Goal: Transaction & Acquisition: Purchase product/service

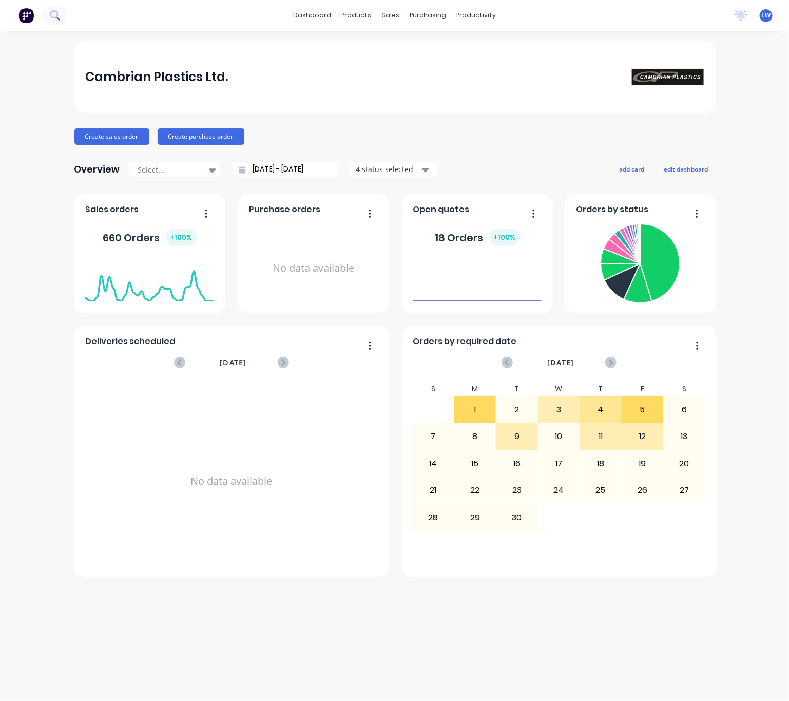
click at [46, 5] on div at bounding box center [34, 15] width 68 height 21
click at [60, 9] on button at bounding box center [55, 15] width 26 height 21
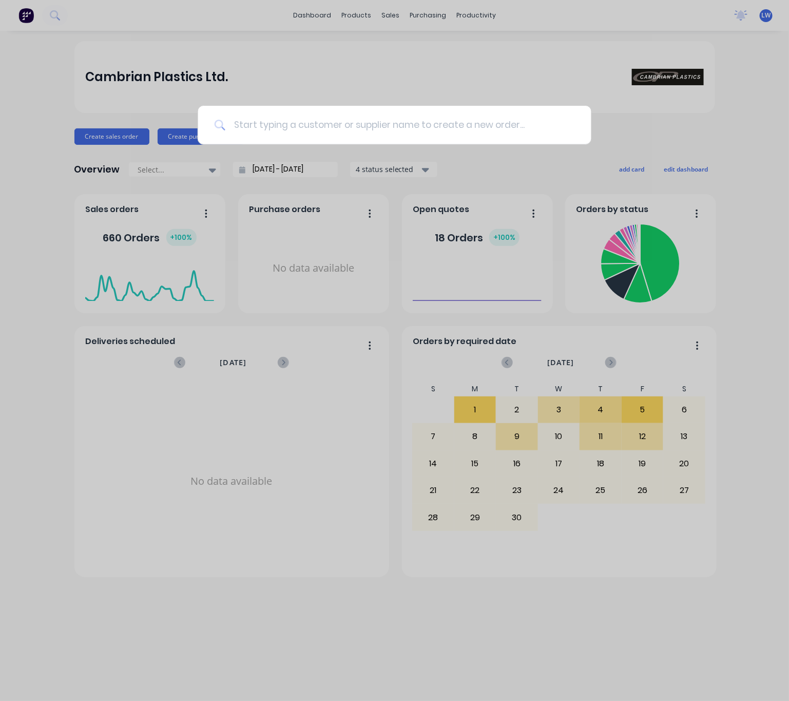
click at [289, 128] on input at bounding box center [400, 125] width 350 height 39
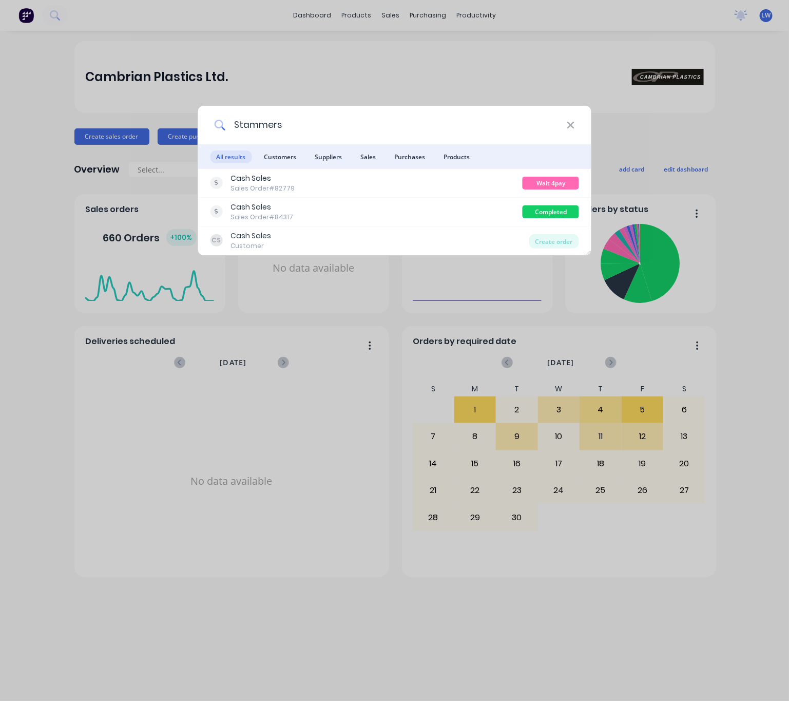
type input "Stammers"
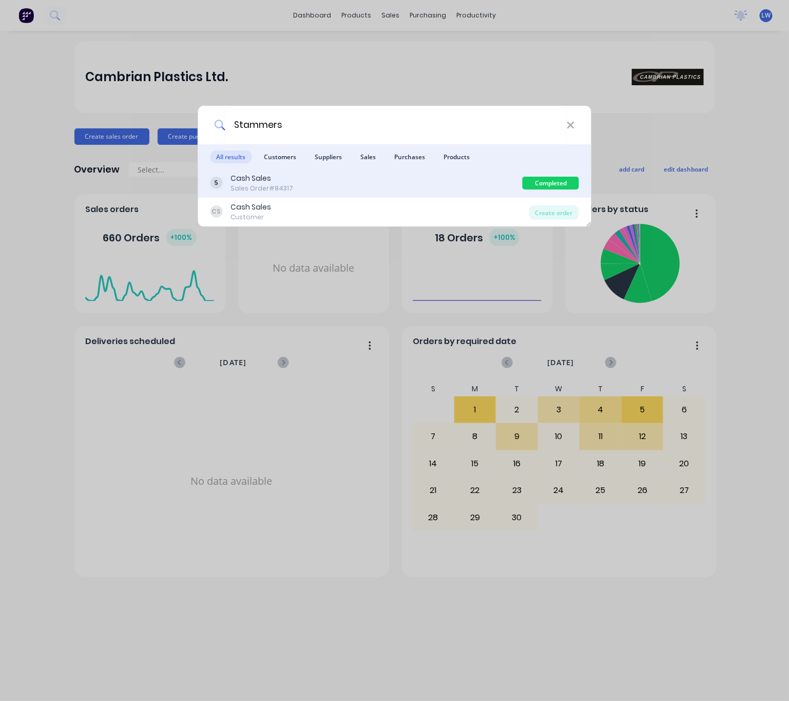
click at [418, 187] on div "Cash Sales Sales Order #84317" at bounding box center [366, 183] width 313 height 20
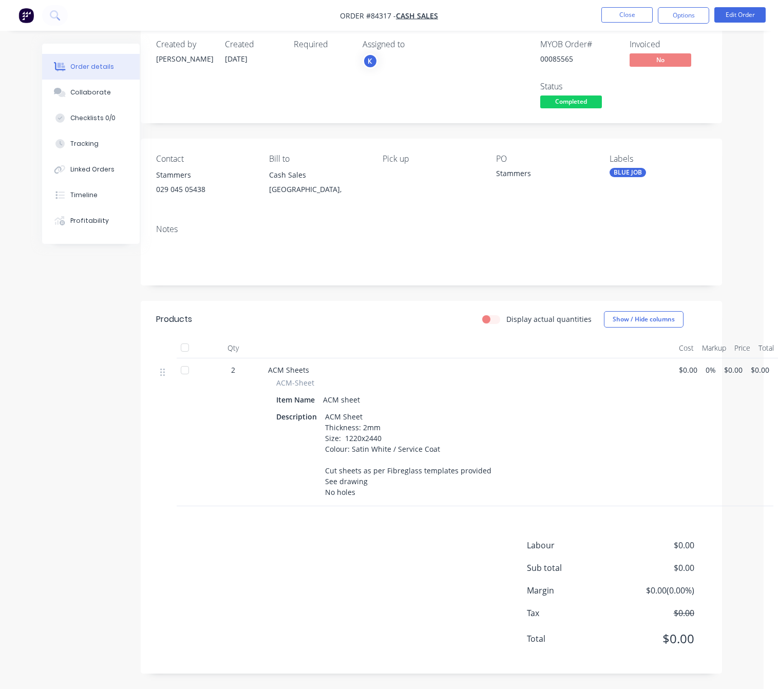
scroll to position [17, 0]
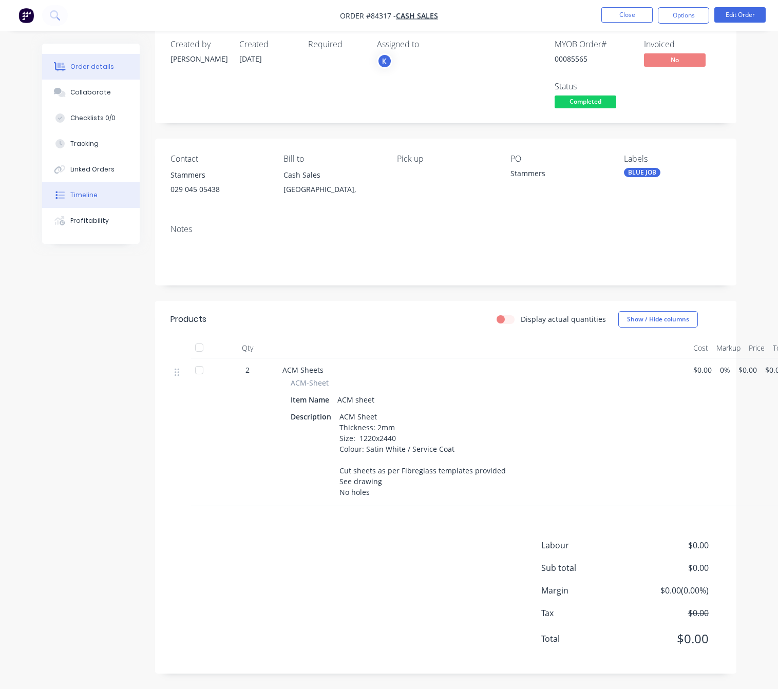
click at [74, 196] on div "Timeline" at bounding box center [83, 195] width 27 height 9
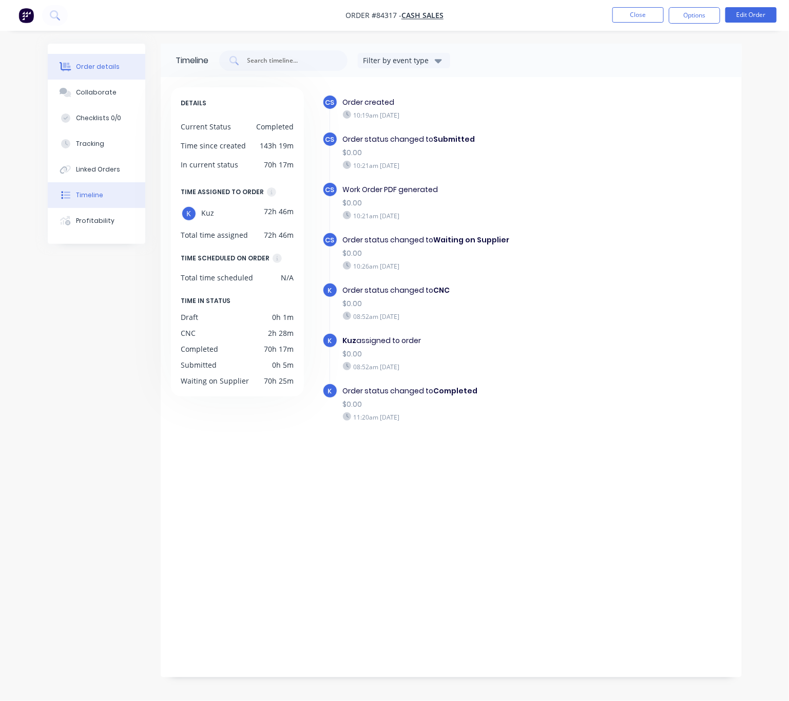
click at [89, 61] on button "Order details" at bounding box center [97, 67] width 98 height 26
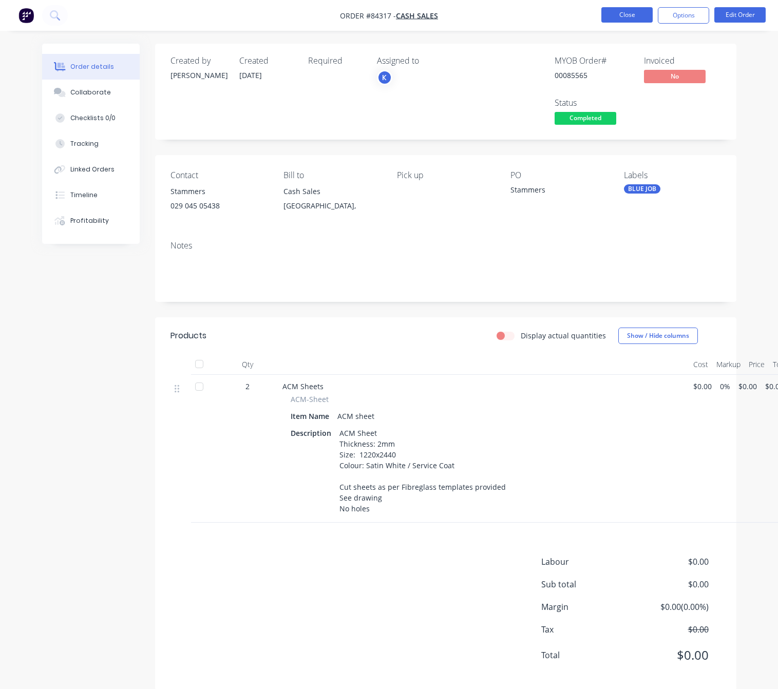
click at [638, 14] on button "Close" at bounding box center [626, 14] width 51 height 15
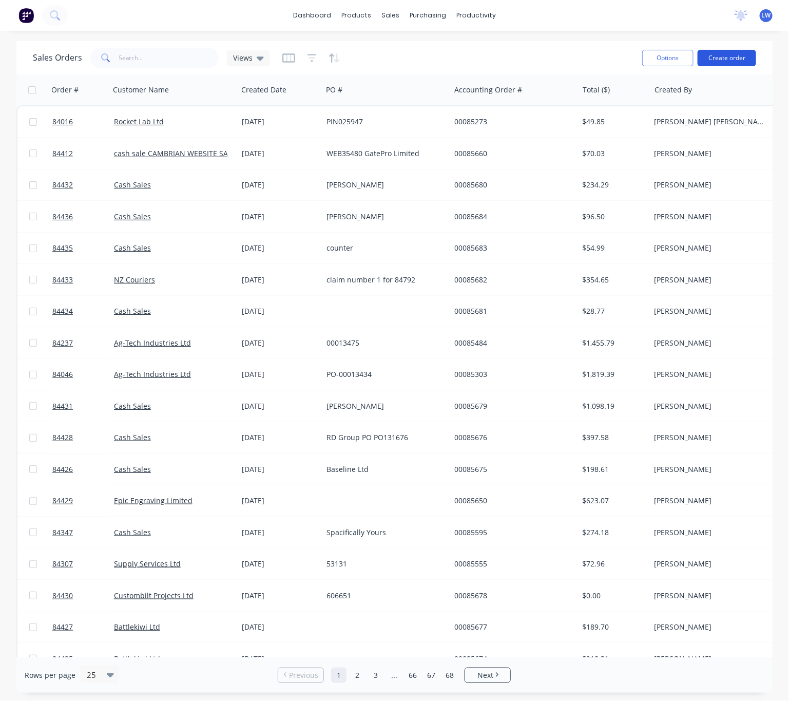
click at [731, 51] on button "Create order" at bounding box center [727, 58] width 59 height 16
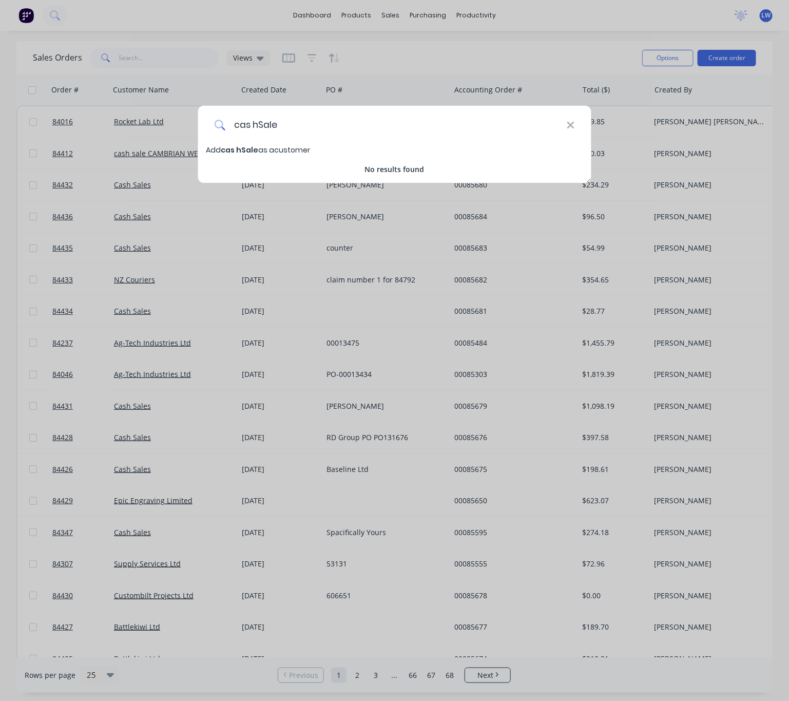
click at [253, 125] on input "cas hSale" at bounding box center [396, 125] width 342 height 39
click at [258, 125] on input "cashSale" at bounding box center [396, 125] width 342 height 39
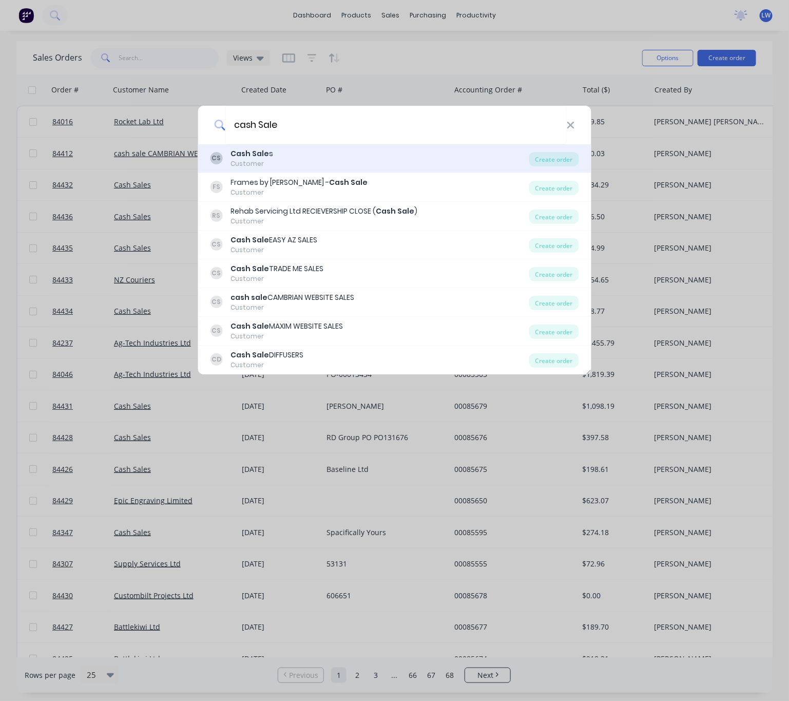
type input "cash Sale"
click at [310, 164] on div "CS Cash Sale s Customer" at bounding box center [369, 158] width 319 height 20
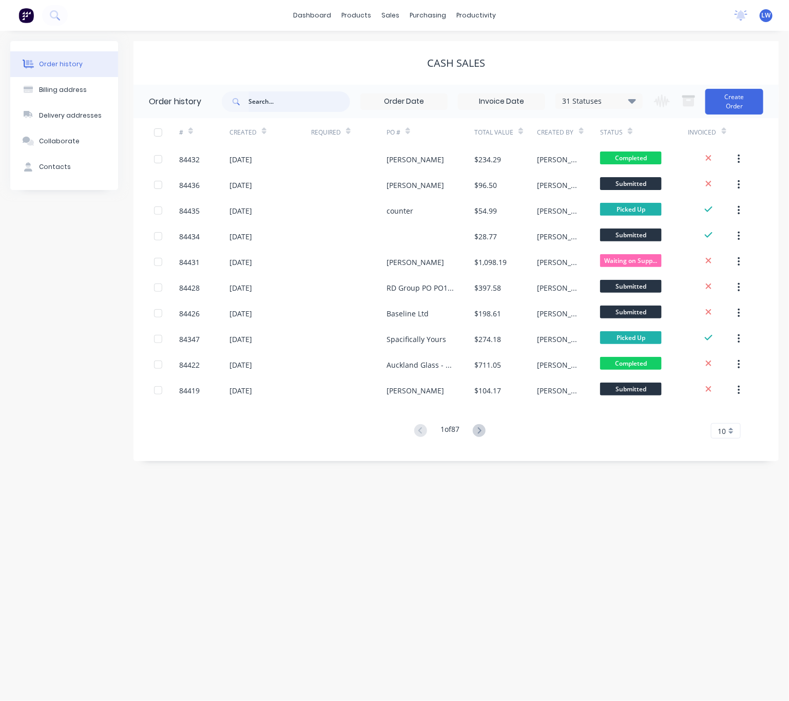
click at [333, 97] on input "text" at bounding box center [300, 101] width 102 height 21
click at [715, 91] on button "Create Order" at bounding box center [735, 102] width 58 height 26
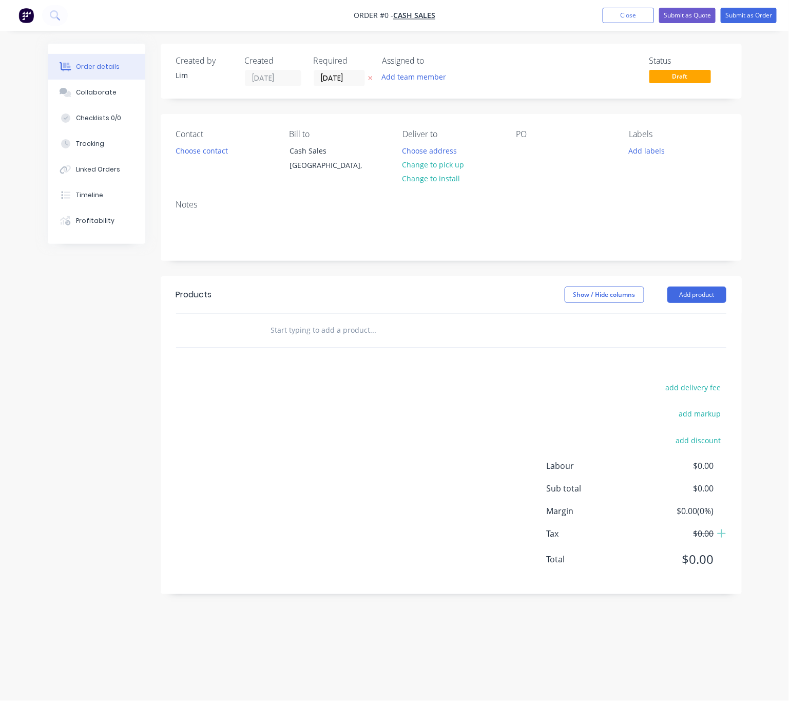
click at [372, 78] on icon at bounding box center [370, 78] width 5 height 6
click at [210, 157] on button "Choose contact" at bounding box center [201, 150] width 63 height 14
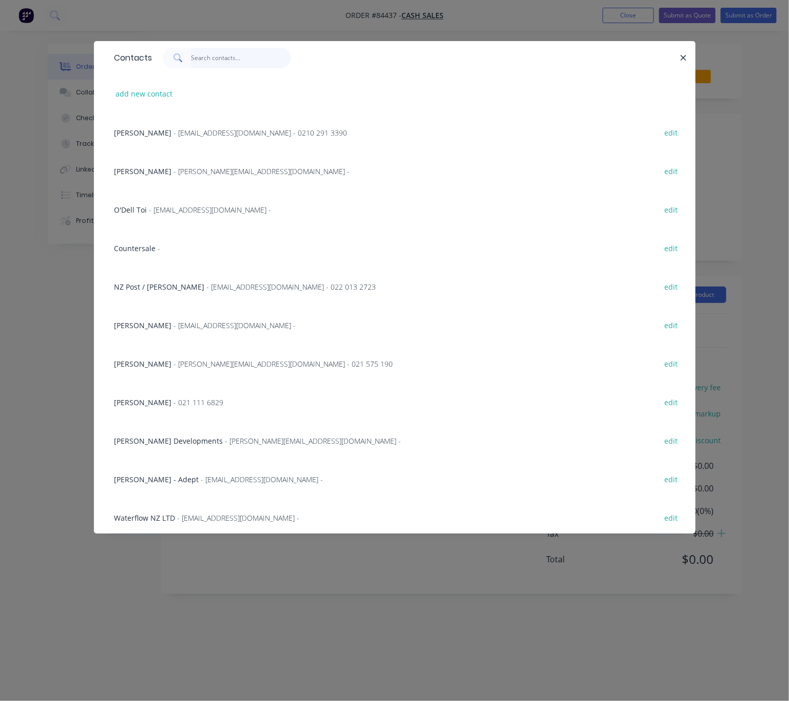
click at [220, 60] on input "text" at bounding box center [241, 58] width 100 height 21
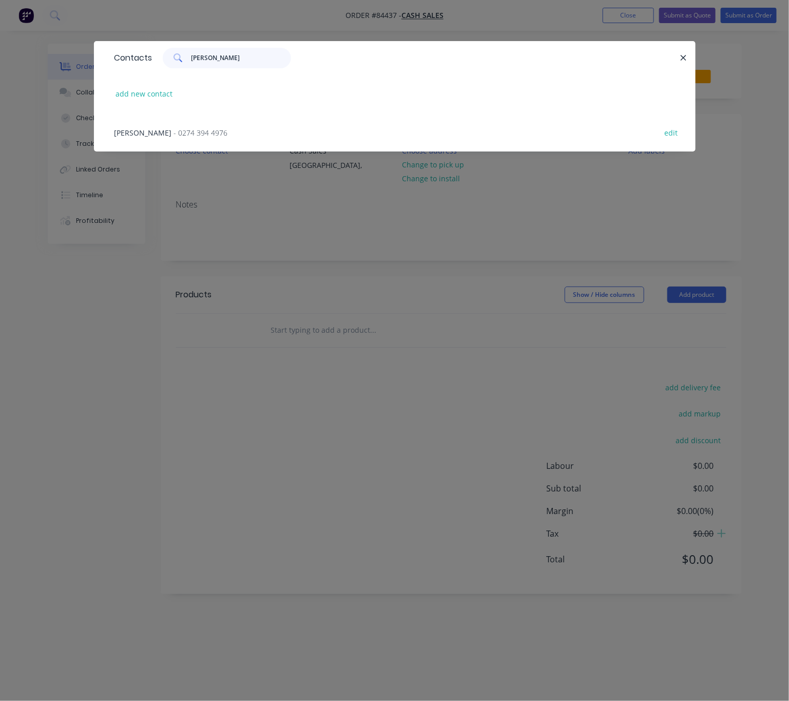
type input "greg hacke"
click at [198, 129] on span "- 0274 394 4976" at bounding box center [201, 133] width 54 height 10
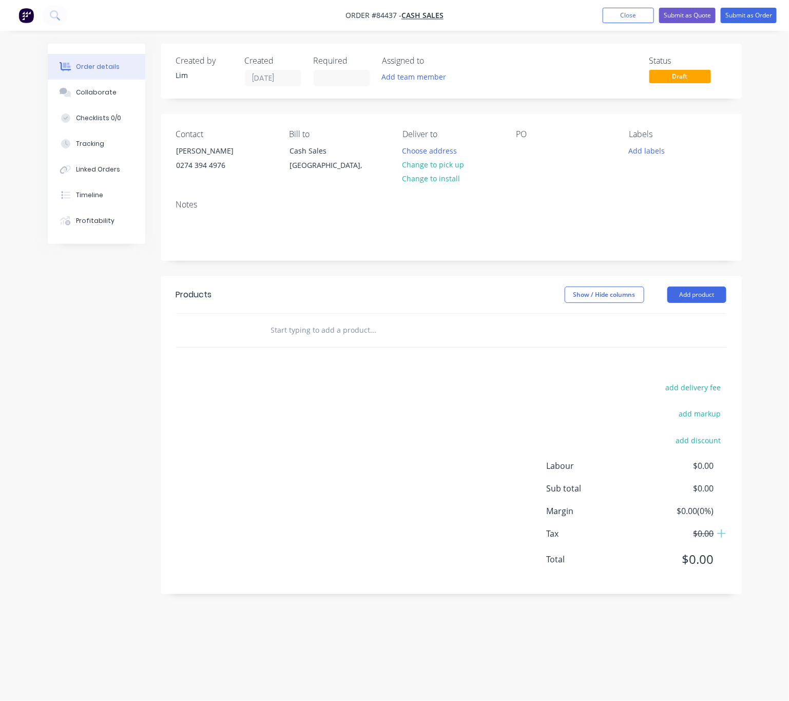
drag, startPoint x: 437, startPoint y: 168, endPoint x: 510, endPoint y: 164, distance: 73.6
click at [438, 167] on button "Change to pick up" at bounding box center [433, 165] width 73 height 14
click at [527, 151] on div at bounding box center [524, 150] width 16 height 15
click at [652, 145] on button "Add labels" at bounding box center [647, 150] width 47 height 14
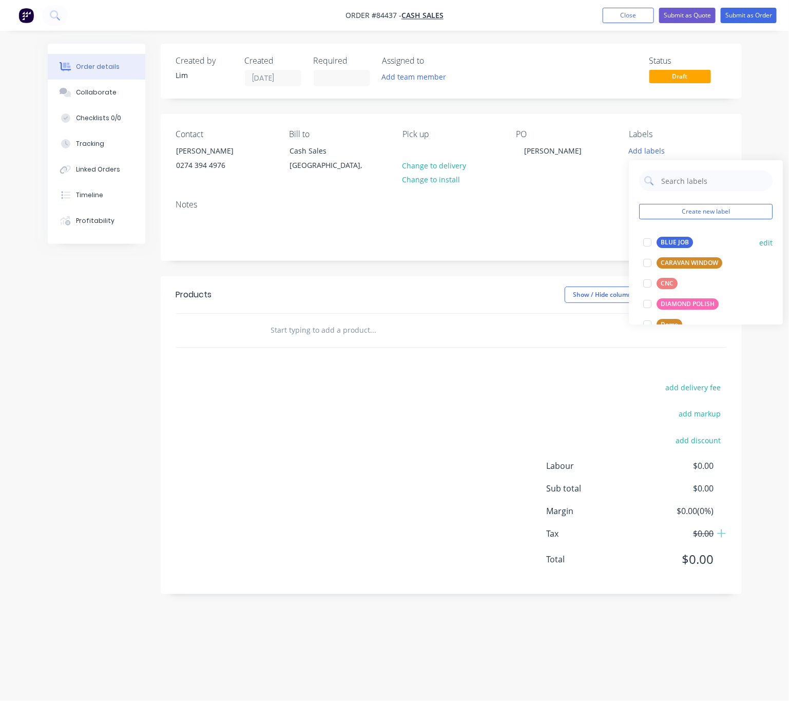
click at [685, 242] on div "BLUE JOB" at bounding box center [675, 242] width 36 height 11
click at [441, 287] on div "Show / Hide columns Add product" at bounding box center [509, 295] width 433 height 16
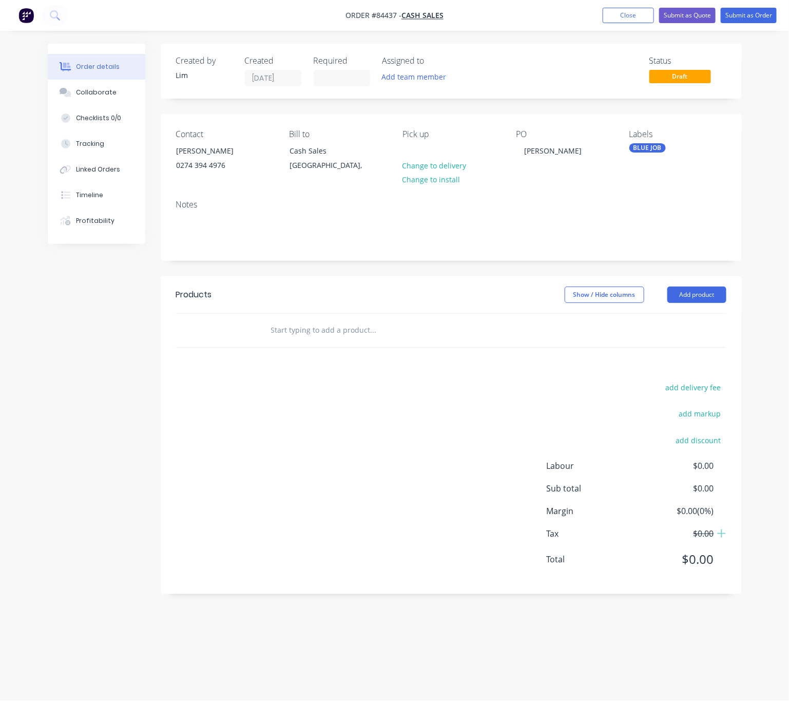
click at [332, 328] on input "text" at bounding box center [373, 330] width 205 height 21
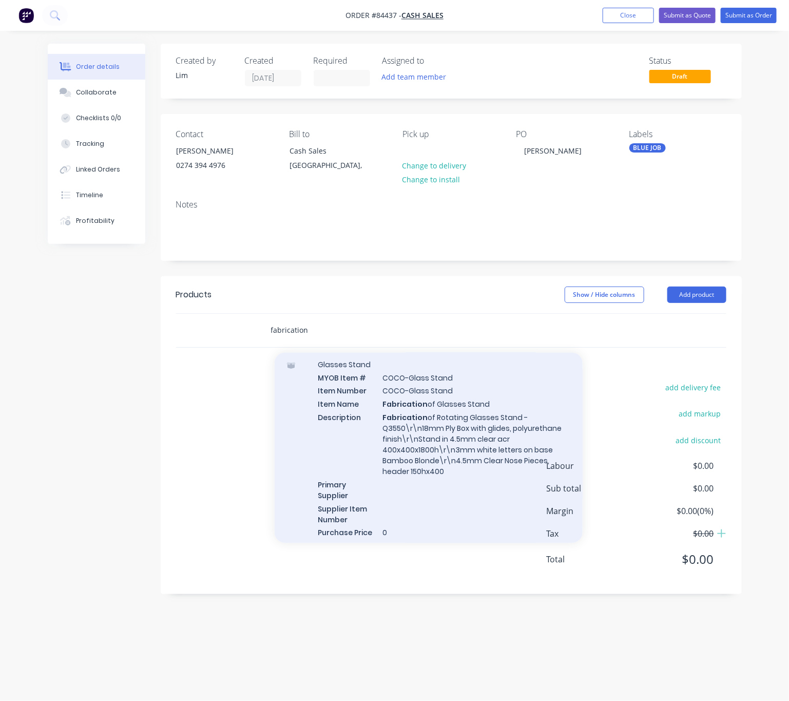
scroll to position [2234, 0]
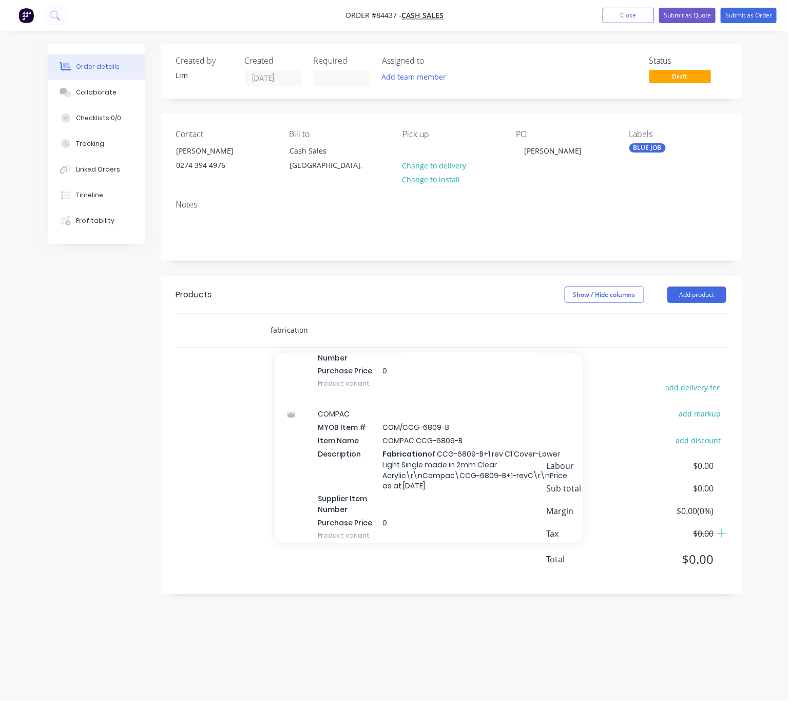
drag, startPoint x: 310, startPoint y: 328, endPoint x: 261, endPoint y: 327, distance: 49.3
click at [257, 327] on div "fabrication Add fabrication to order Acrylic misc MYOB Item # 200doors-farmers-…" at bounding box center [451, 330] width 551 height 33
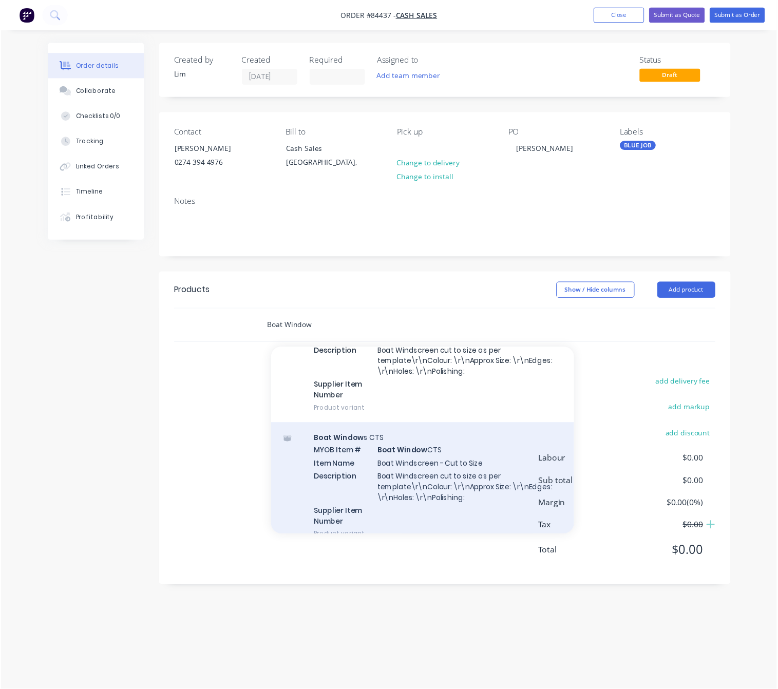
scroll to position [612, 0]
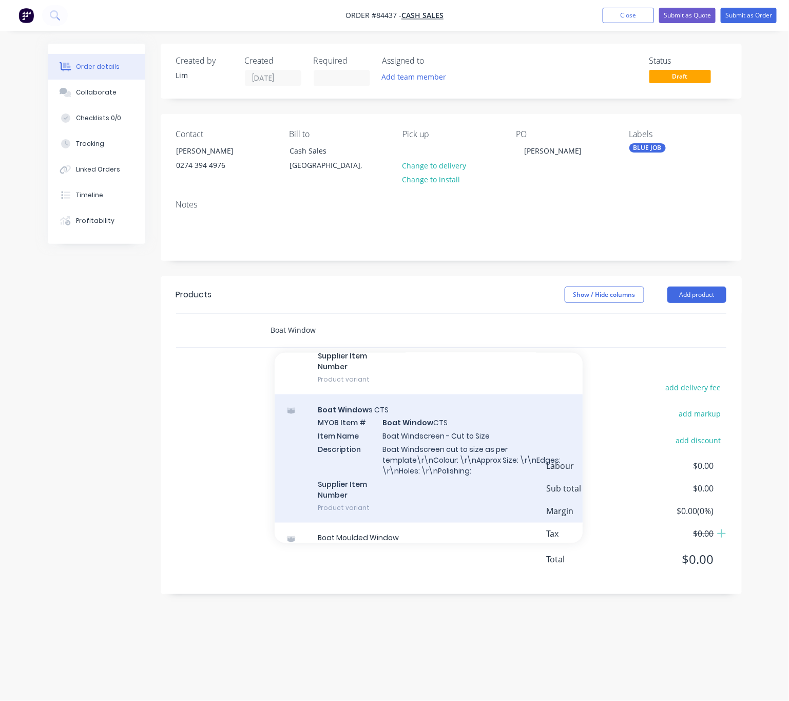
type input "Boat Window"
click at [461, 489] on div "Boat Window s CTS MYOB Item # Boat Window CTS Item Name Boat Windscreen - Cut t…" at bounding box center [429, 458] width 308 height 128
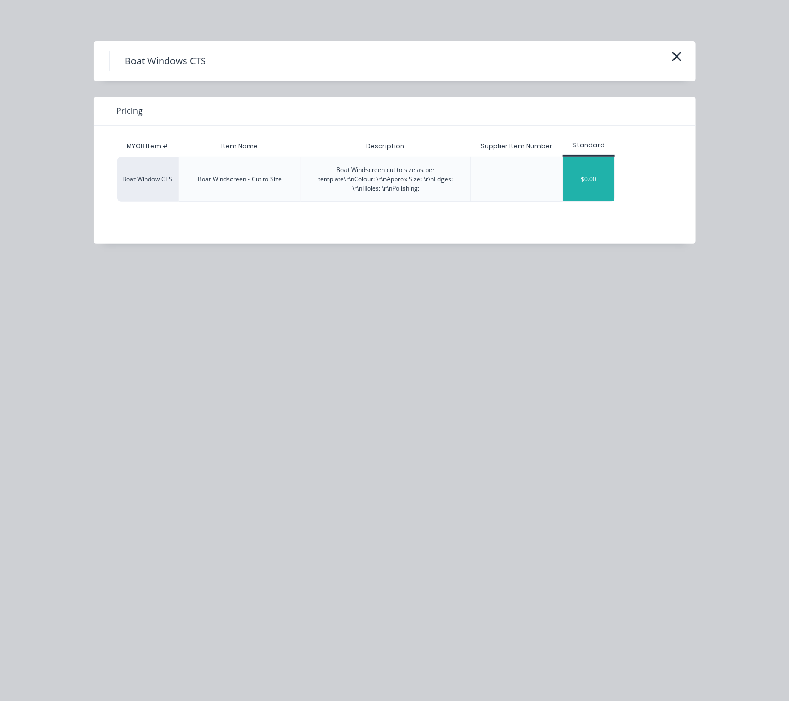
click at [606, 179] on div "$0.00" at bounding box center [588, 179] width 51 height 44
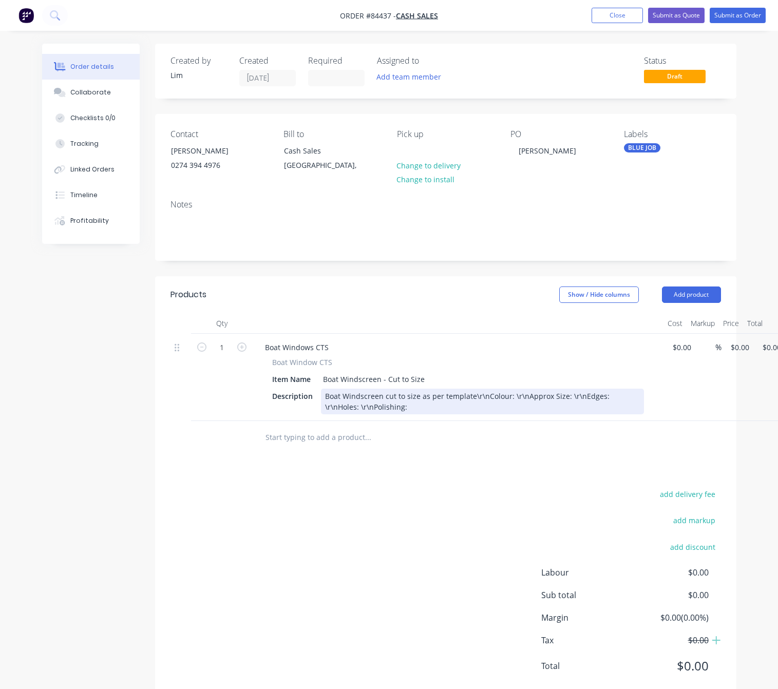
click at [483, 396] on div "Boat Windscreen cut to size as per template\r\nColour: \r\nApprox Size: \r\nEdg…" at bounding box center [482, 402] width 323 height 26
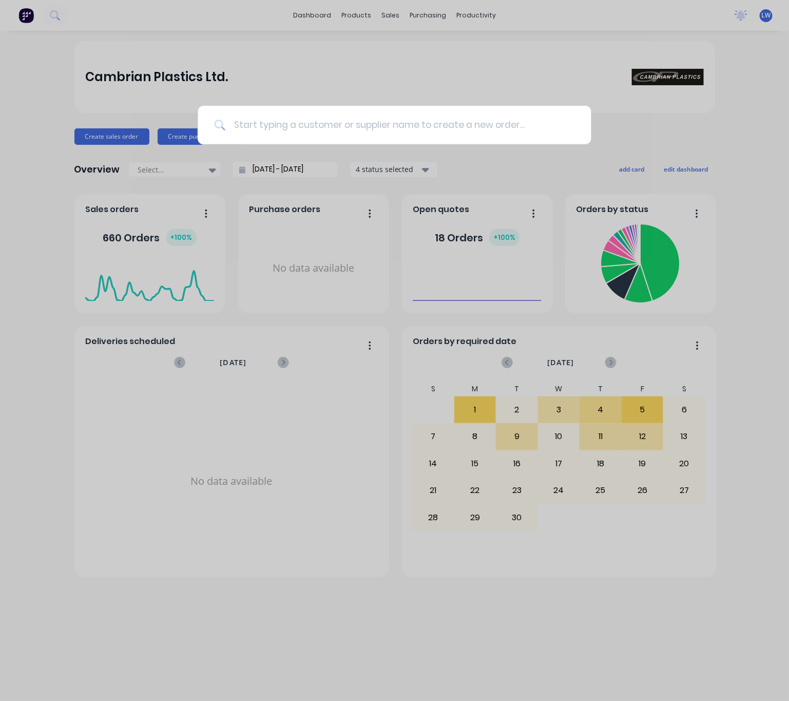
click at [262, 131] on input at bounding box center [400, 125] width 350 height 39
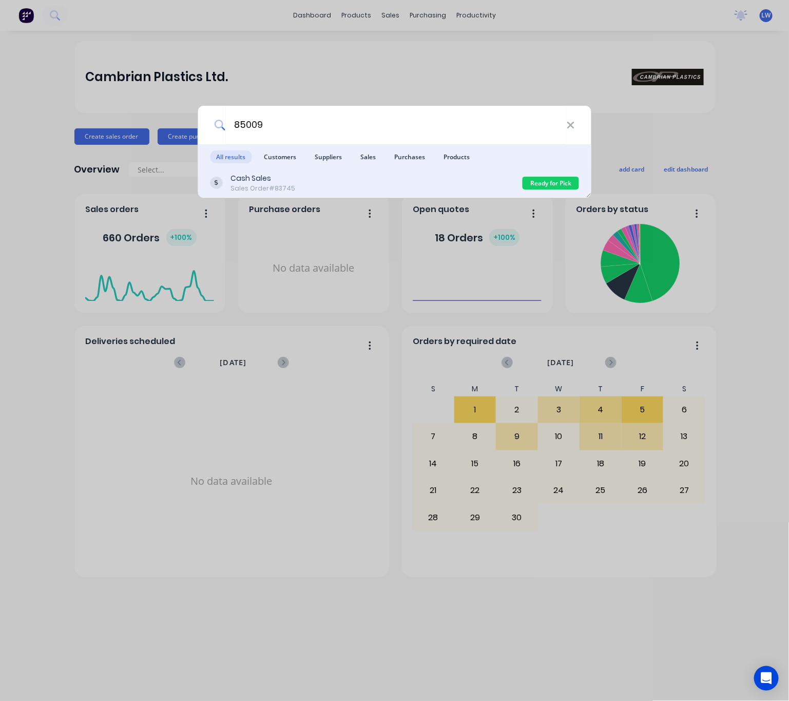
type input "85009"
click at [418, 184] on div "Cash Sales Sales Order #83745" at bounding box center [366, 183] width 313 height 20
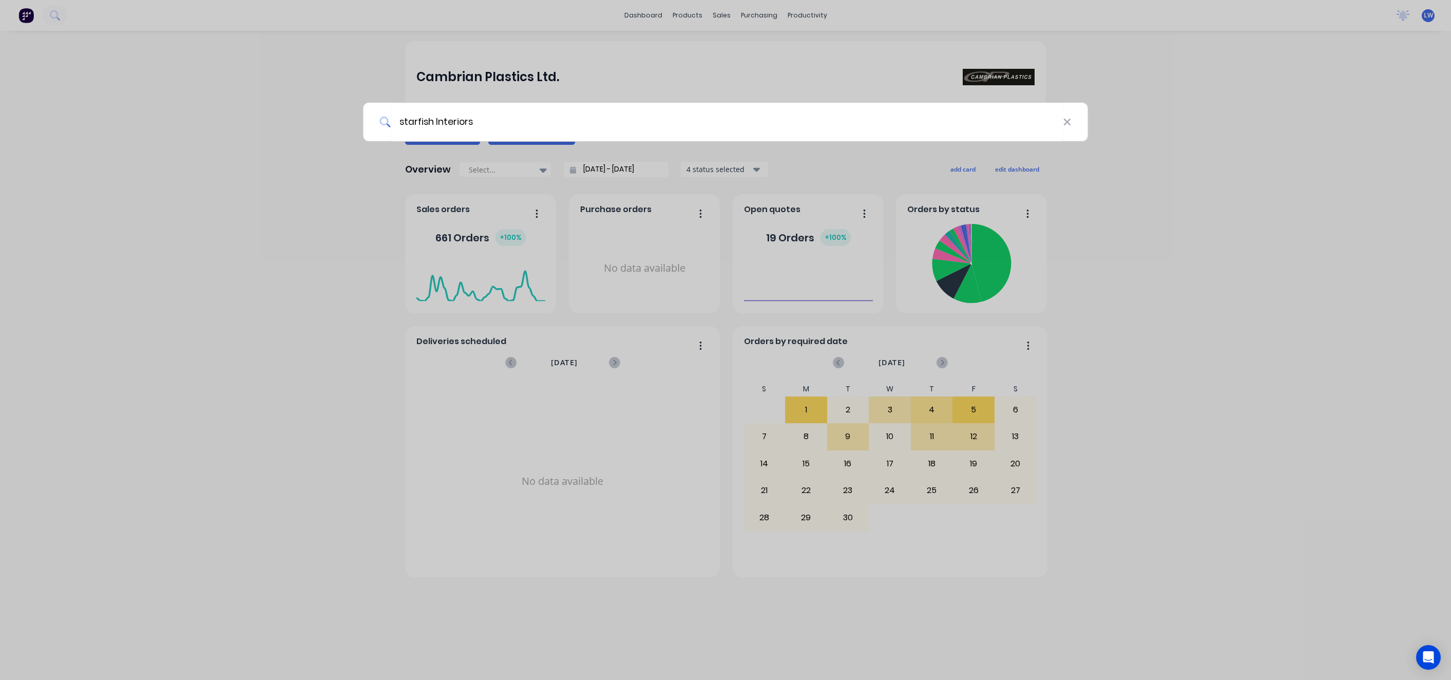
type input "starfish Interiors"
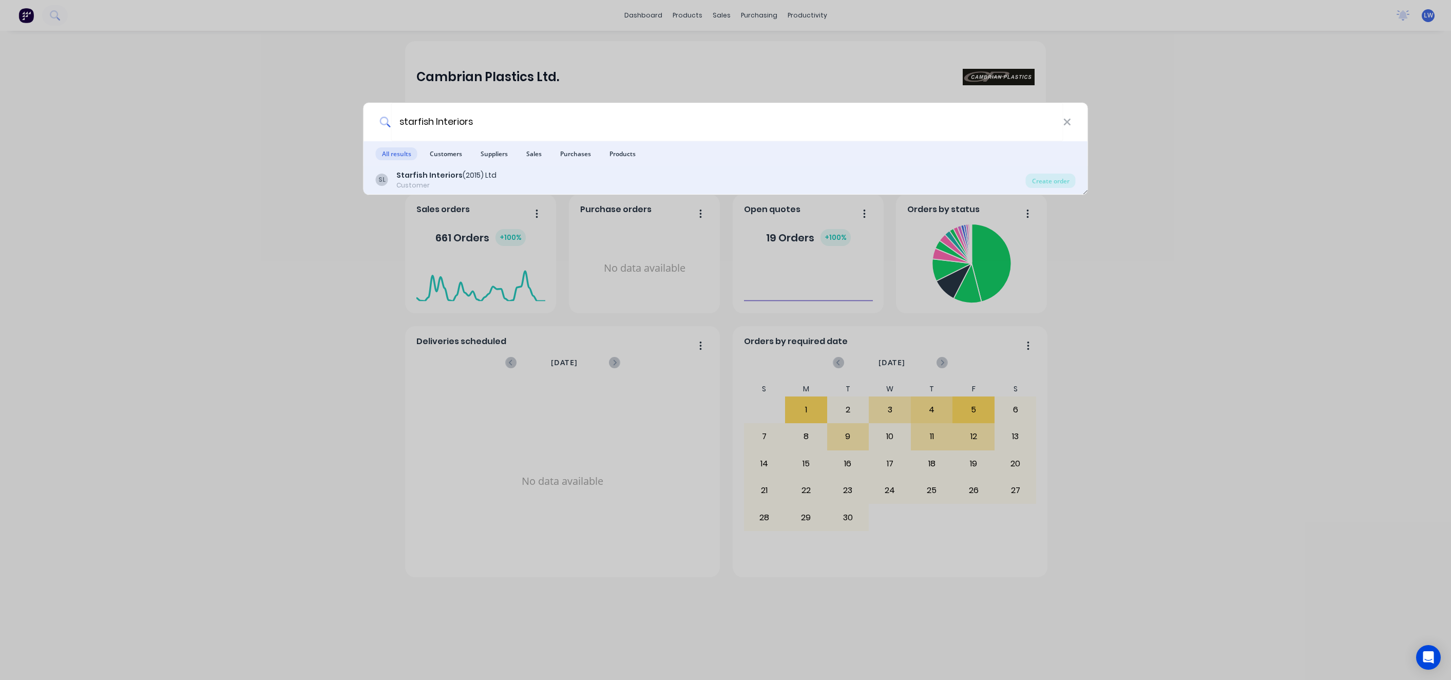
click at [546, 174] on div "SL Starfish Interiors (2015) Ltd Customer" at bounding box center [701, 180] width 650 height 20
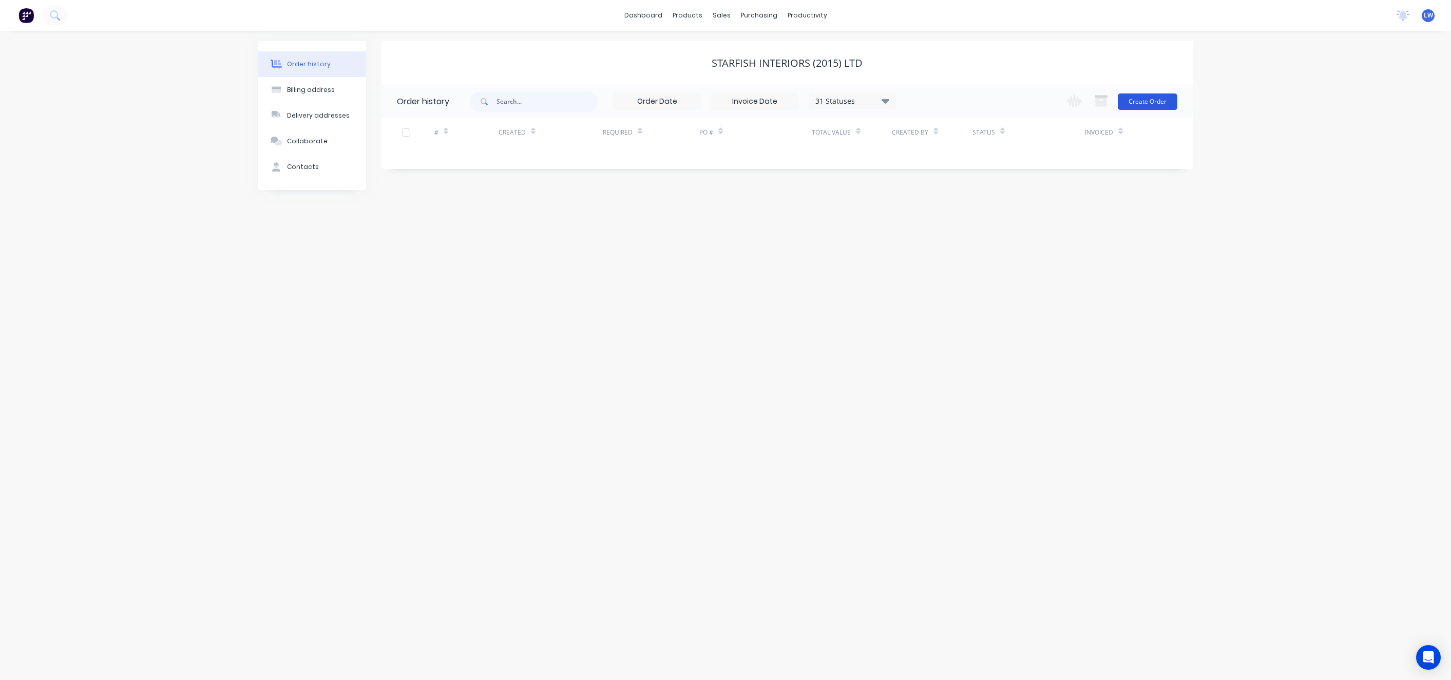
click at [1160, 99] on button "Create Order" at bounding box center [1148, 101] width 60 height 16
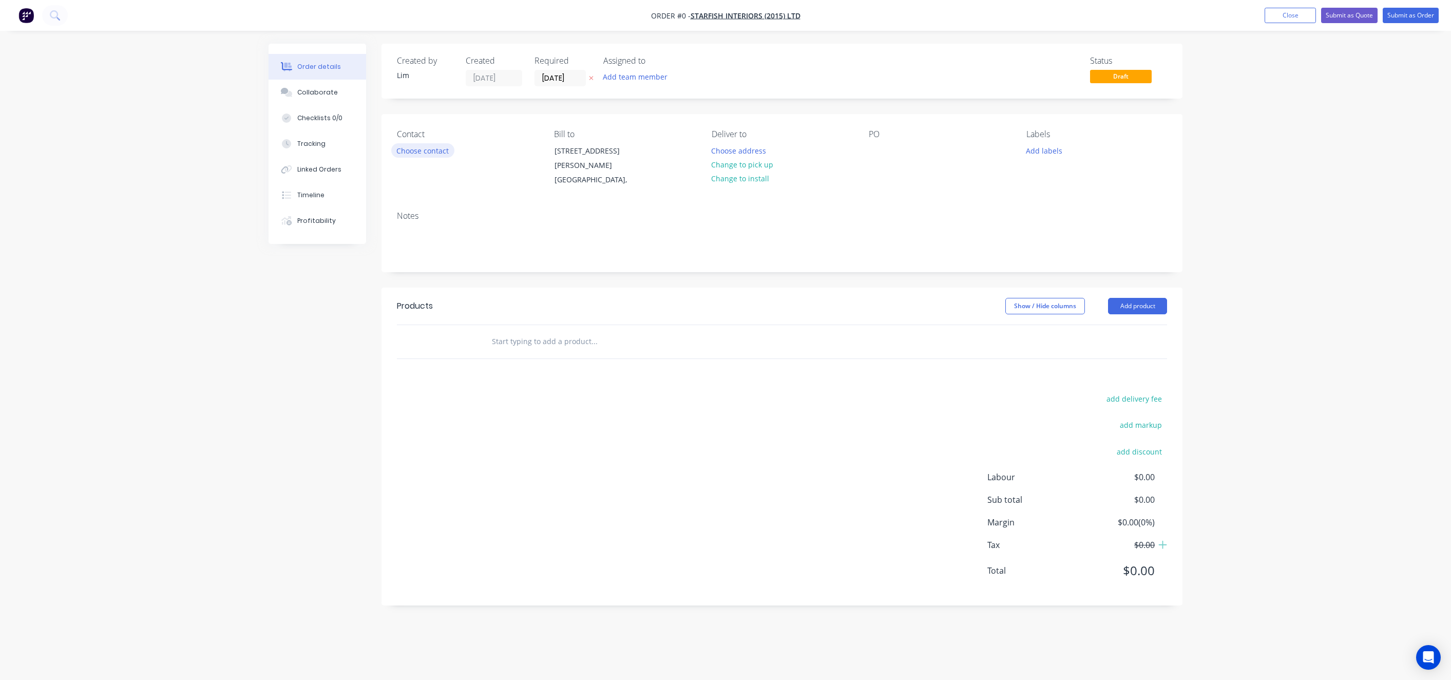
drag, startPoint x: 393, startPoint y: 141, endPoint x: 398, endPoint y: 148, distance: 9.0
click at [396, 142] on div "Contact Choose contact Bill to 9 Copsey Place Avondale Auckland, Deliver to Cho…" at bounding box center [782, 158] width 801 height 89
click at [398, 148] on button "Choose contact" at bounding box center [422, 150] width 63 height 14
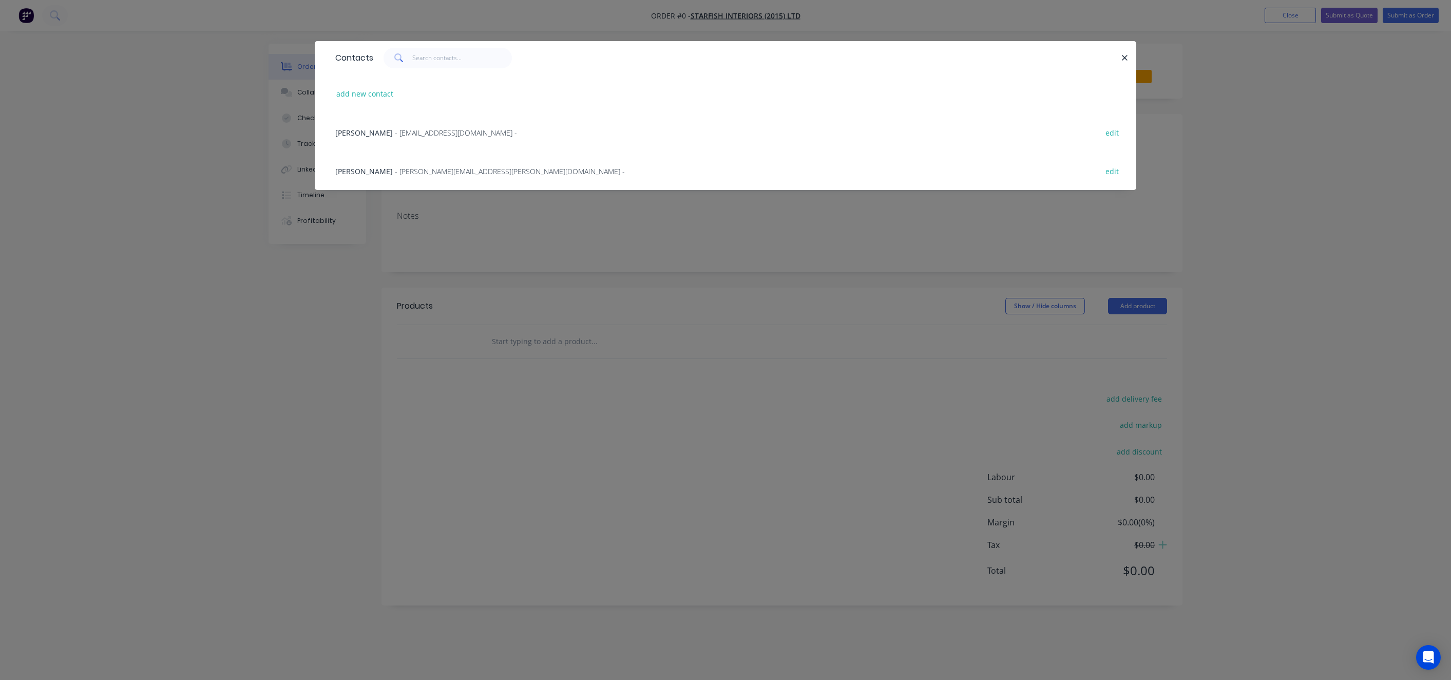
click at [441, 166] on span "- tina.hoover@starfishinteriors.co.nz -" at bounding box center [510, 171] width 230 height 10
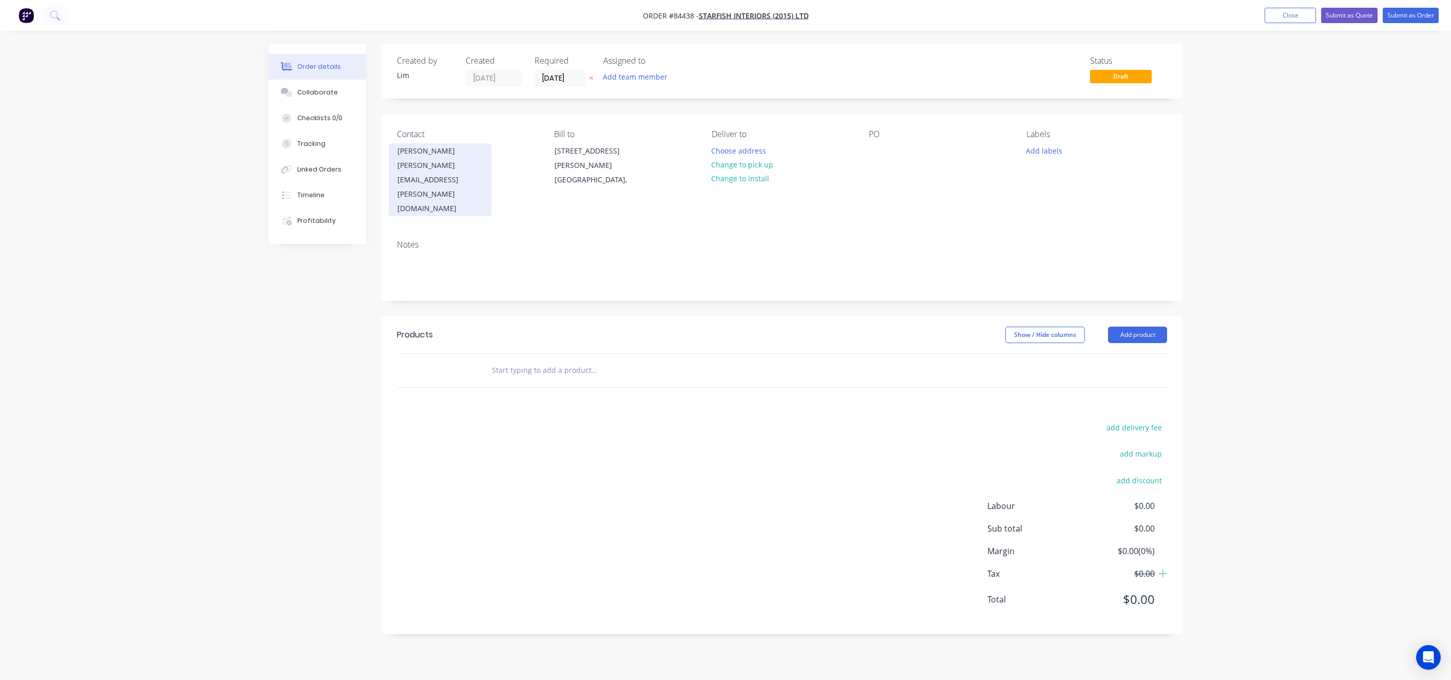
click at [459, 166] on div "tina.hoover@starfishinteriors.co.nz" at bounding box center [440, 187] width 85 height 58
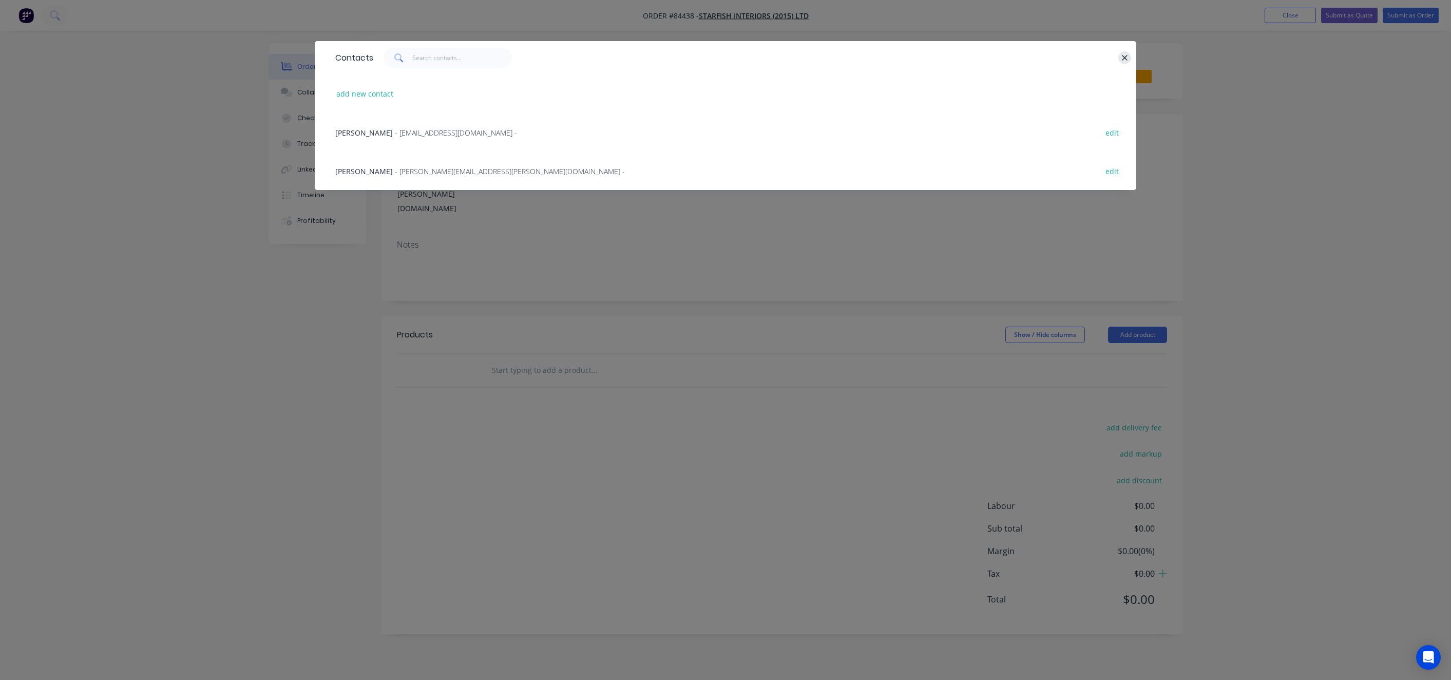
click at [1123, 55] on icon "button" at bounding box center [1125, 58] width 6 height 6
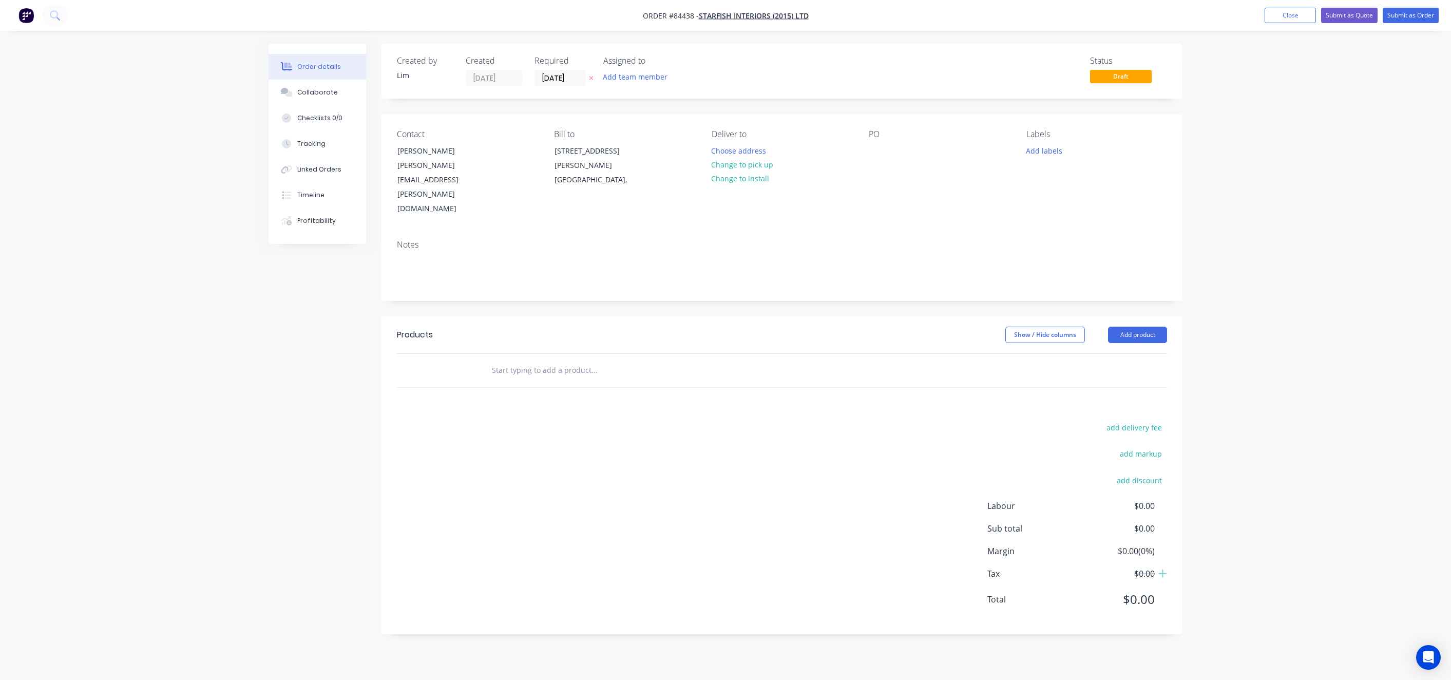
click at [594, 75] on button at bounding box center [591, 78] width 11 height 12
click at [752, 168] on button "Change to pick up" at bounding box center [742, 165] width 73 height 14
click at [883, 142] on div "PO" at bounding box center [939, 172] width 141 height 87
click at [879, 152] on div at bounding box center [877, 150] width 16 height 15
drag, startPoint x: 1051, startPoint y: 156, endPoint x: 1057, endPoint y: 154, distance: 6.5
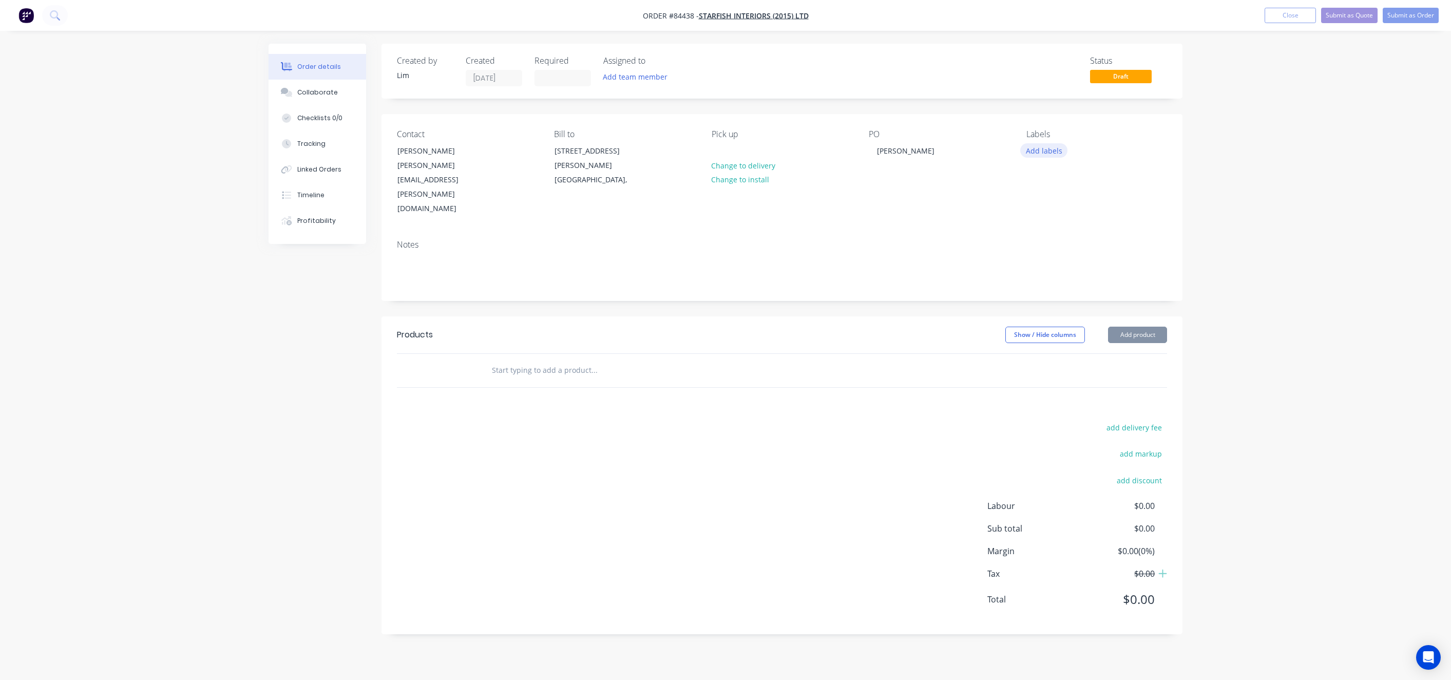
click at [1050, 156] on button "Add labels" at bounding box center [1044, 150] width 47 height 14
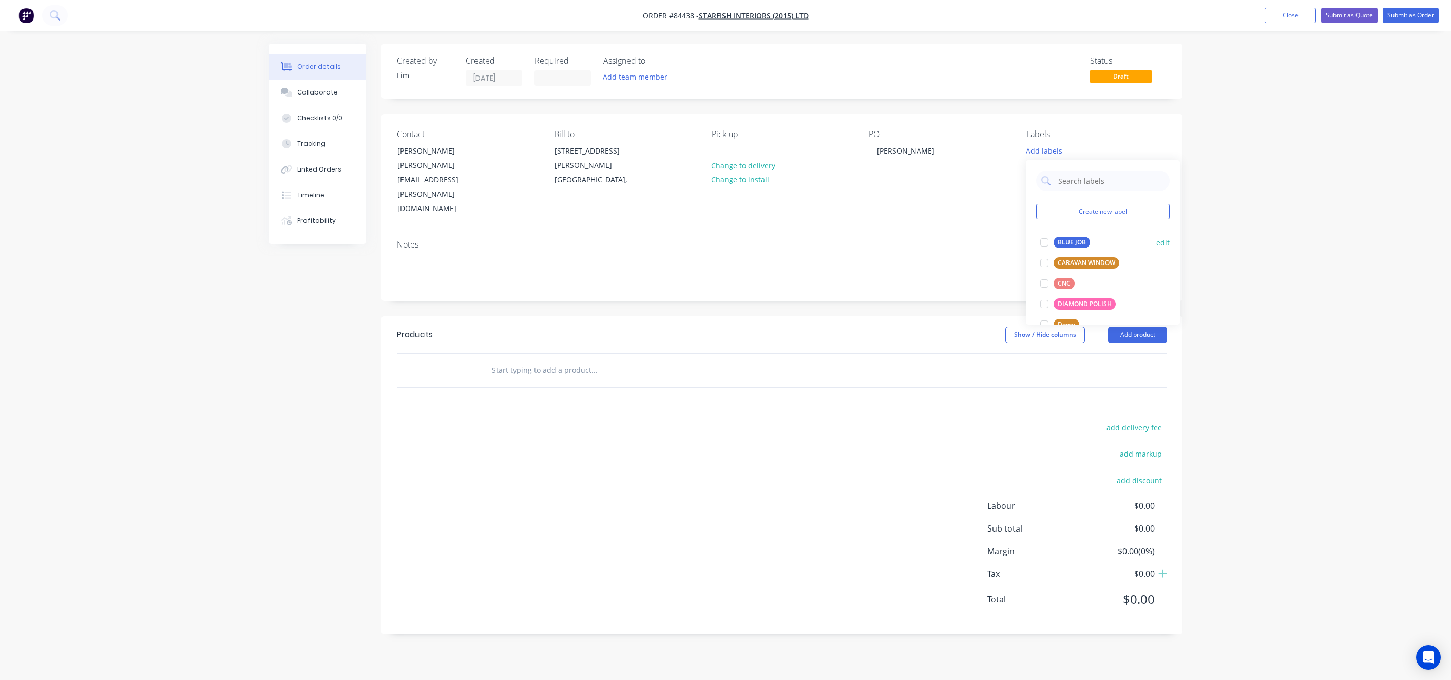
click at [1076, 240] on div "BLUE JOB" at bounding box center [1072, 242] width 36 height 11
click at [675, 316] on header "Products Show / Hide columns Add product" at bounding box center [782, 334] width 801 height 37
click at [522, 360] on input "text" at bounding box center [594, 370] width 205 height 21
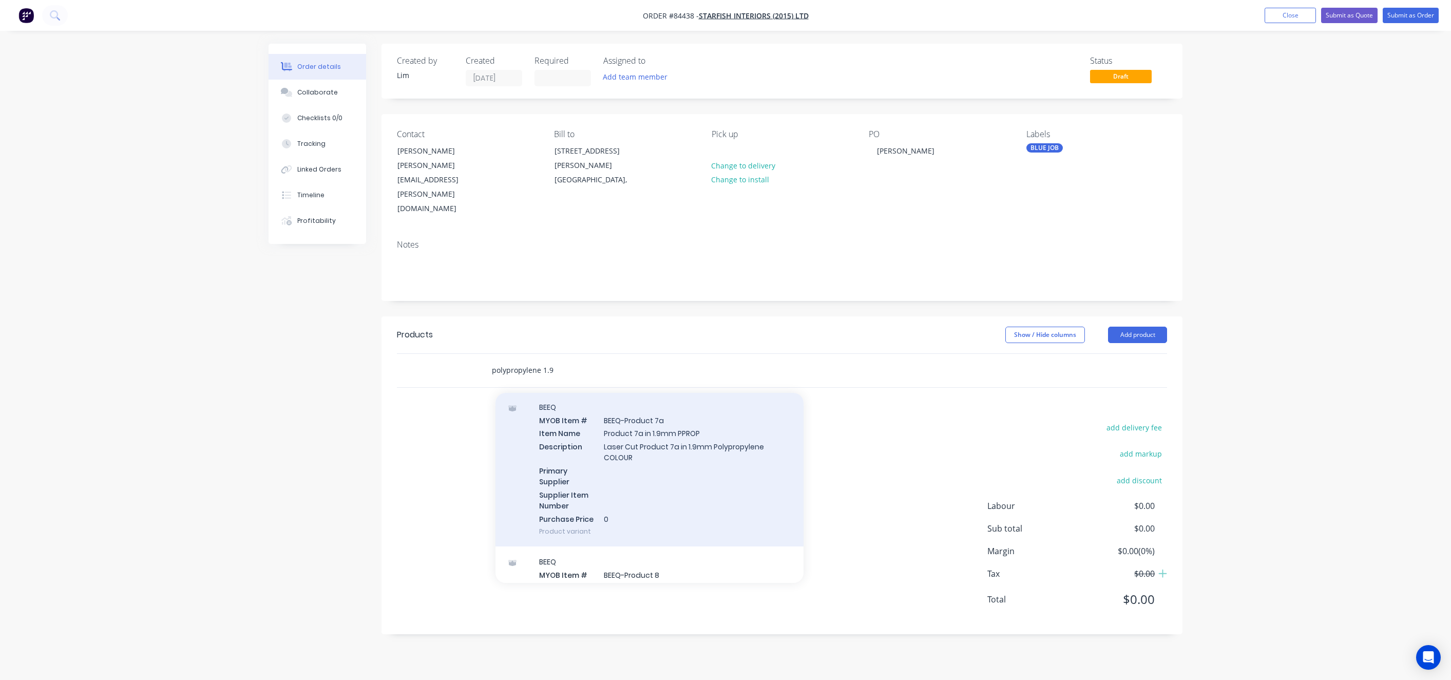
scroll to position [693, 0]
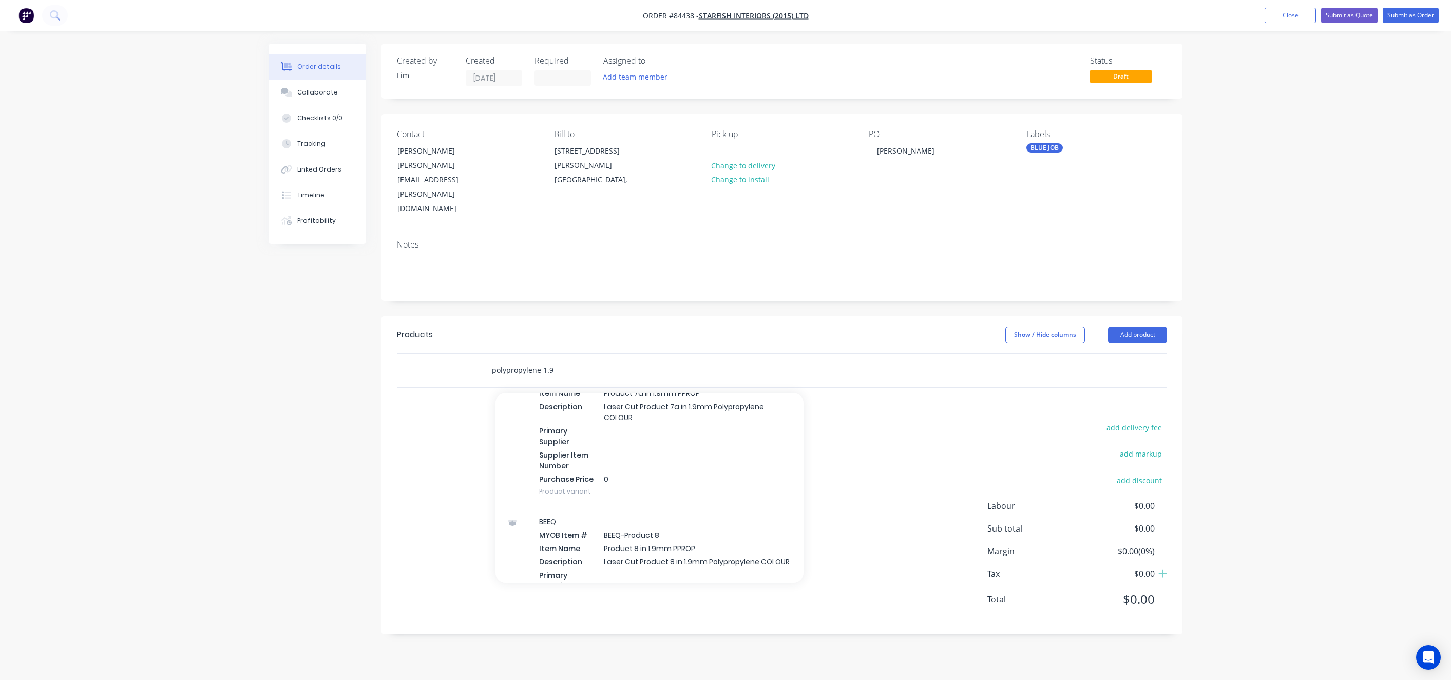
drag, startPoint x: 554, startPoint y: 330, endPoint x: 541, endPoint y: 329, distance: 12.9
click at [541, 360] on input "polypropylene 1.9" at bounding box center [594, 370] width 205 height 21
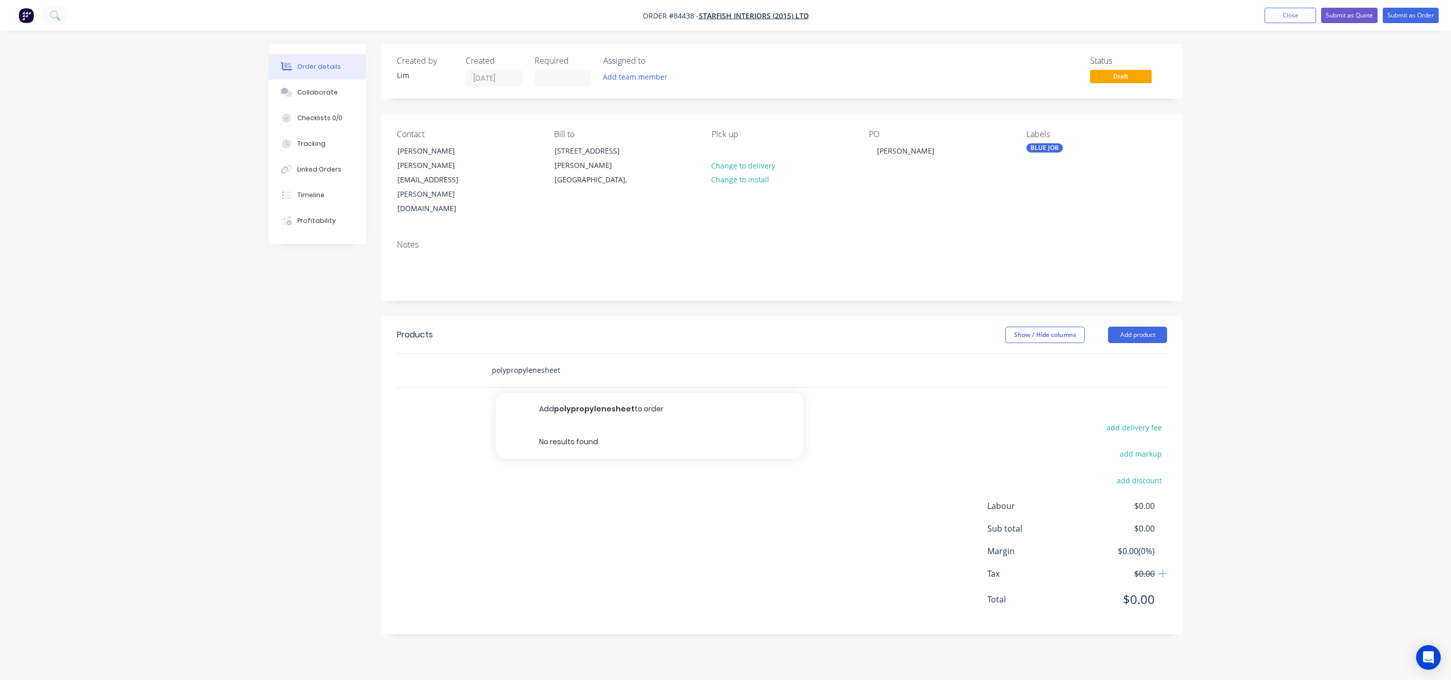
click at [540, 360] on input "polypropylenesheet" at bounding box center [594, 370] width 205 height 21
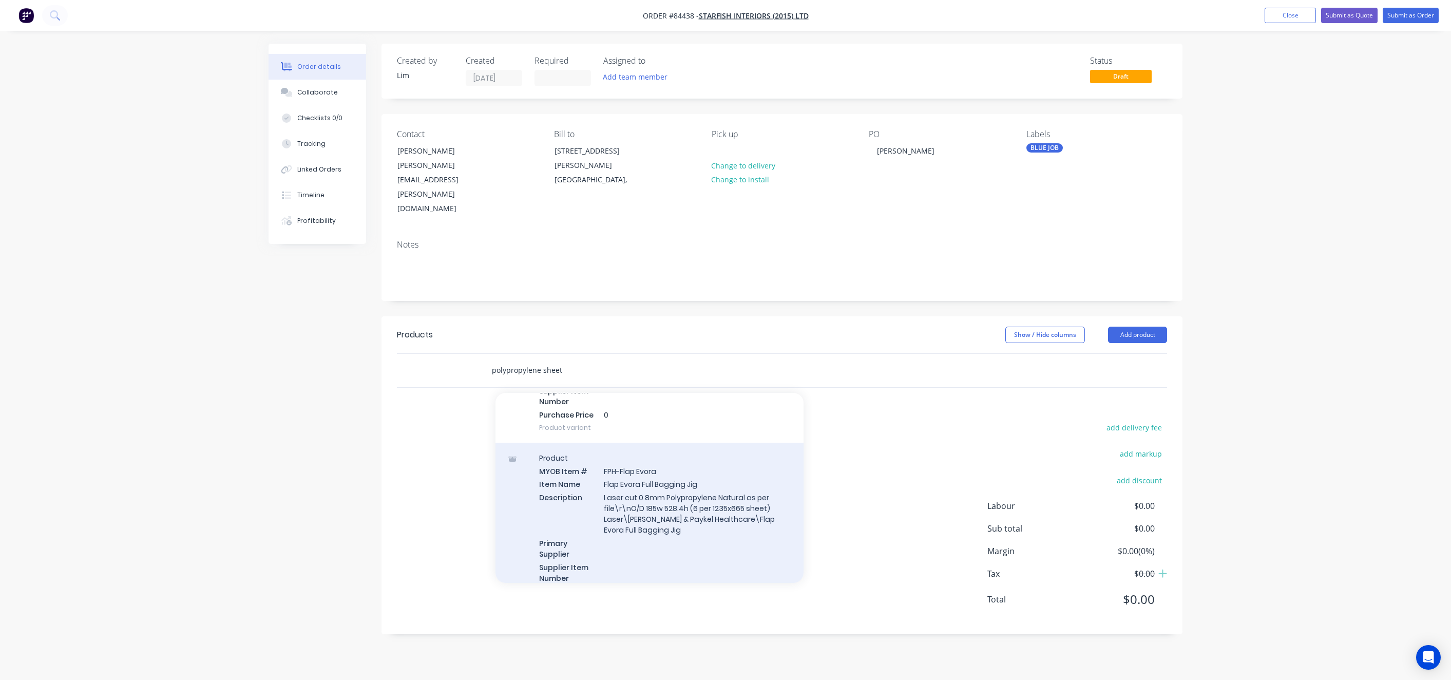
scroll to position [458, 0]
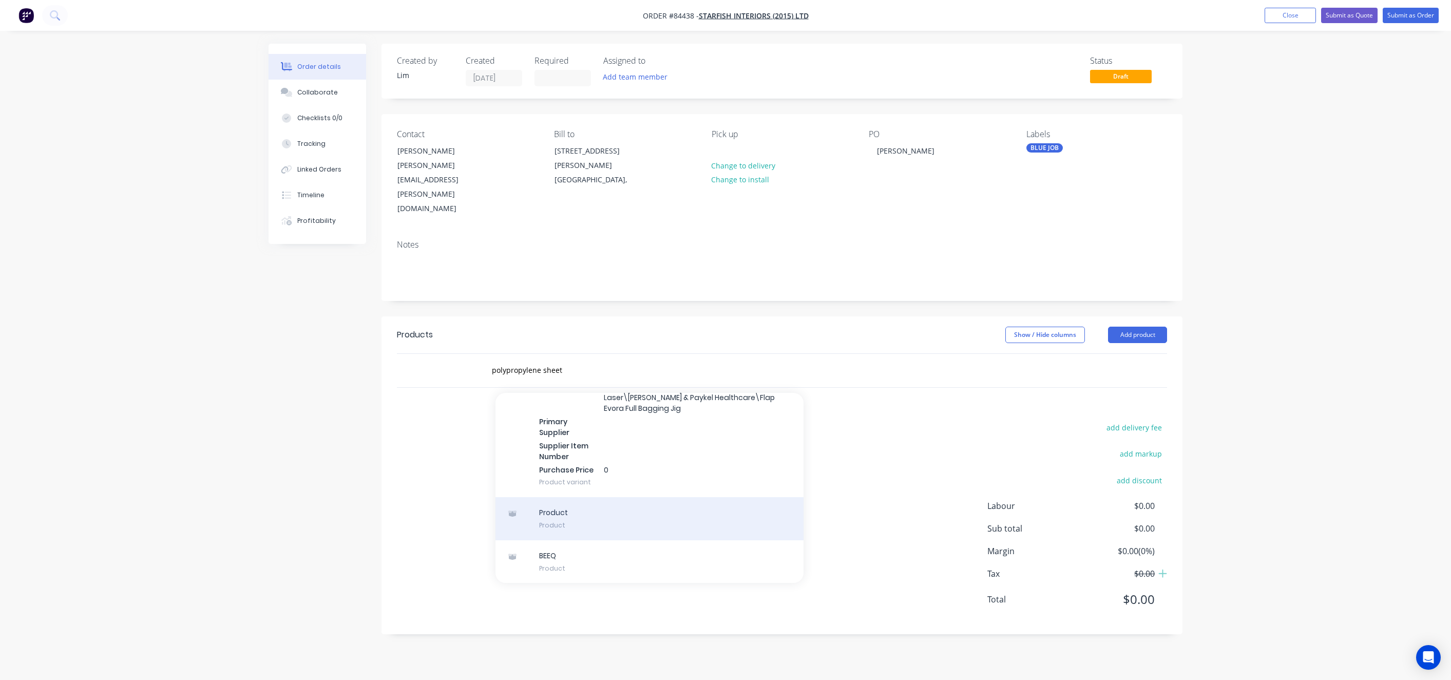
click at [686, 497] on div "Product Product" at bounding box center [650, 518] width 308 height 43
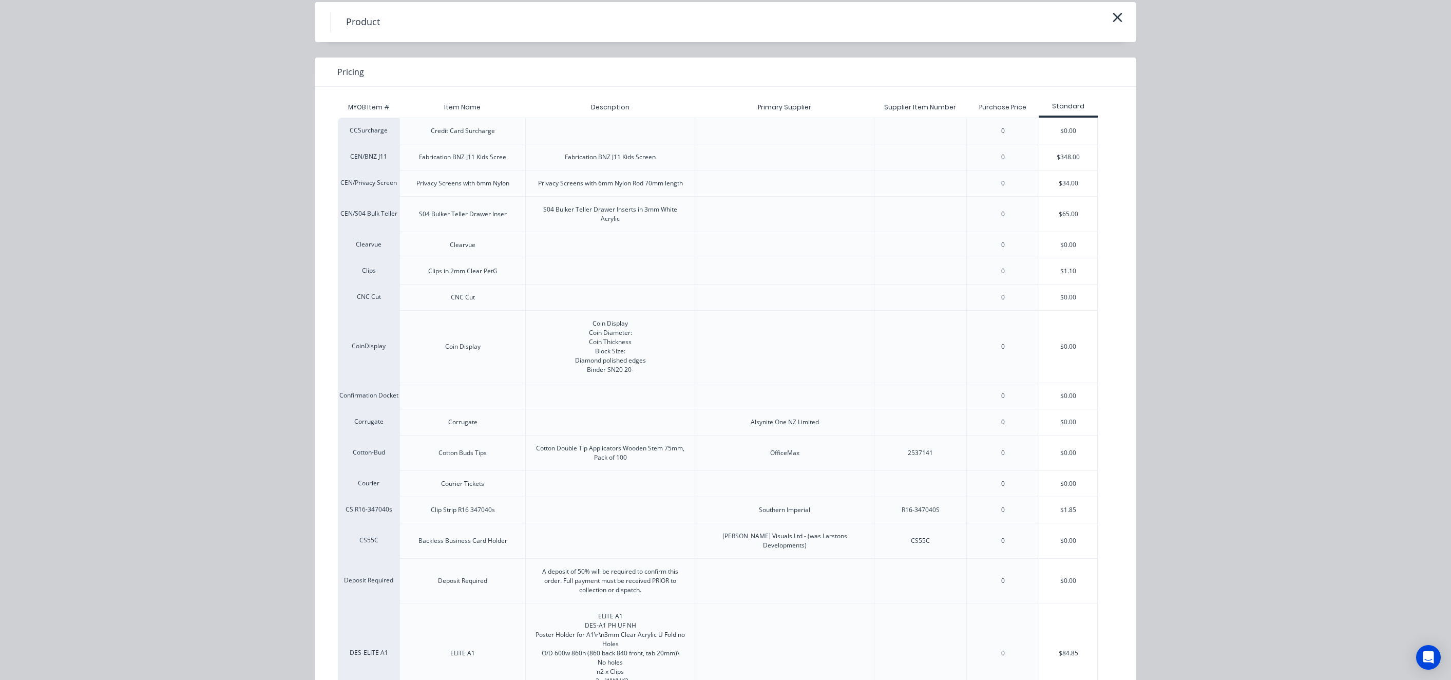
scroll to position [0, 0]
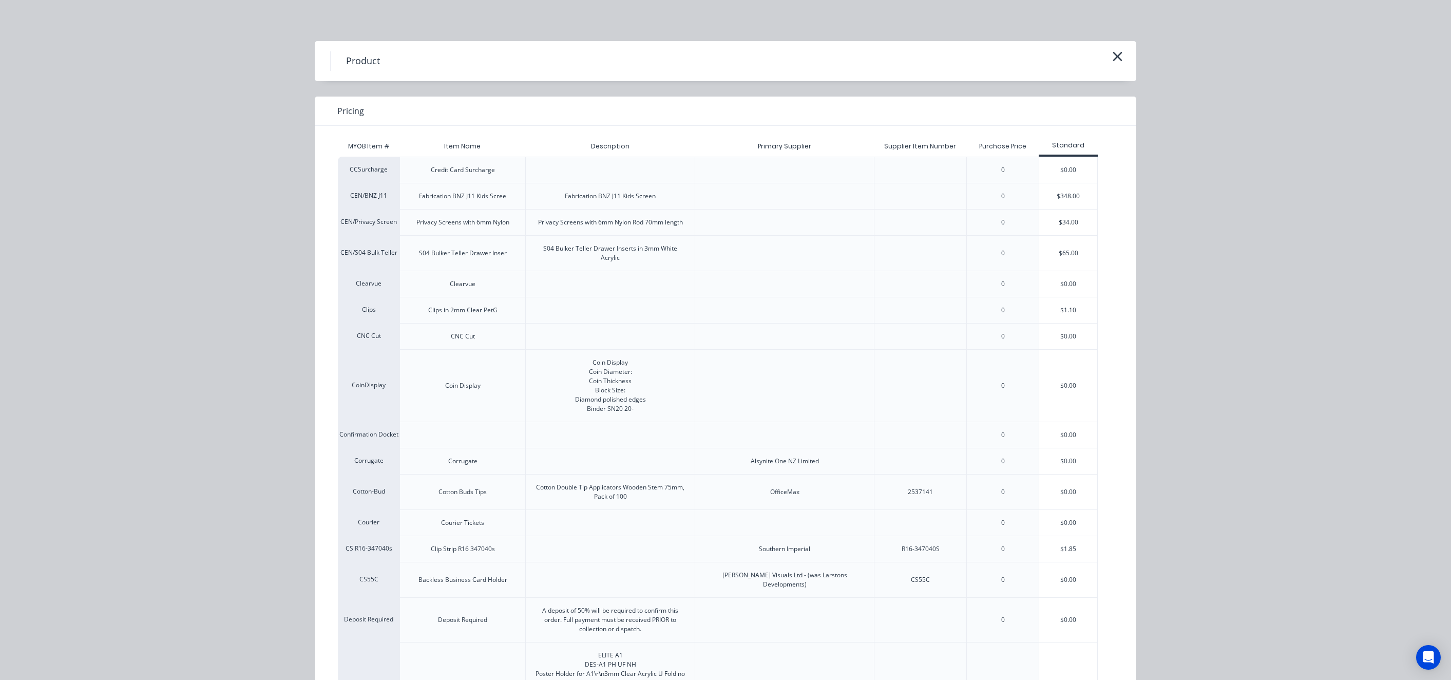
click at [1112, 58] on icon "button" at bounding box center [1117, 56] width 11 height 14
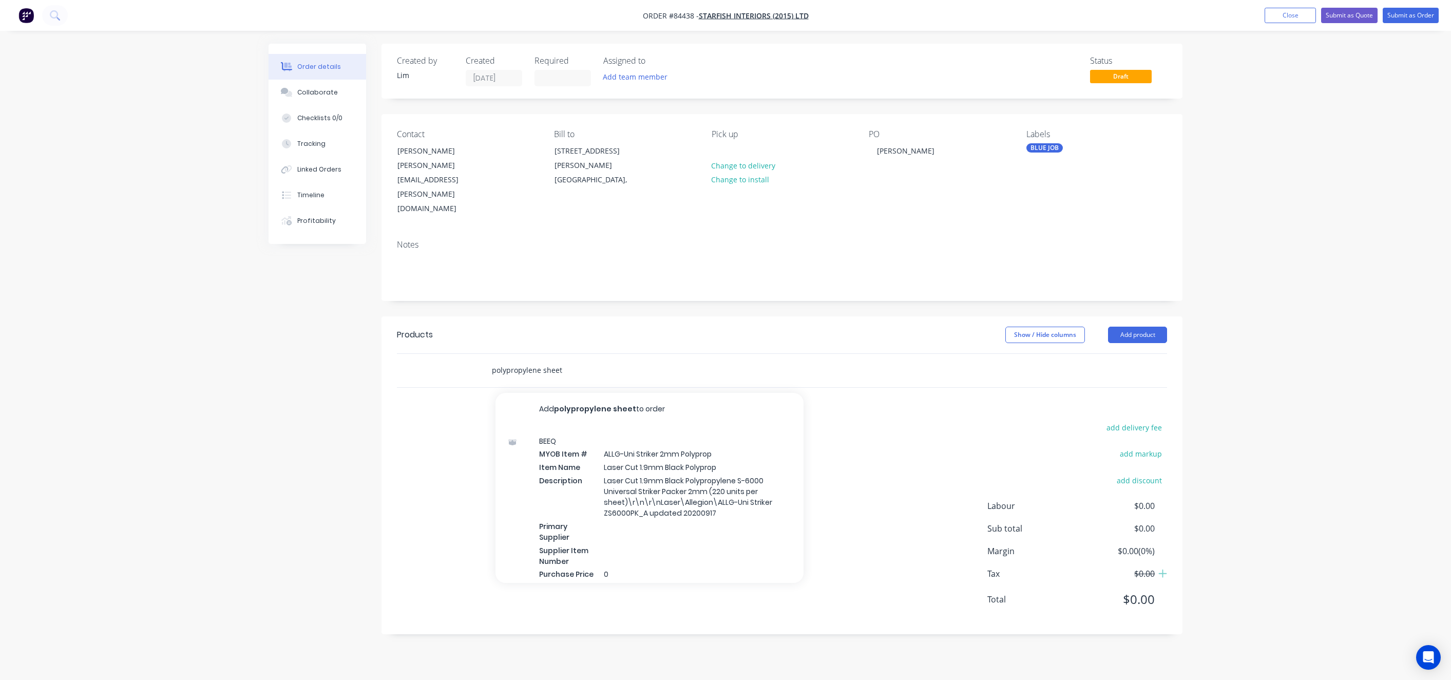
drag, startPoint x: 564, startPoint y: 333, endPoint x: 541, endPoint y: 332, distance: 23.2
click at [541, 360] on input "polypropylene sheet" at bounding box center [594, 370] width 205 height 21
drag, startPoint x: 552, startPoint y: 333, endPoint x: 478, endPoint y: 333, distance: 74.0
click at [482, 354] on div "polypropylene Add polypropylene to order ABB MYOB Item # ABB/C6755 4mm Polyprop…" at bounding box center [664, 370] width 370 height 33
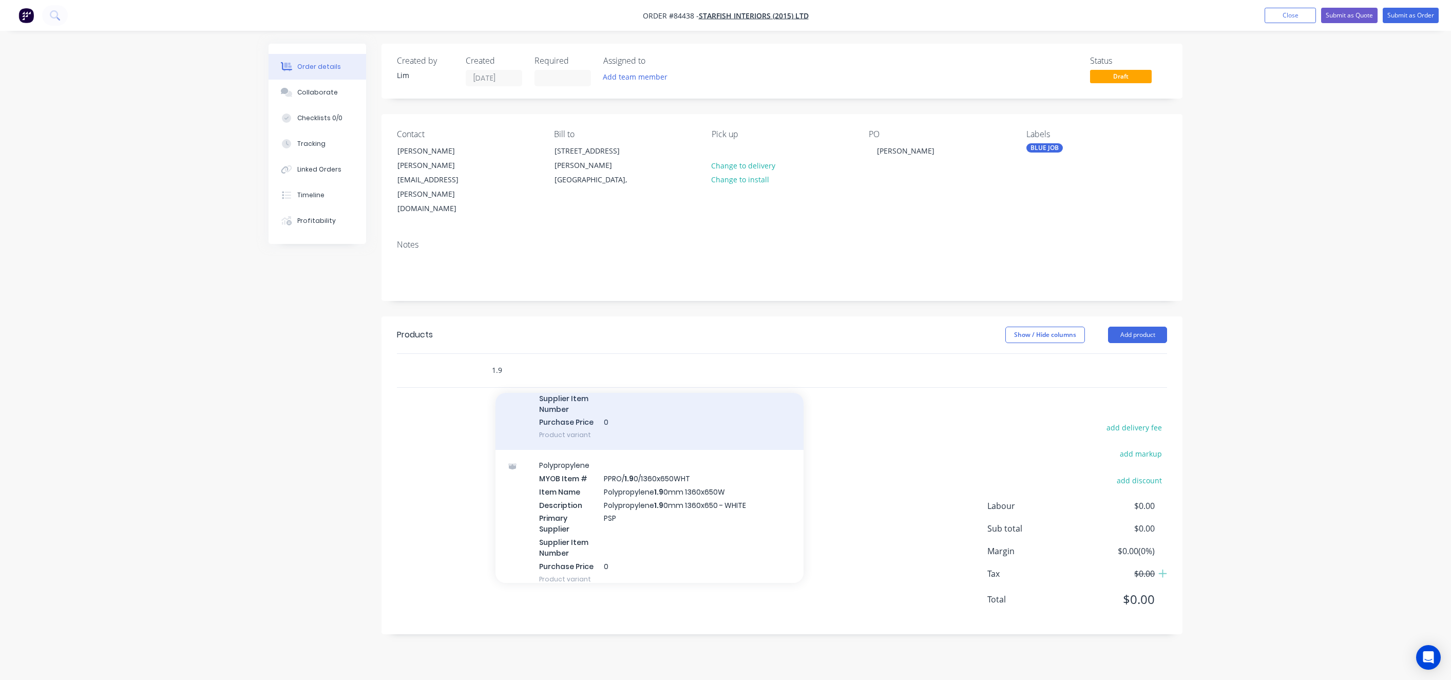
scroll to position [2080, 0]
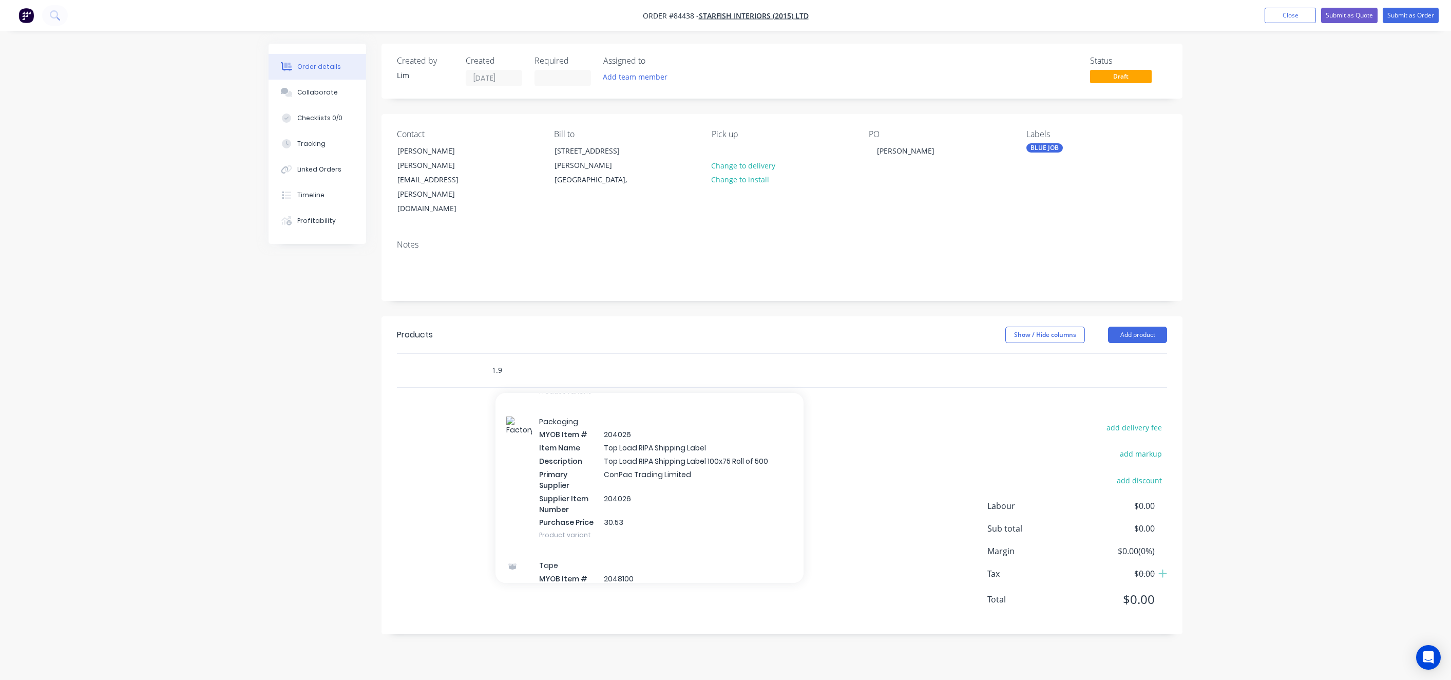
click at [492, 360] on input "1.9" at bounding box center [594, 370] width 205 height 21
drag, startPoint x: 505, startPoint y: 333, endPoint x: 538, endPoint y: 338, distance: 32.8
click at [512, 360] on input "ppr" at bounding box center [594, 370] width 205 height 21
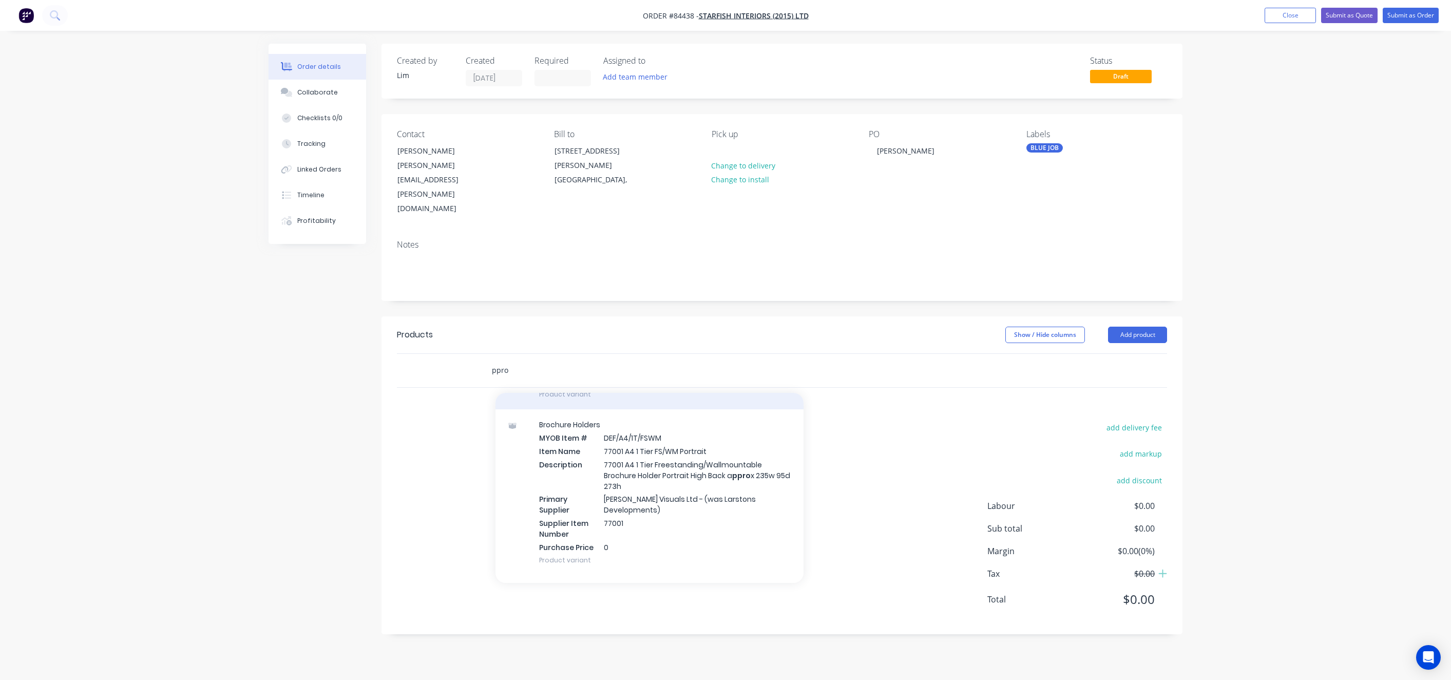
scroll to position [4083, 0]
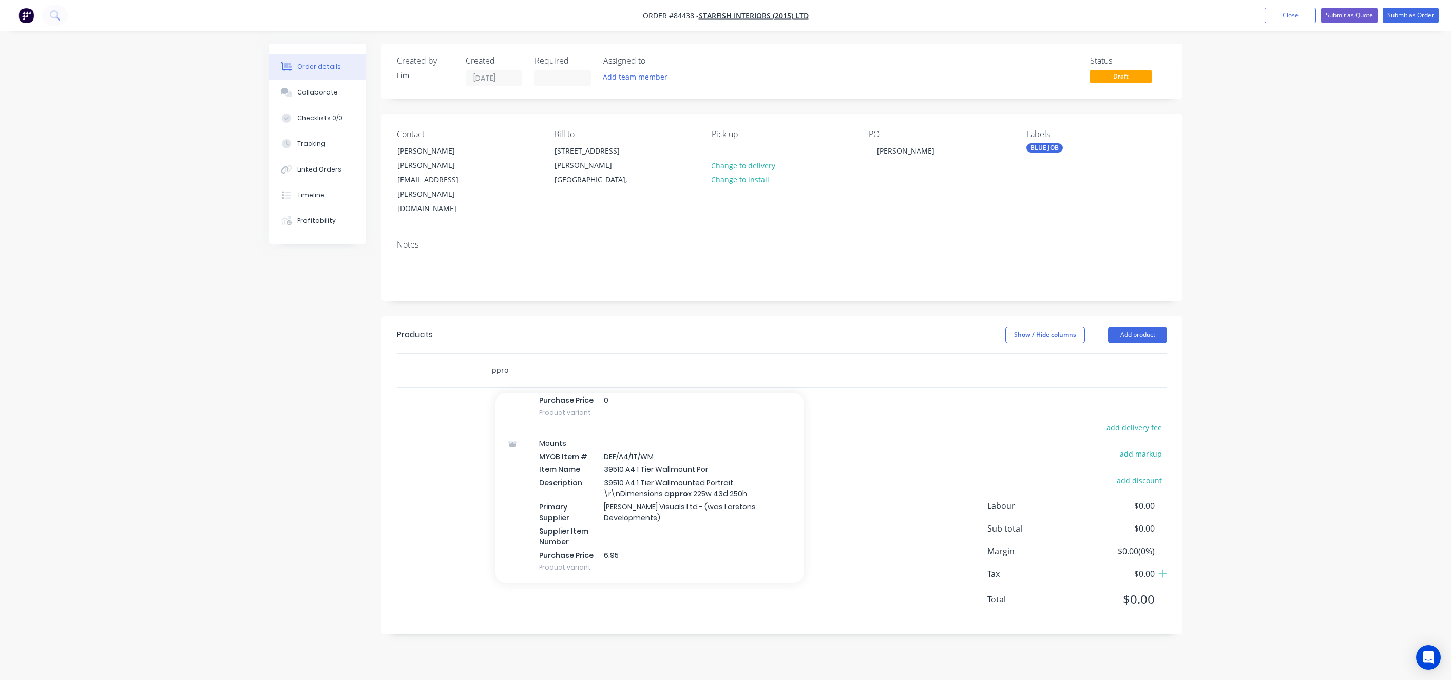
drag, startPoint x: 511, startPoint y: 330, endPoint x: 528, endPoint y: 330, distance: 18.0
click at [528, 360] on input "ppro" at bounding box center [594, 370] width 205 height 21
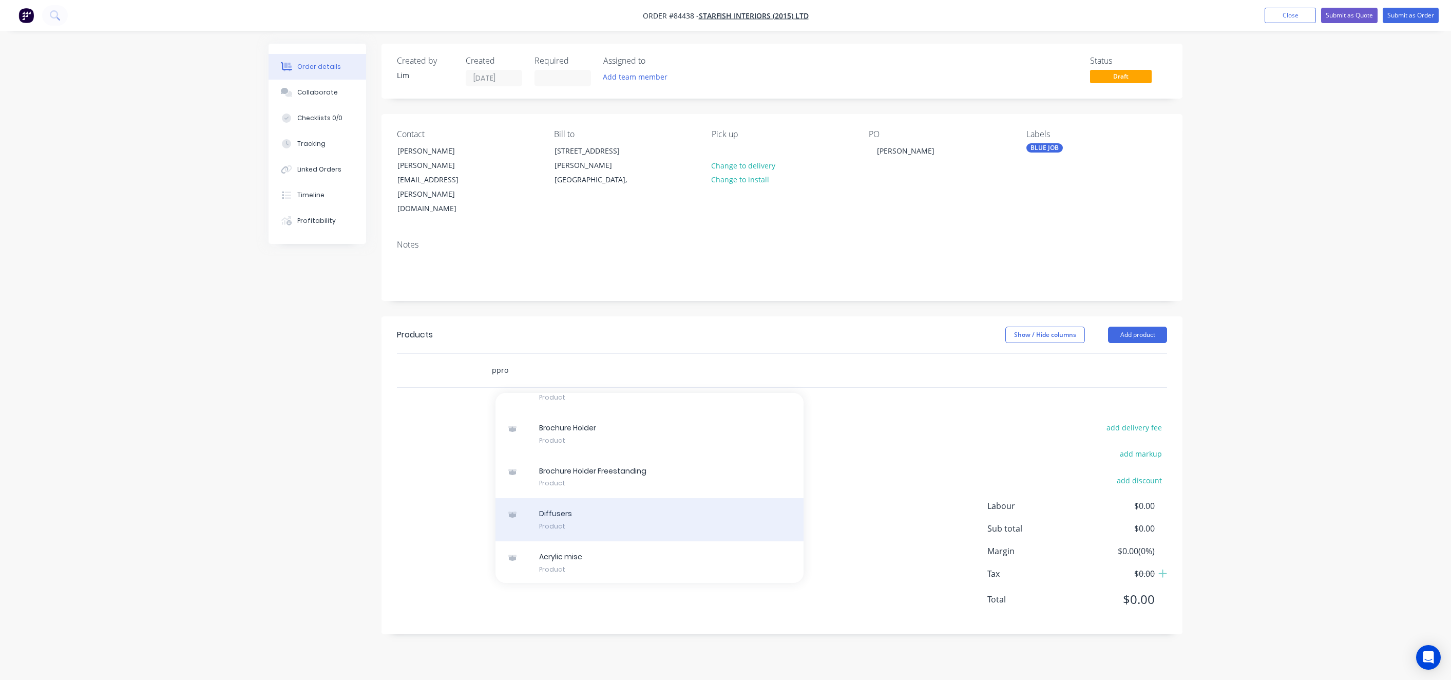
scroll to position [15615, 0]
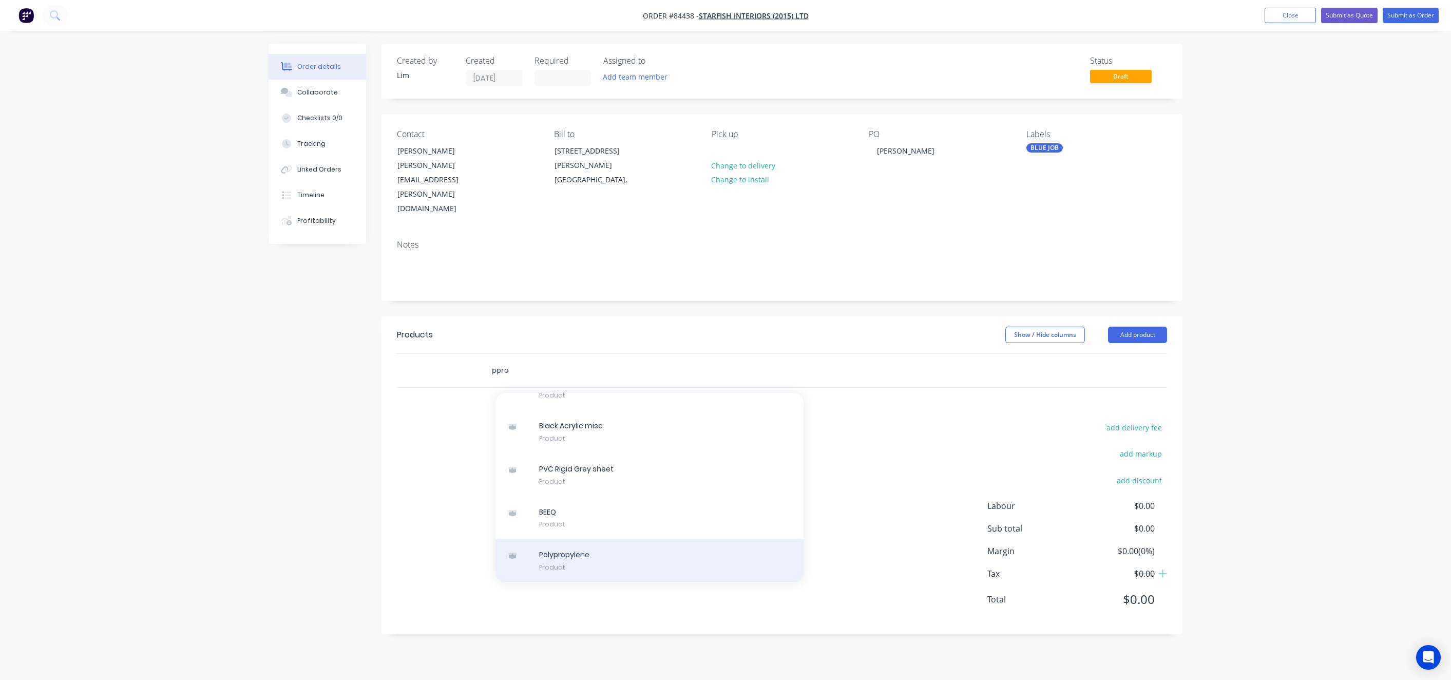
type input "ppro"
click at [587, 539] on div "Polypropylene Product" at bounding box center [650, 560] width 308 height 43
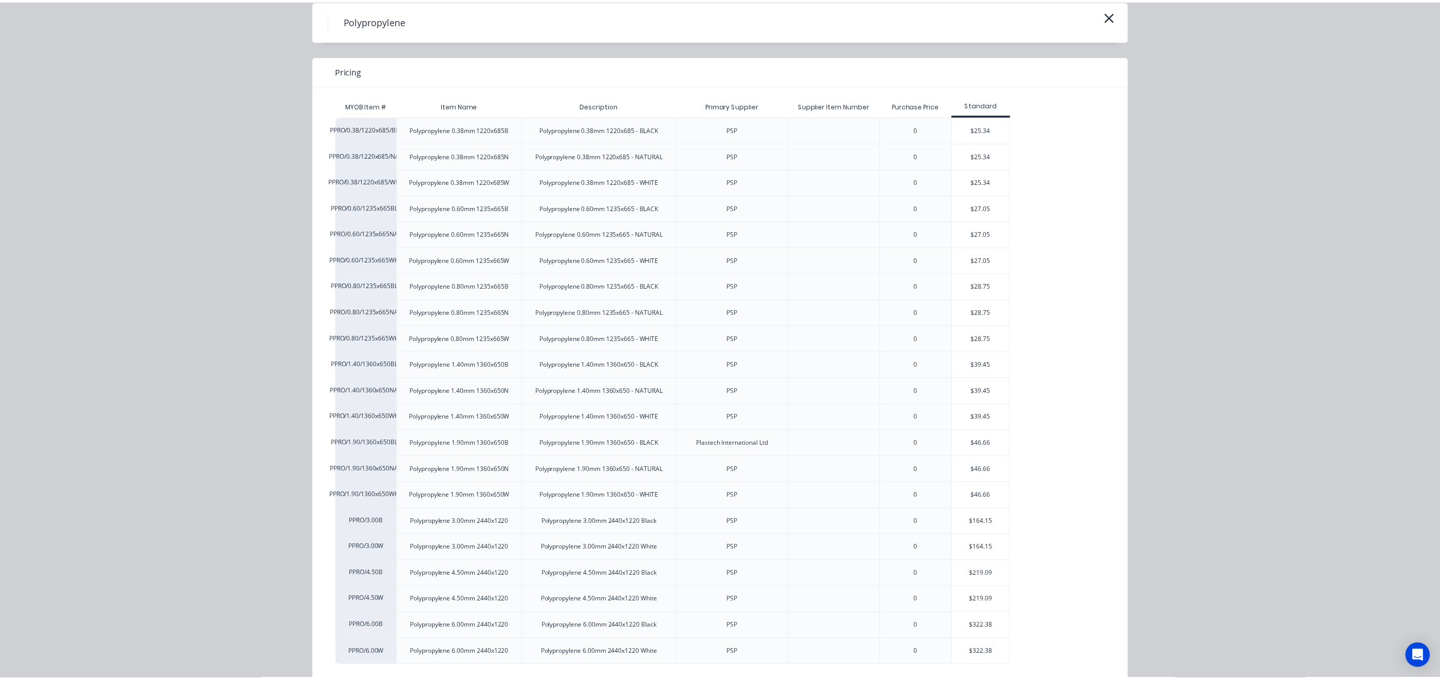
scroll to position [62, 0]
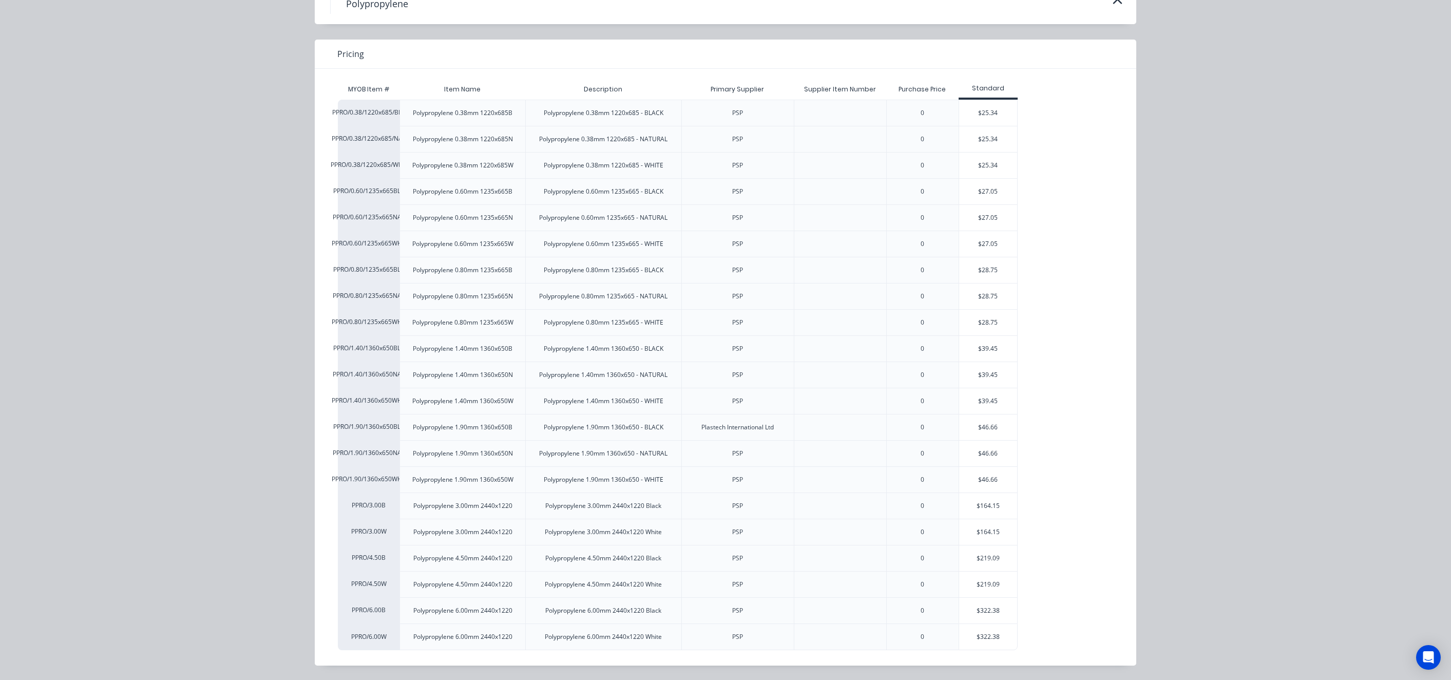
click at [996, 426] on div "$46.66" at bounding box center [988, 427] width 58 height 26
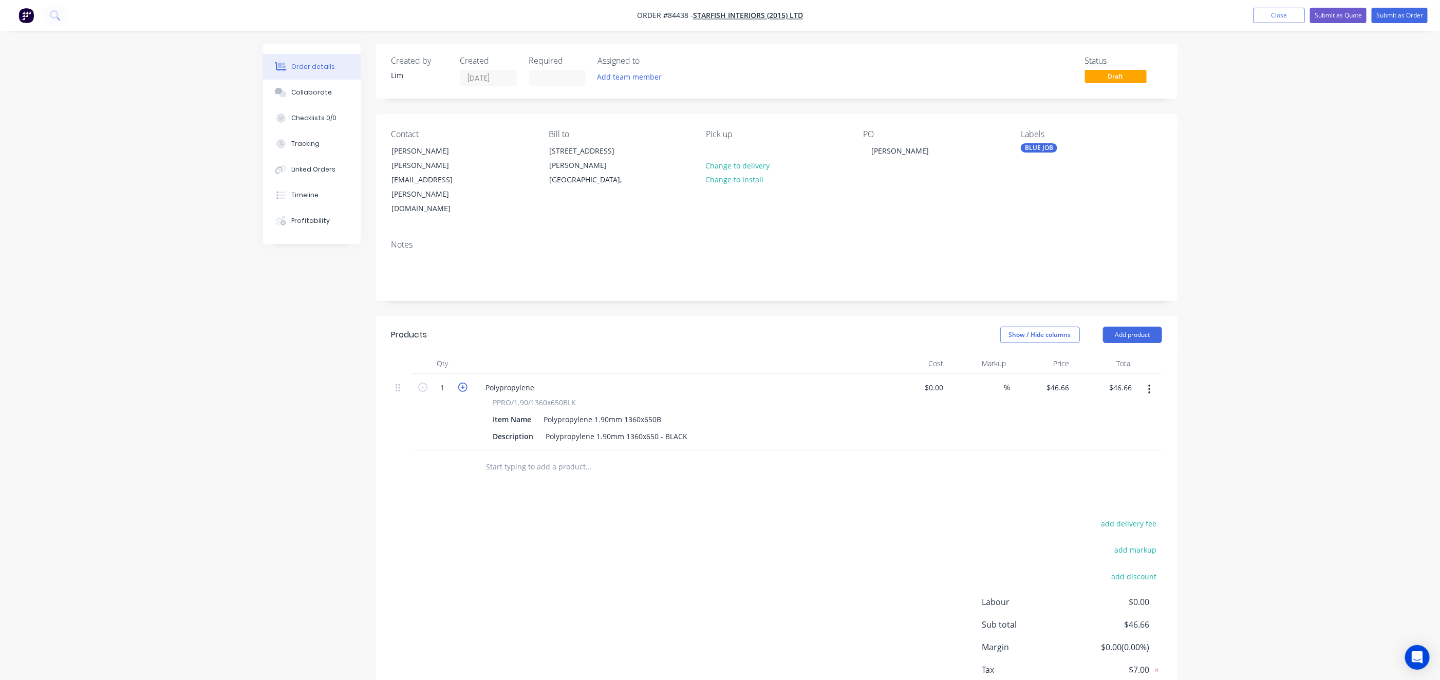
click at [462, 383] on icon "button" at bounding box center [462, 387] width 9 height 9
type input "2"
type input "$93.32"
click at [462, 383] on icon "button" at bounding box center [462, 387] width 9 height 9
type input "3"
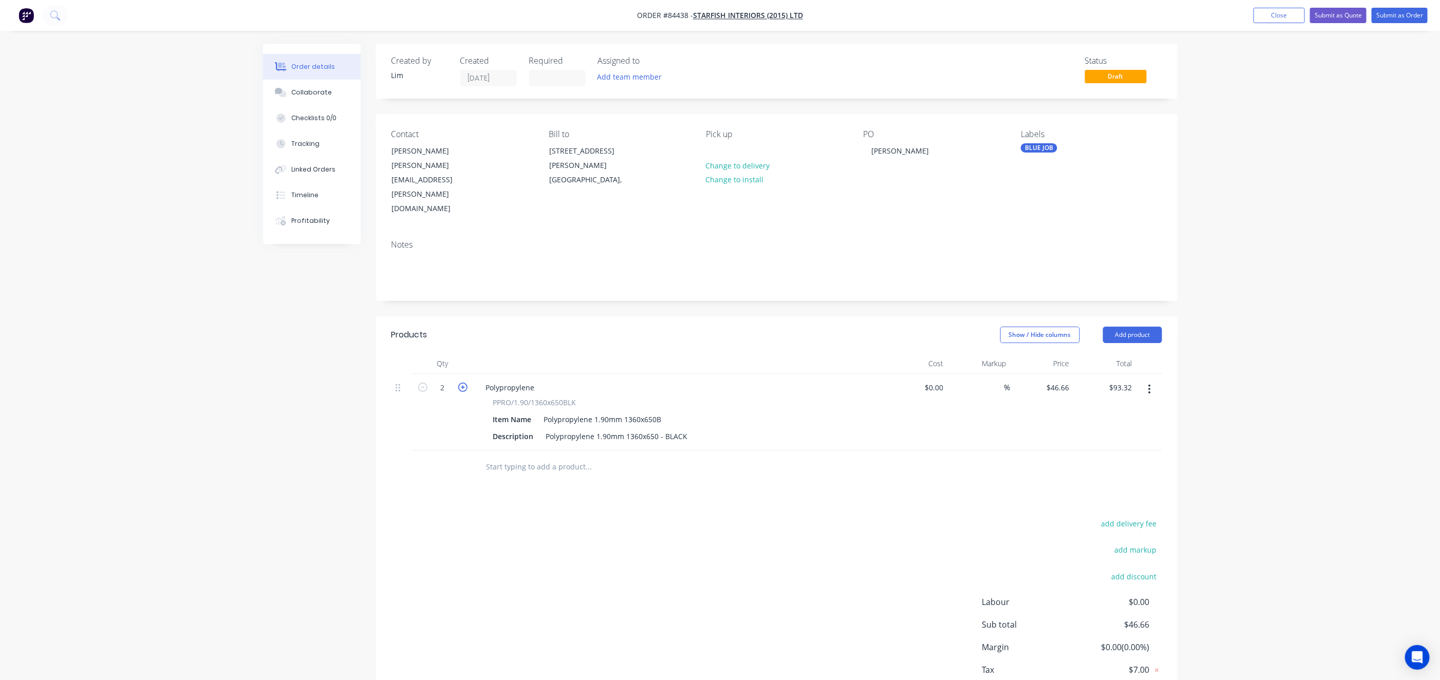
type input "$139.98"
click at [462, 383] on icon "button" at bounding box center [462, 387] width 9 height 9
type input "4"
type input "$186.64"
click at [462, 383] on icon "button" at bounding box center [462, 387] width 9 height 9
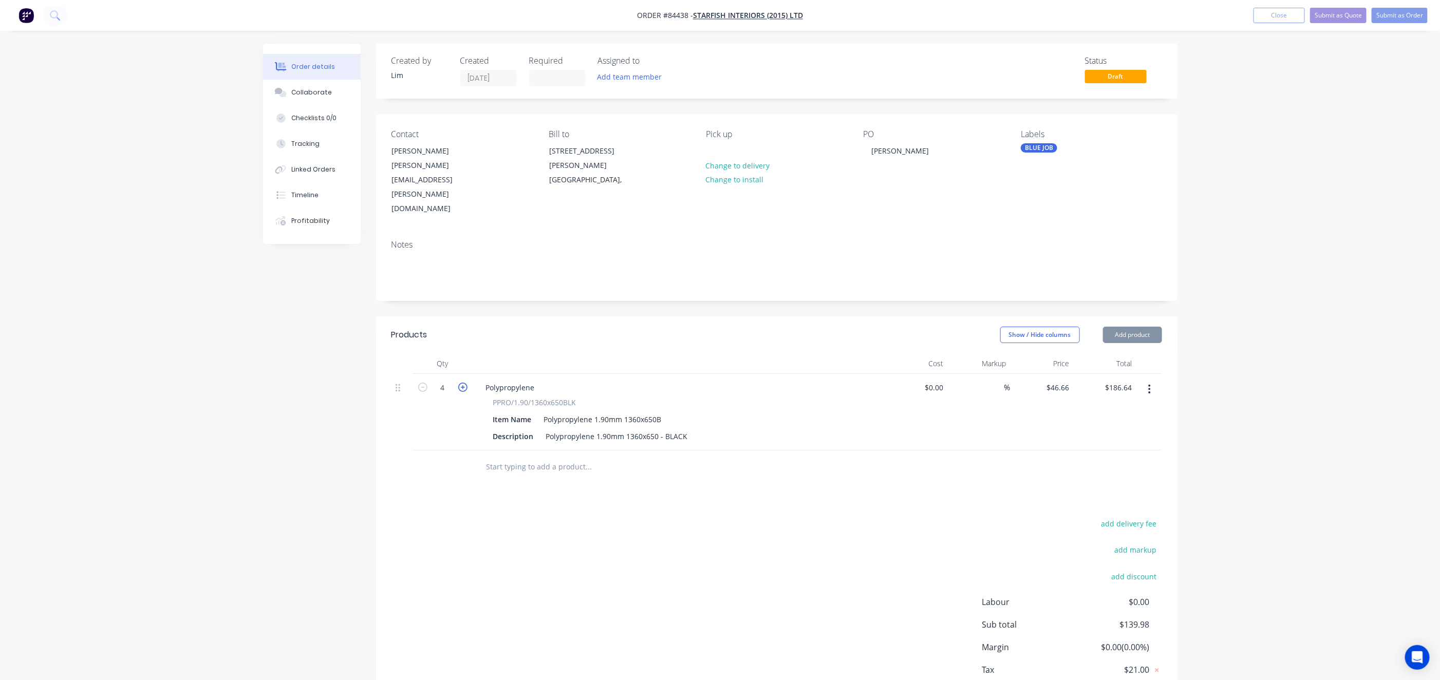
type input "5"
type input "$233.30"
click at [540, 517] on div "add delivery fee add markup add discount Labour $0.00 Sub total $233.30 Margin …" at bounding box center [776, 616] width 770 height 198
click at [461, 383] on icon "button" at bounding box center [462, 387] width 9 height 9
type input "6"
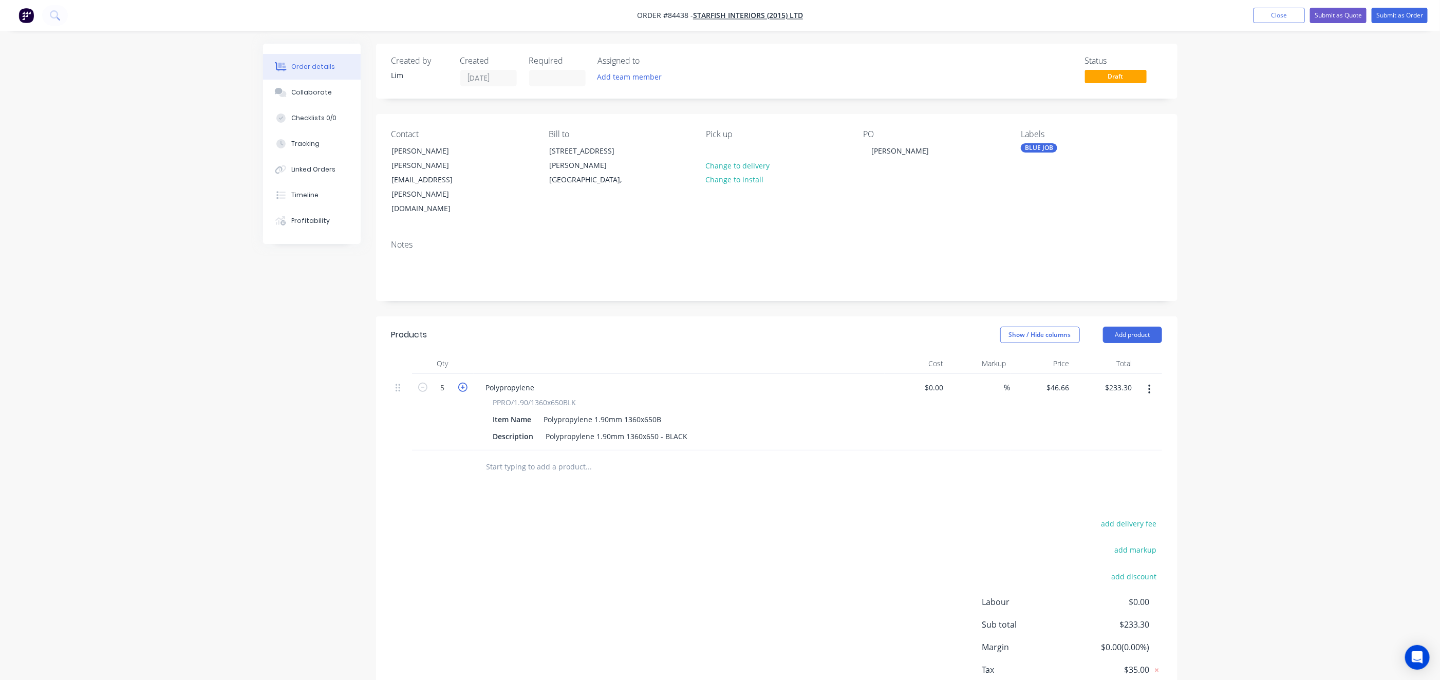
type input "$279.96"
type input "5"
type input "$233.30"
click at [484, 571] on div "add delivery fee add markup add discount Labour $0.00 Sub total $279.96 Margin …" at bounding box center [776, 616] width 770 height 198
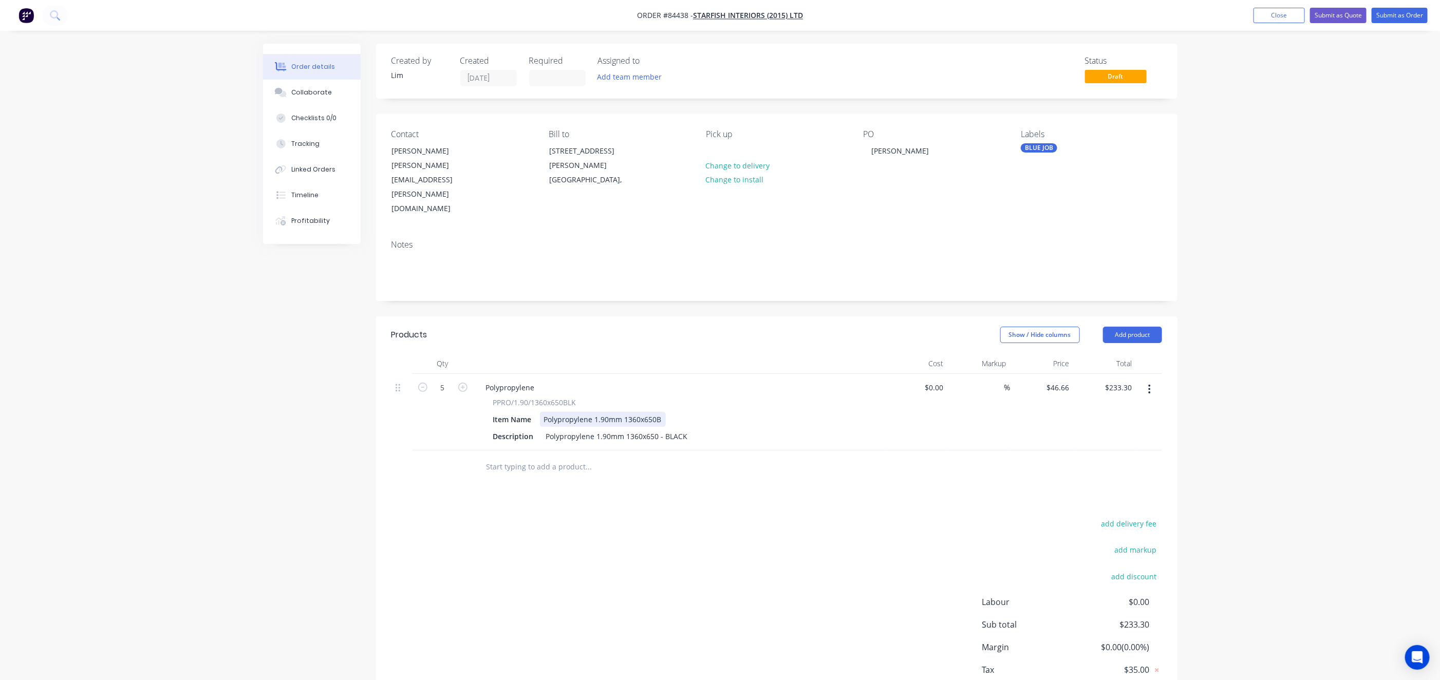
click at [663, 412] on div "Polypropylene 1.90mm 1360x650B" at bounding box center [603, 419] width 126 height 15
click at [1151, 380] on button "button" at bounding box center [1149, 389] width 24 height 18
click at [1109, 429] on div "Duplicate" at bounding box center [1112, 436] width 79 height 15
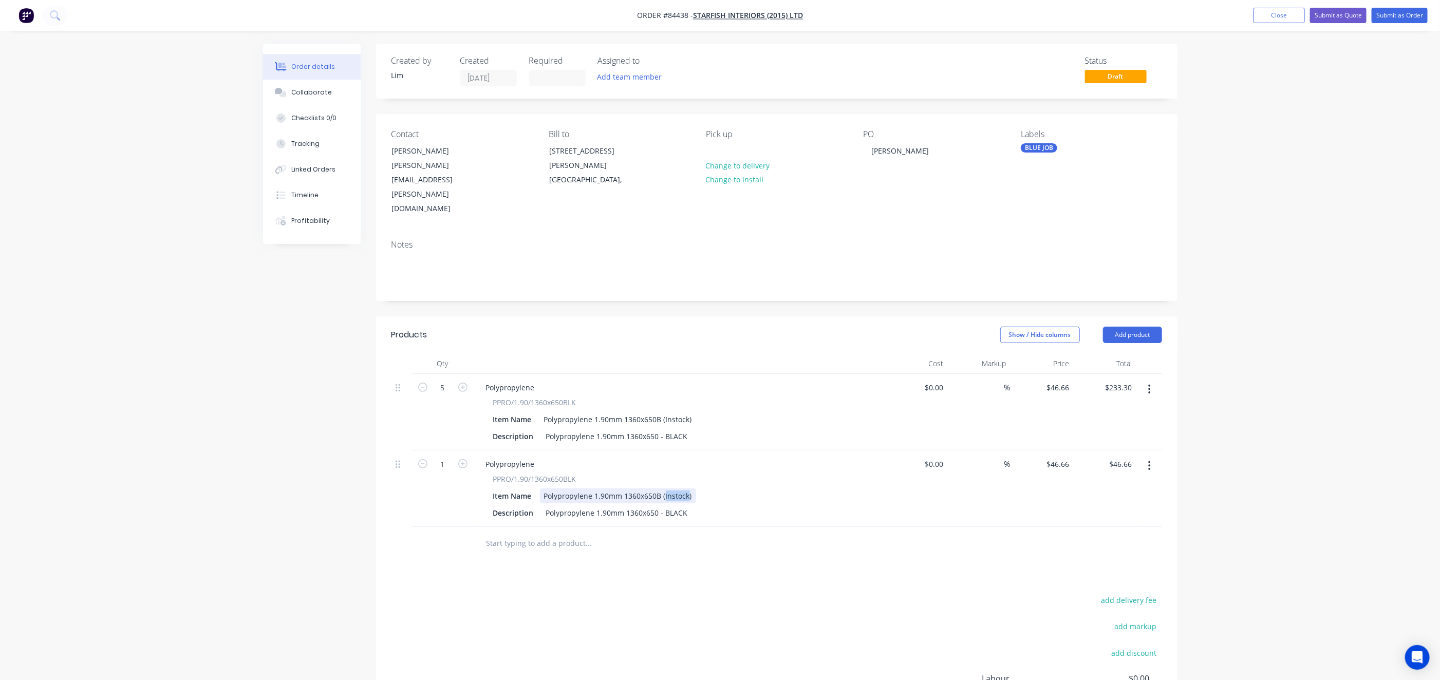
drag, startPoint x: 687, startPoint y: 457, endPoint x: 665, endPoint y: 455, distance: 22.7
click at [665, 488] on div "Polypropylene 1.90mm 1360x650B (Instock)" at bounding box center [618, 495] width 156 height 15
click at [680, 488] on div "Polypropylene 1.90mm 1360x650B (BACKORDER)" at bounding box center [627, 495] width 175 height 15
click at [686, 527] on div "Products Show / Hide columns Add product Qty Cost Markup Price Total 5 Polyprop…" at bounding box center [776, 561] width 801 height 490
drag, startPoint x: 688, startPoint y: 379, endPoint x: 663, endPoint y: 380, distance: 24.7
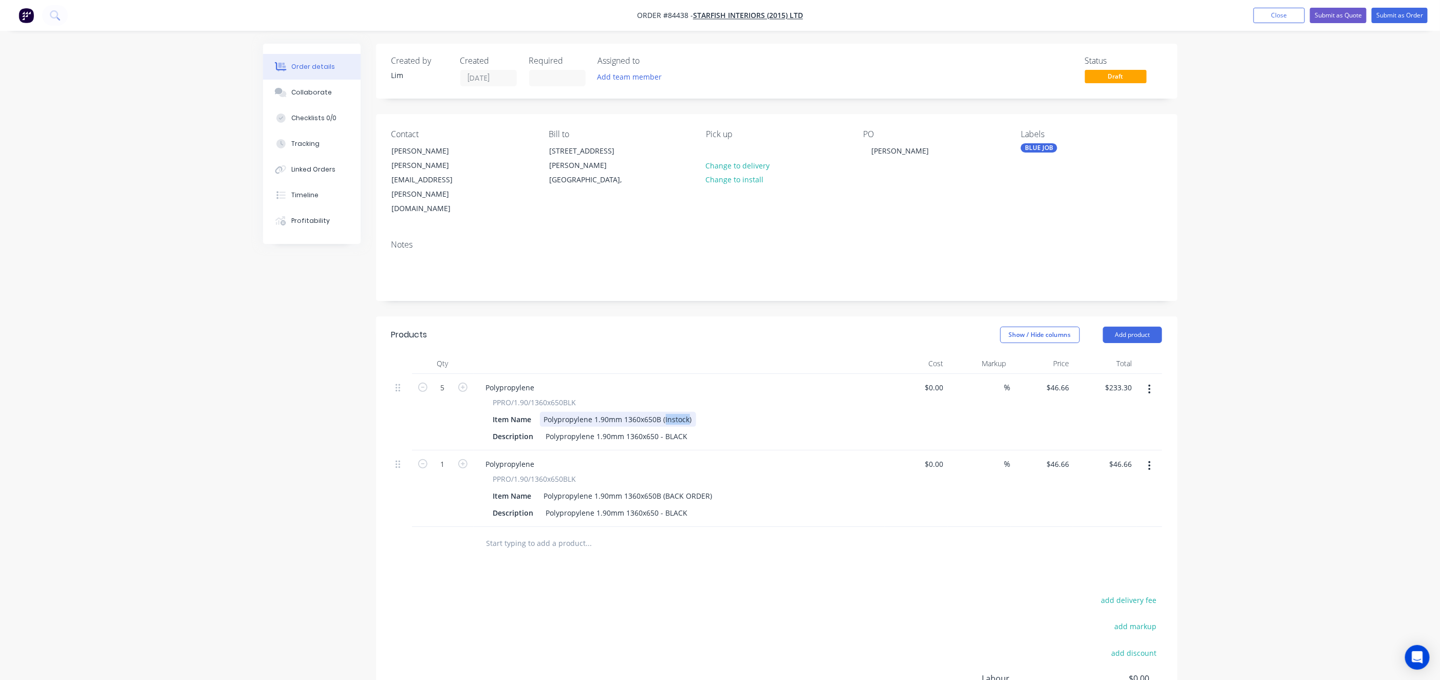
click at [663, 412] on div "Polypropylene 1.90mm 1360x650B (Instock)" at bounding box center [618, 419] width 156 height 15
click at [671, 412] on div "Polypropylene 1.90mm 1360x650B (INSTOCK)" at bounding box center [621, 419] width 163 height 15
click at [708, 531] on div "Products Show / Hide columns Add product Qty Cost Markup Price Total 5 Polyprop…" at bounding box center [776, 561] width 801 height 490
click at [451, 457] on input "1" at bounding box center [442, 464] width 27 height 15
click at [450, 457] on input "1" at bounding box center [442, 464] width 27 height 15
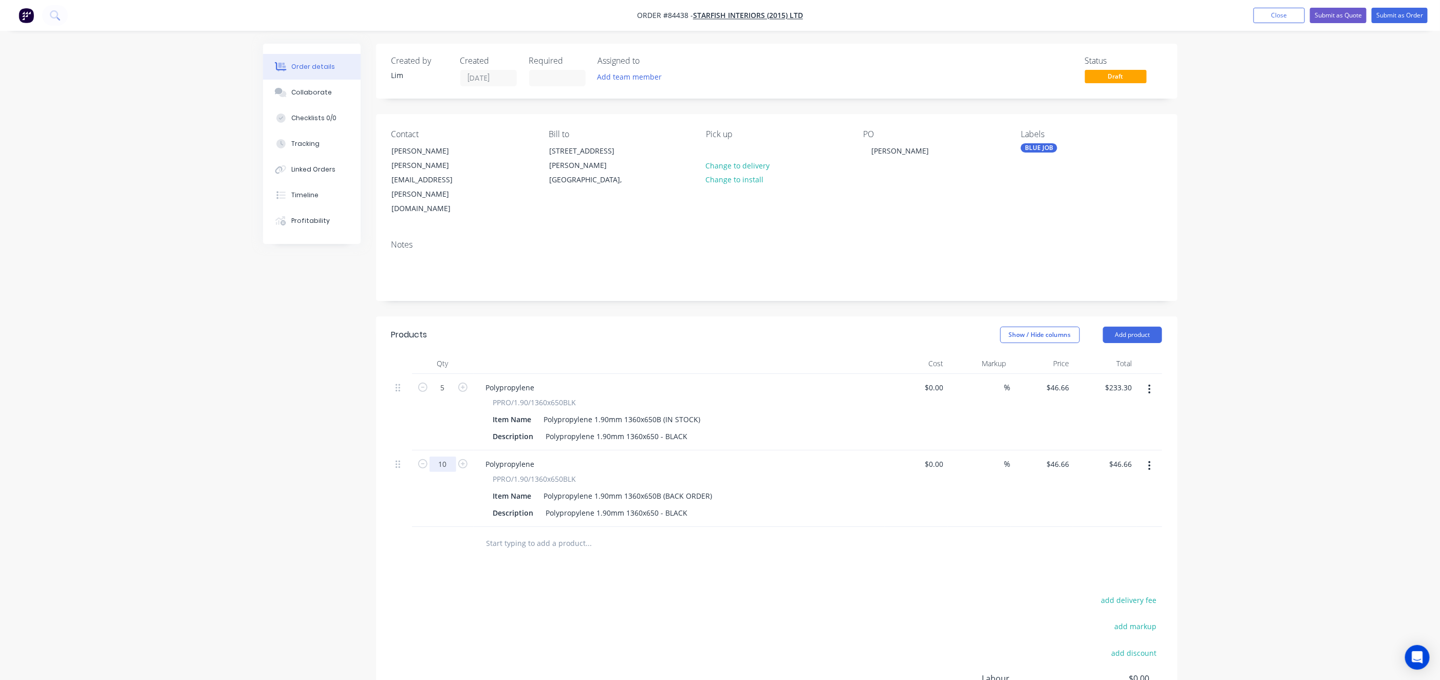
type input "10"
type input "$466.60"
drag, startPoint x: 755, startPoint y: 597, endPoint x: 769, endPoint y: 596, distance: 13.9
click at [755, 596] on div "add delivery fee add markup add discount Labour $0.00 Sub total $279.96 Margin …" at bounding box center [776, 692] width 770 height 198
click at [451, 232] on div "Notes" at bounding box center [776, 266] width 801 height 69
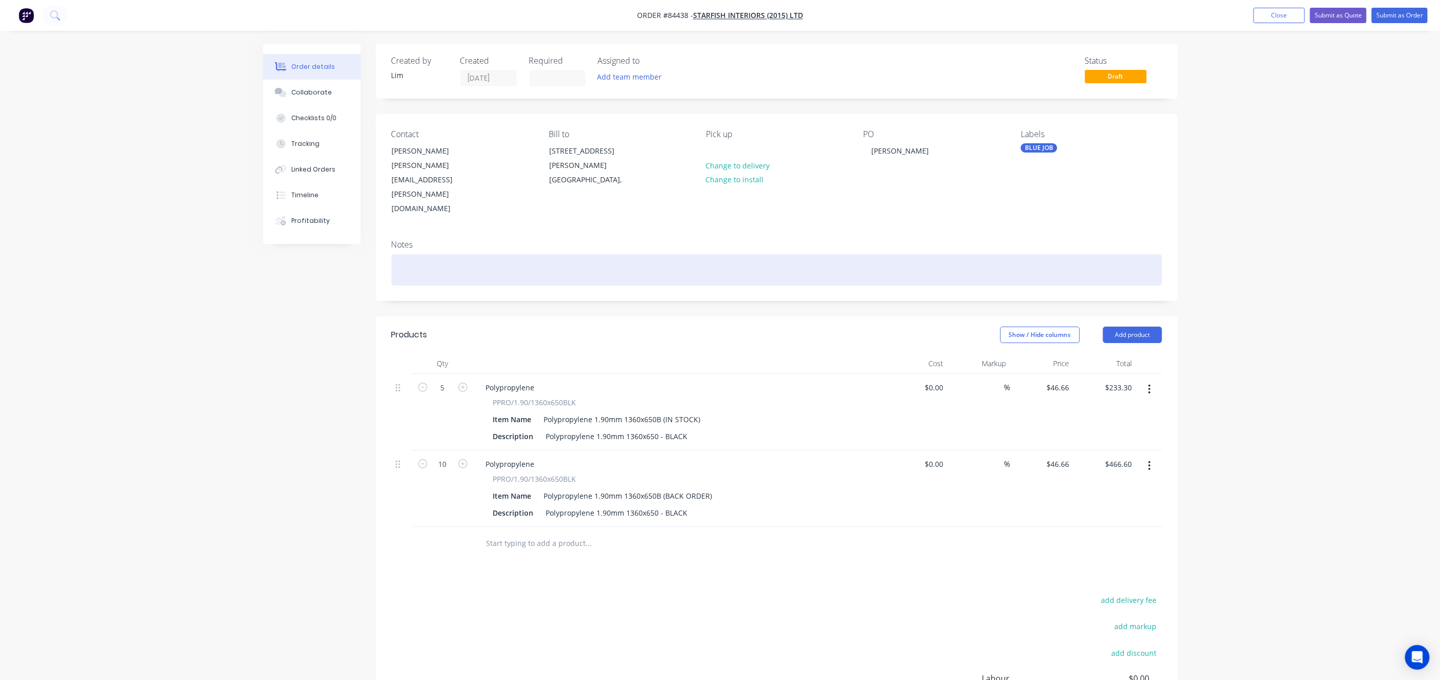
click at [456, 254] on div at bounding box center [776, 269] width 770 height 31
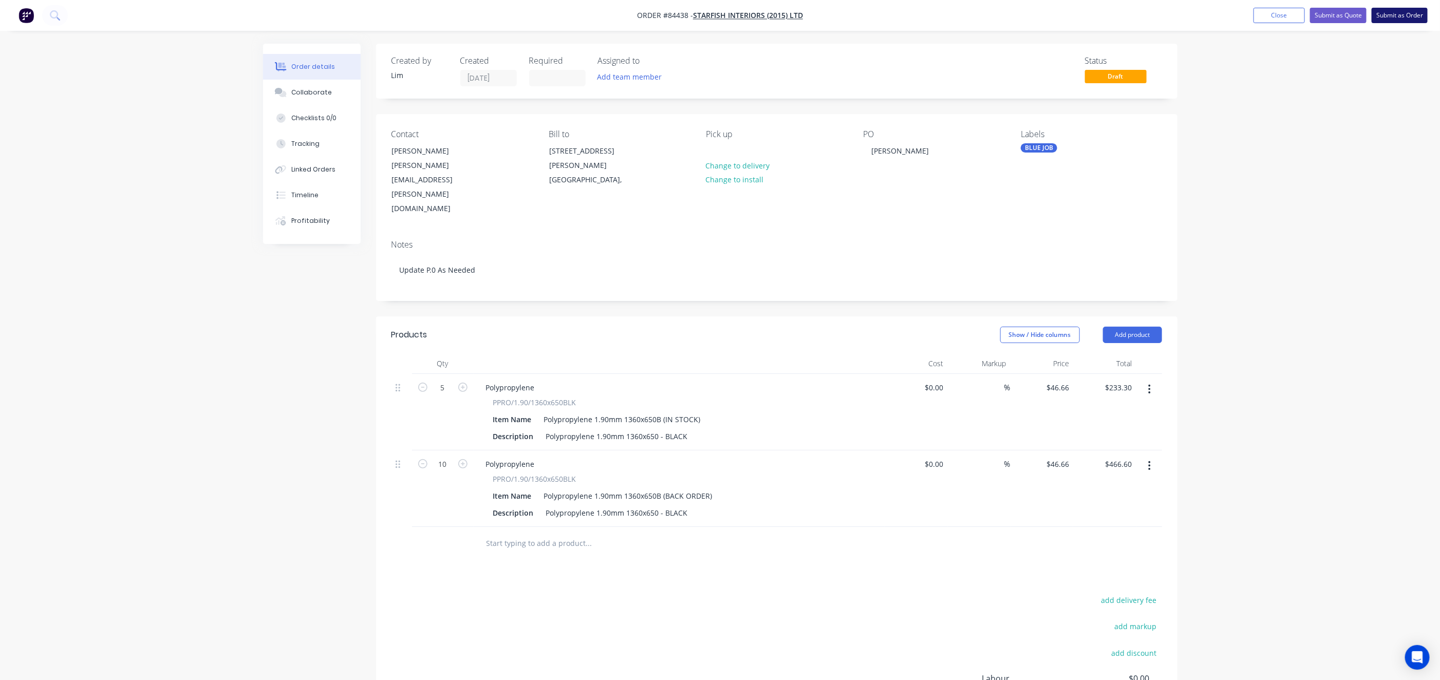
click at [1399, 8] on button "Submit as Order" at bounding box center [1399, 15] width 56 height 15
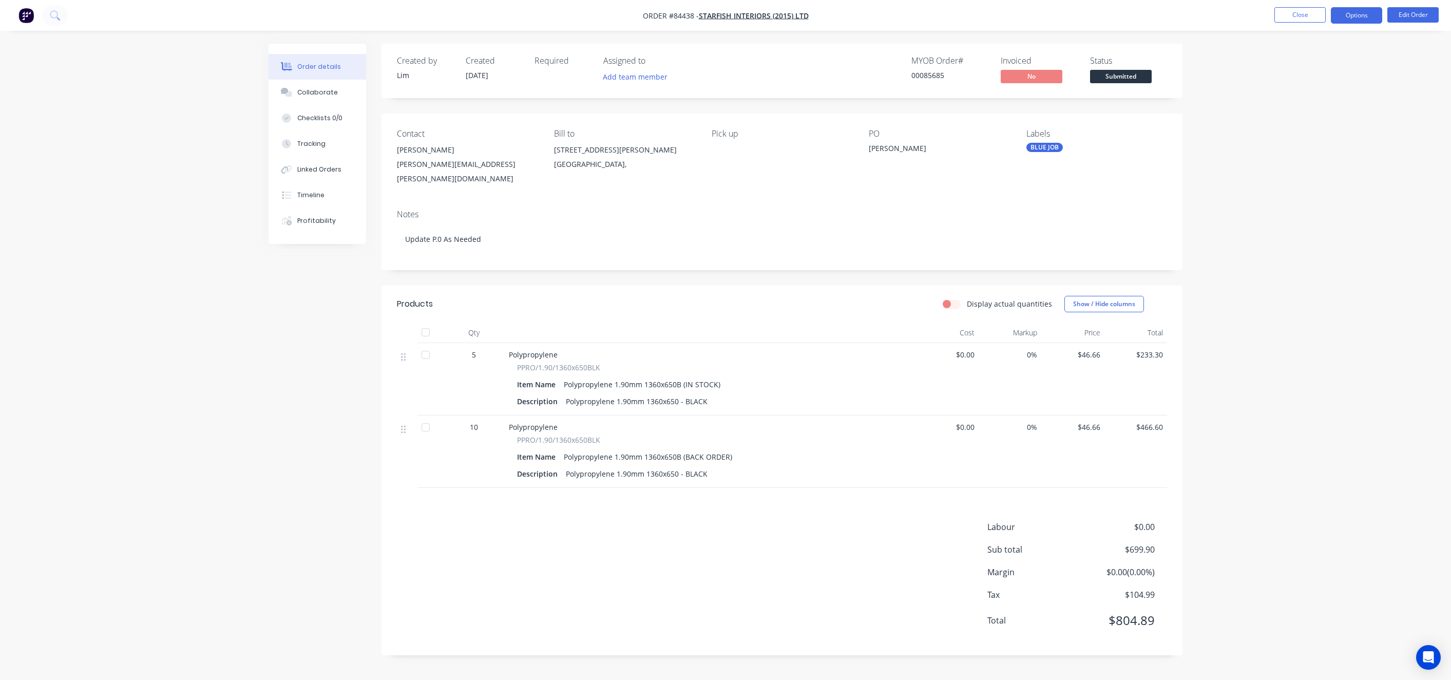
click at [1349, 13] on button "Options" at bounding box center [1356, 15] width 51 height 16
click at [1319, 64] on div "Invoice" at bounding box center [1326, 62] width 95 height 15
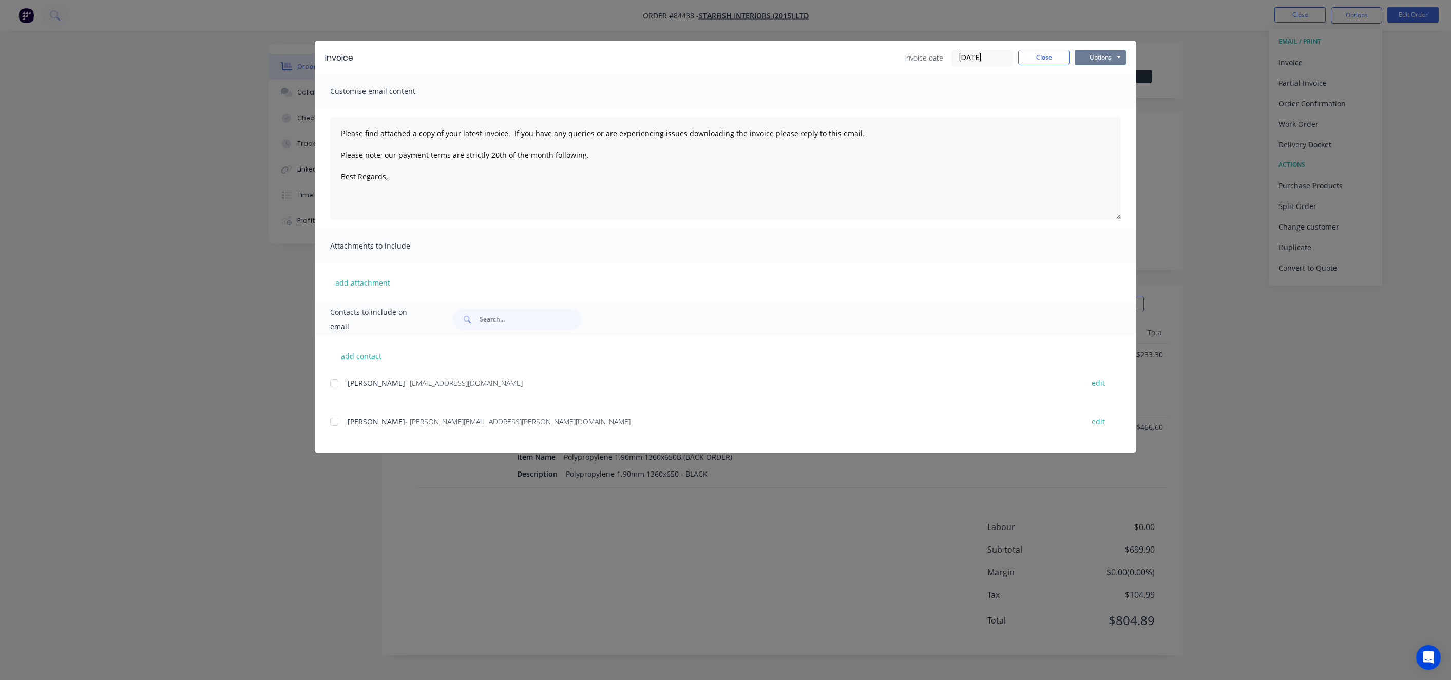
click at [1108, 54] on button "Options" at bounding box center [1100, 57] width 51 height 15
click at [1110, 79] on button "Preview" at bounding box center [1108, 75] width 66 height 17
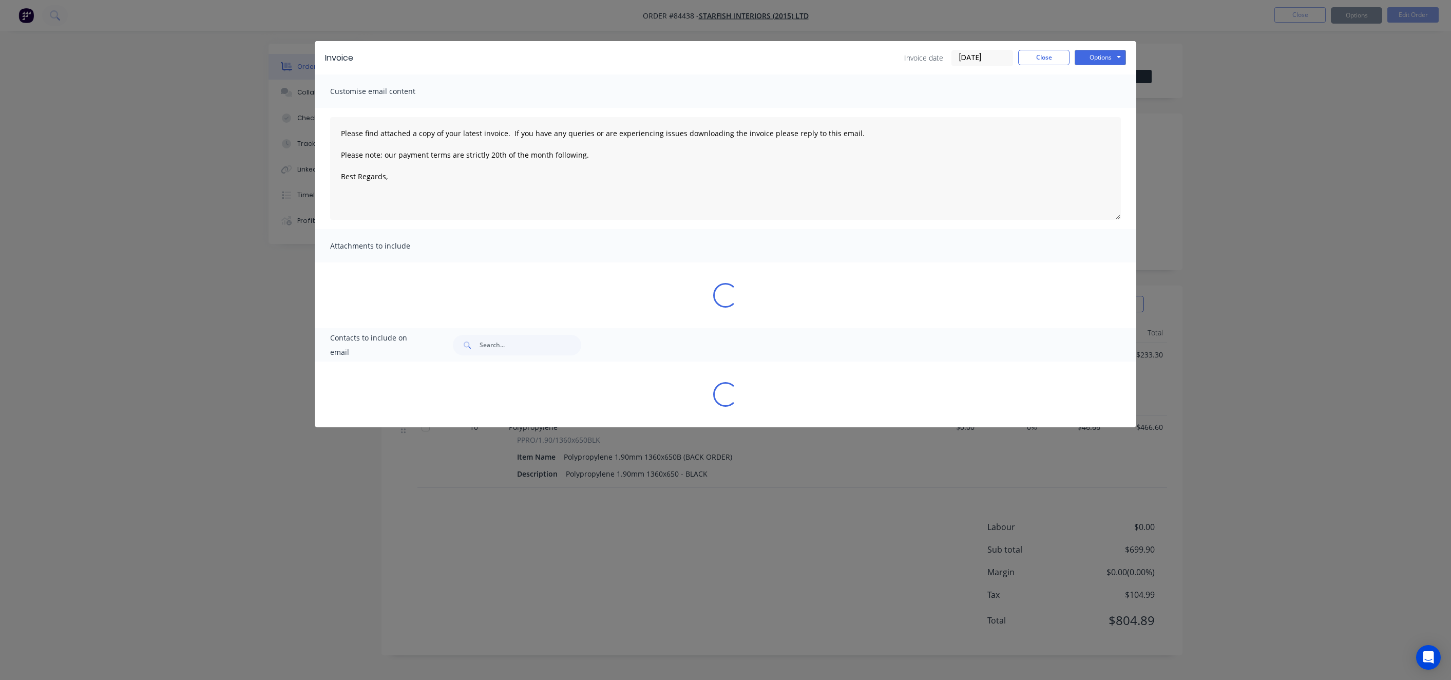
type textarea "Please find attached a copy of your latest invoice. If you have any queries or …"
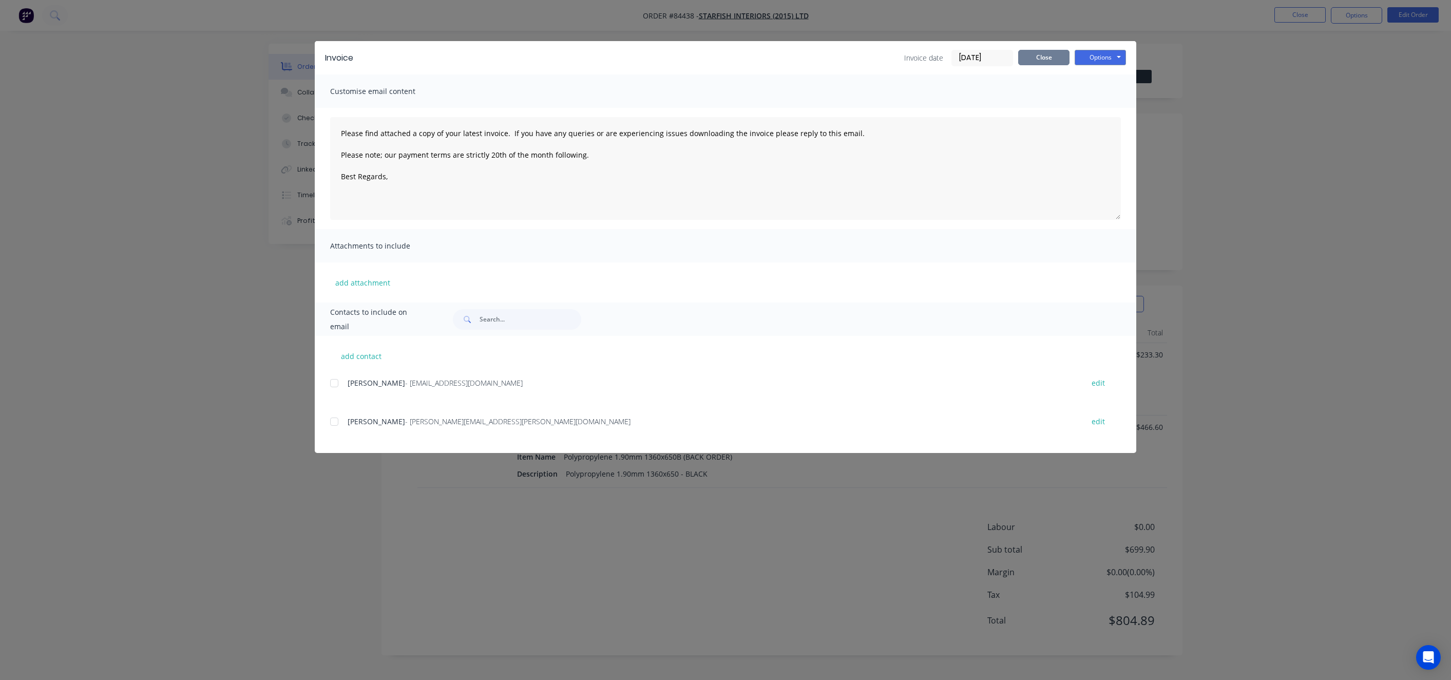
click at [1052, 59] on button "Close" at bounding box center [1043, 57] width 51 height 15
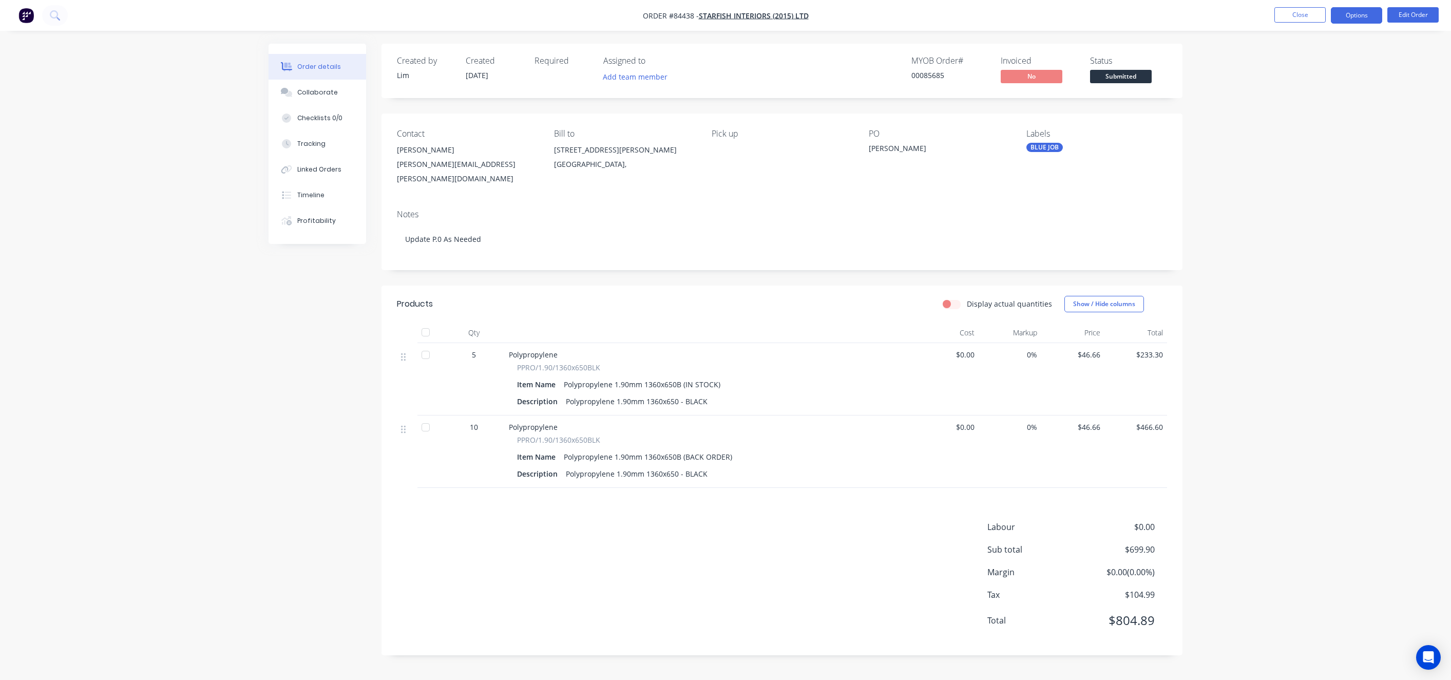
click at [1370, 19] on button "Options" at bounding box center [1356, 15] width 51 height 16
click at [1315, 114] on button "Work Order" at bounding box center [1326, 124] width 113 height 21
click at [1307, 100] on div "Without pricing" at bounding box center [1326, 103] width 95 height 15
click at [1355, 11] on button "Options" at bounding box center [1356, 15] width 51 height 16
click at [470, 153] on div "Tina Hoover" at bounding box center [467, 150] width 141 height 14
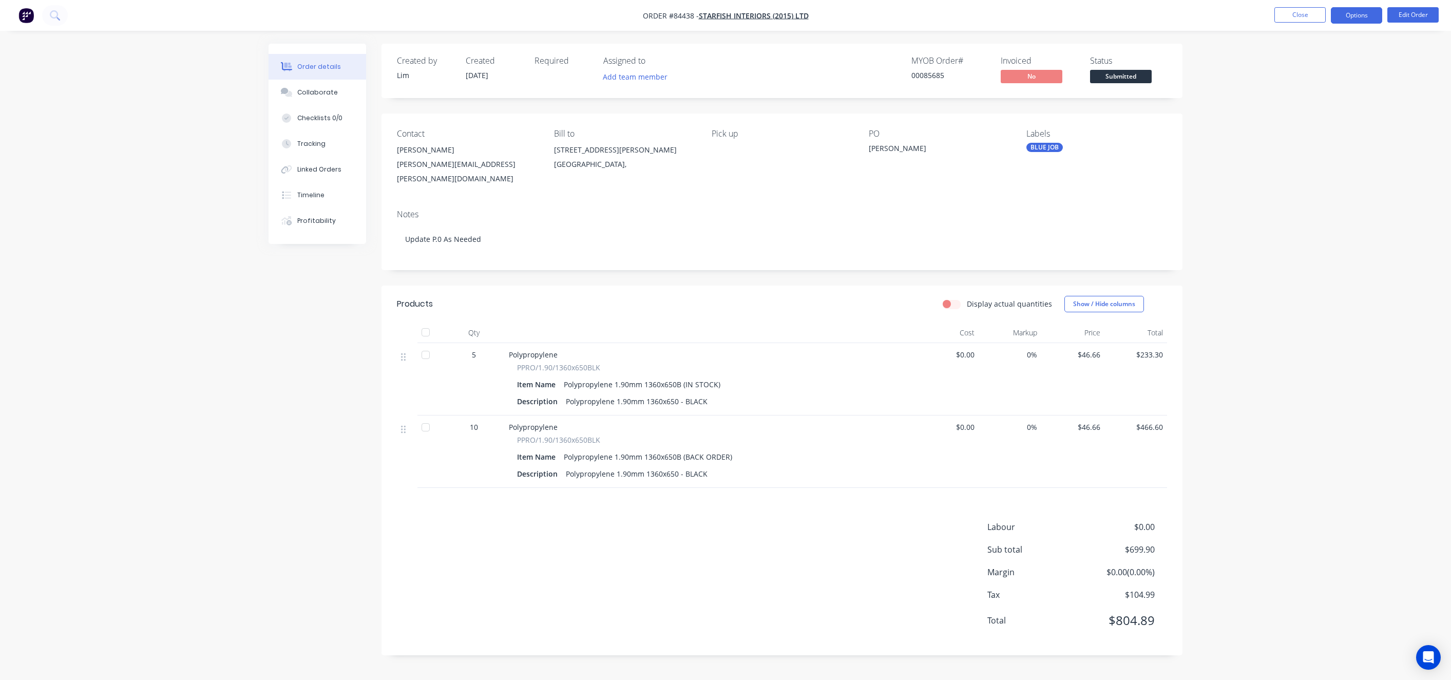
click at [1358, 21] on button "Options" at bounding box center [1356, 15] width 51 height 16
click at [1239, 104] on div "Order details Collaborate Checklists 0/0 Tracking Linked Orders Timeline Profit…" at bounding box center [725, 340] width 1451 height 680
click at [1426, 12] on button "Edit Order" at bounding box center [1413, 14] width 51 height 15
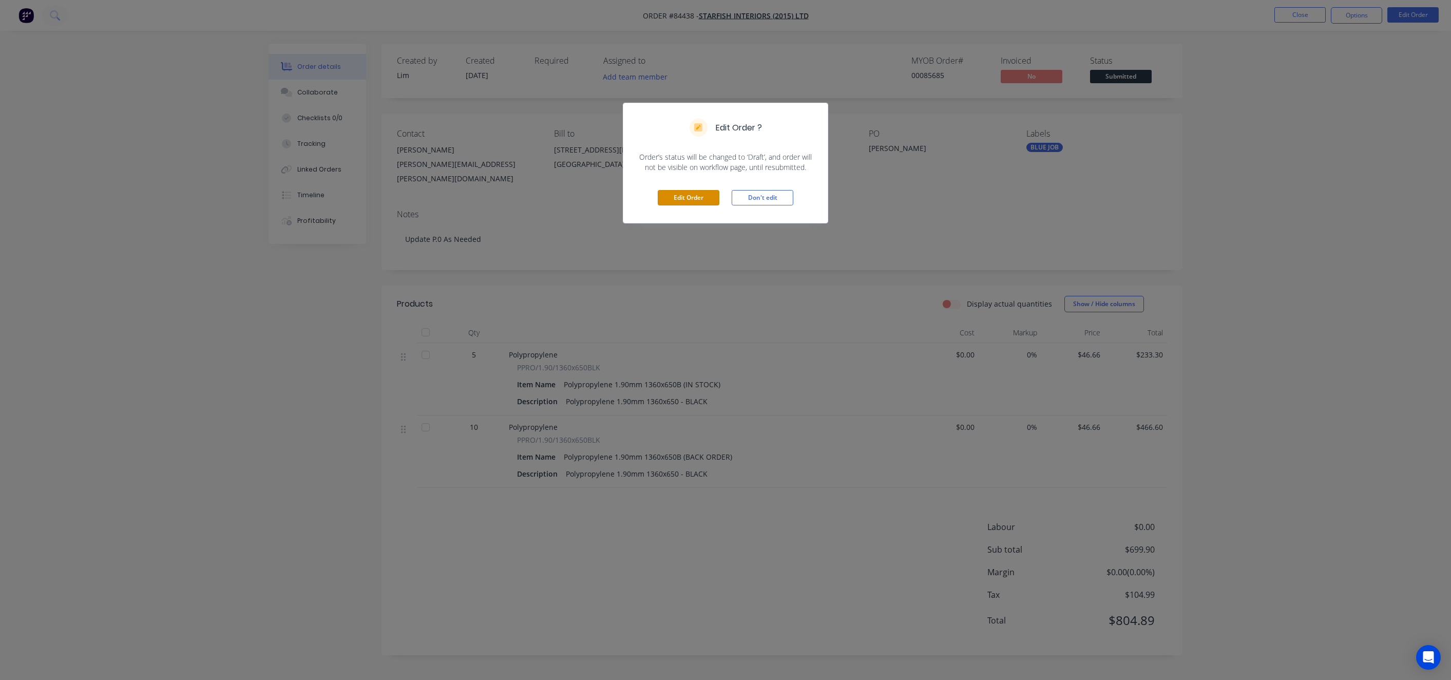
click at [695, 191] on button "Edit Order" at bounding box center [689, 197] width 62 height 15
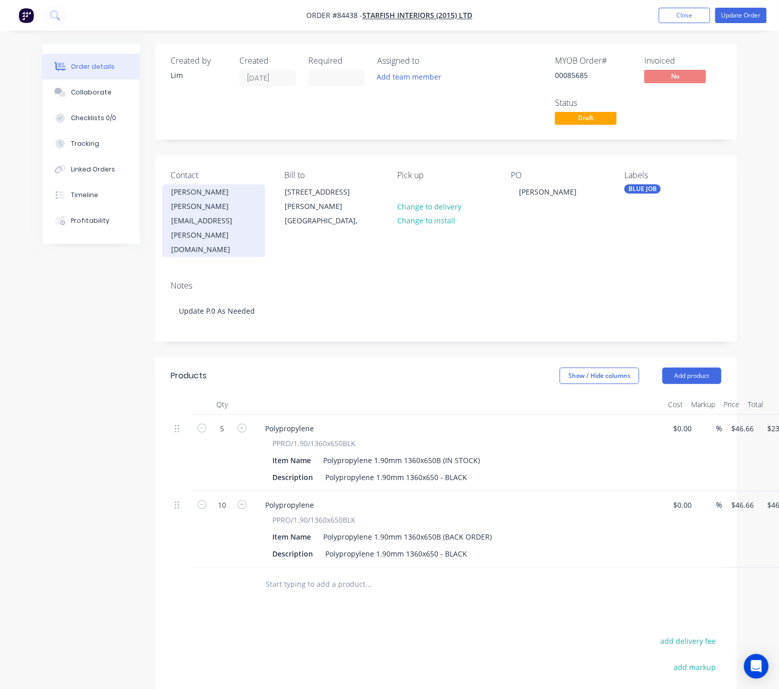
click at [210, 199] on div "Tina Hoover" at bounding box center [213, 192] width 85 height 14
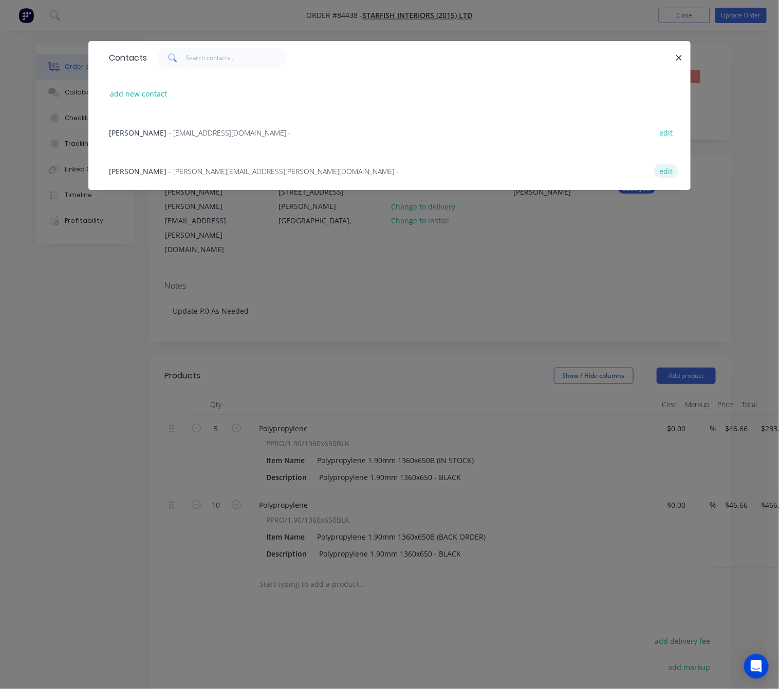
click at [663, 167] on button "edit" at bounding box center [666, 171] width 24 height 14
select select "NZ"
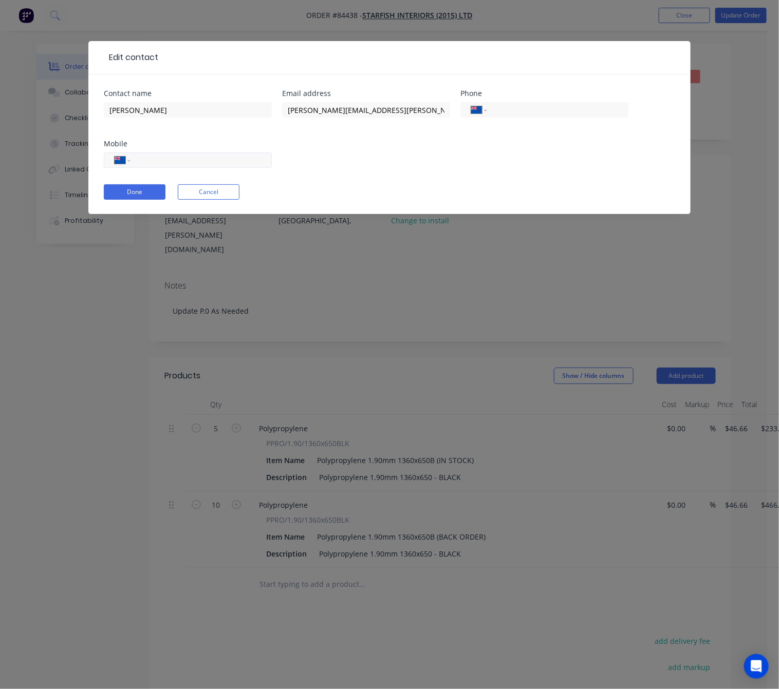
click at [174, 159] on input "tel" at bounding box center [199, 161] width 123 height 12
type input "027 880 3770"
click at [143, 191] on button "Done" at bounding box center [135, 191] width 62 height 15
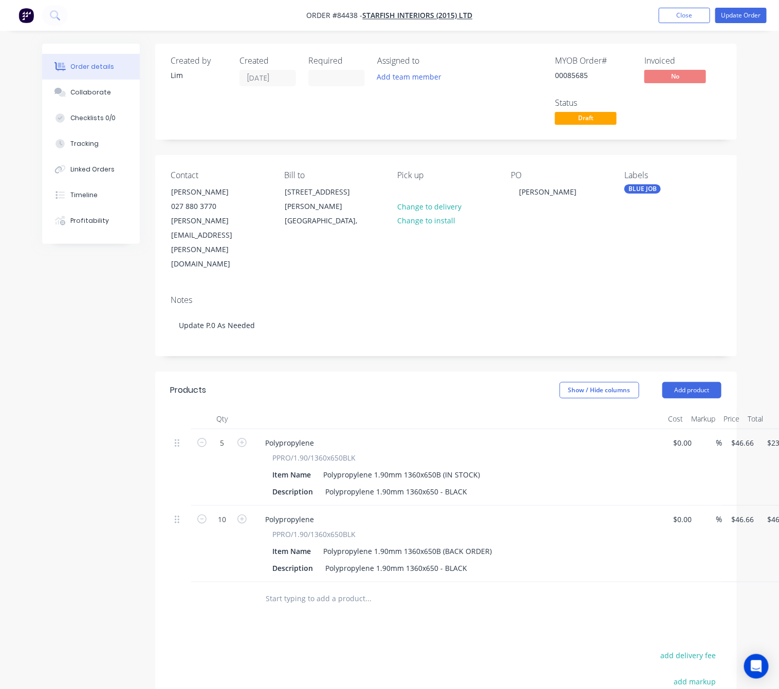
click at [81, 422] on div "Created by Lim Created 08/09/25 Required Assigned to Add team member MYOB Order…" at bounding box center [389, 461] width 694 height 834
click at [743, 17] on button "Update Order" at bounding box center [740, 15] width 51 height 15
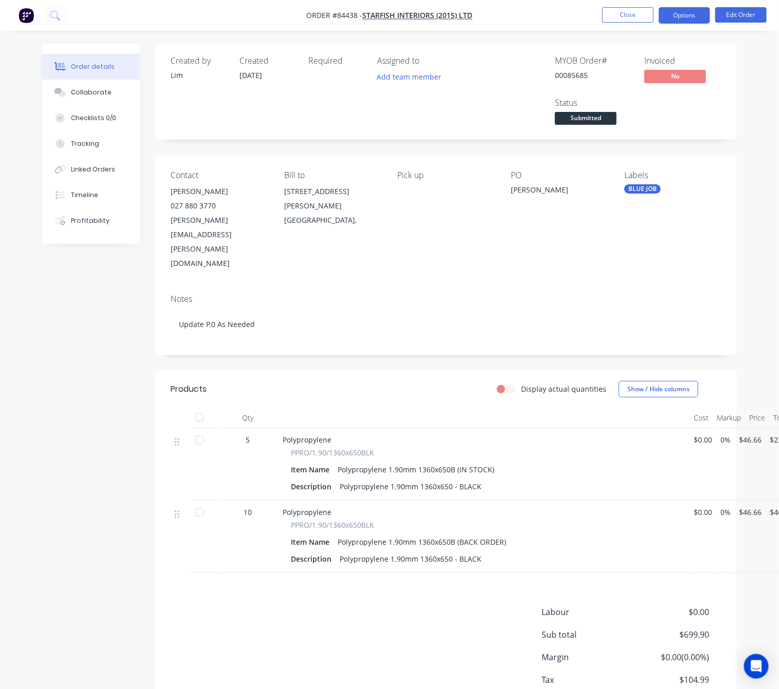
click at [686, 14] on button "Options" at bounding box center [683, 15] width 51 height 16
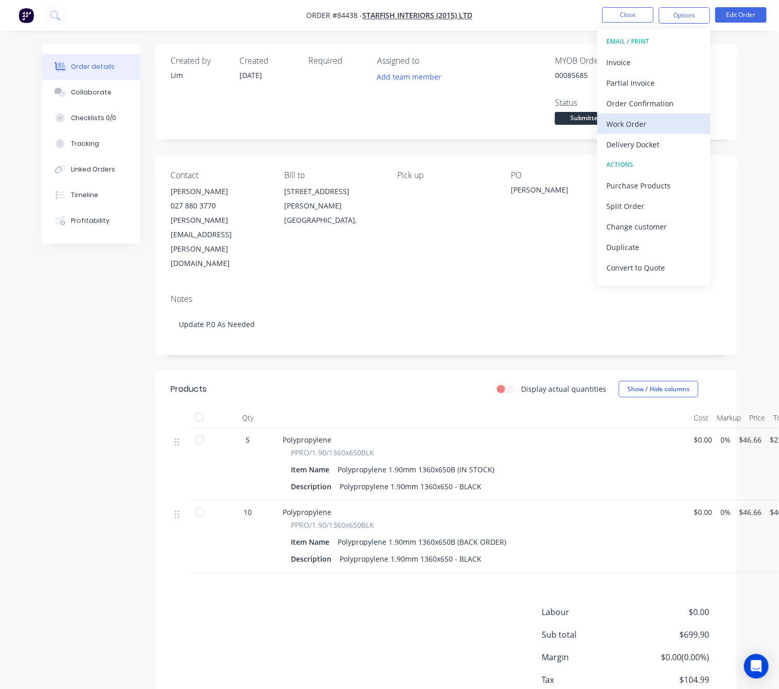
click at [666, 123] on div "Work Order" at bounding box center [653, 124] width 95 height 15
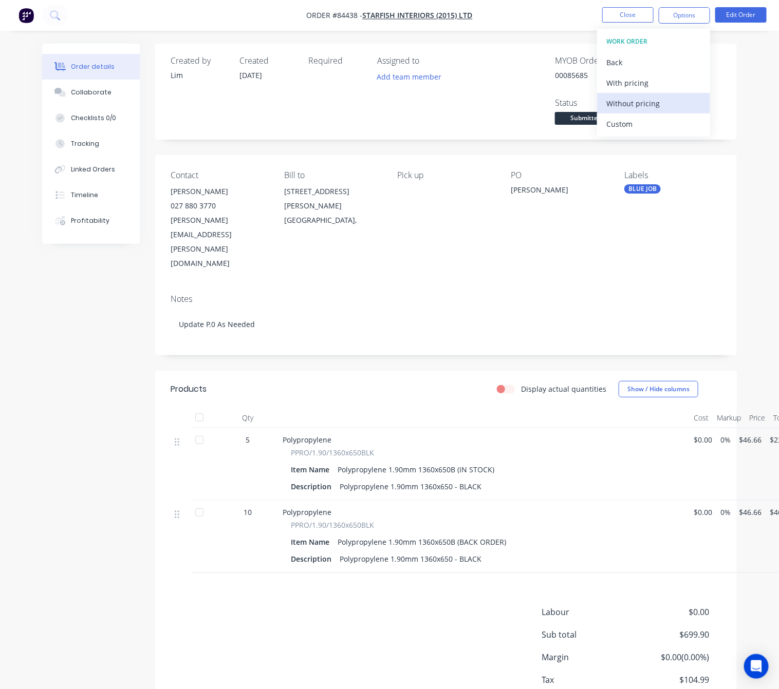
click at [678, 105] on div "Without pricing" at bounding box center [653, 103] width 95 height 15
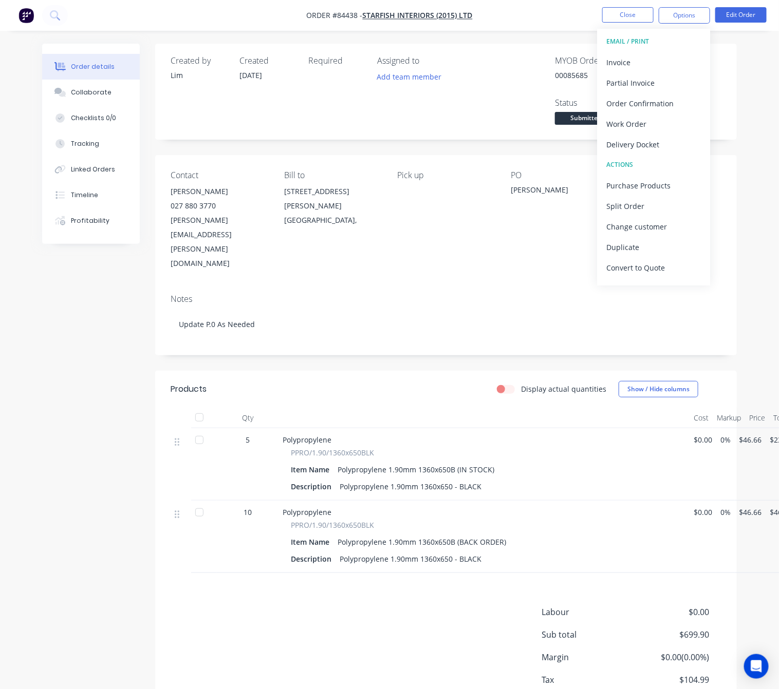
click at [44, 310] on div "Created by Lim Created 08/09/25 Required Assigned to Add team member MYOB Order…" at bounding box center [389, 400] width 694 height 712
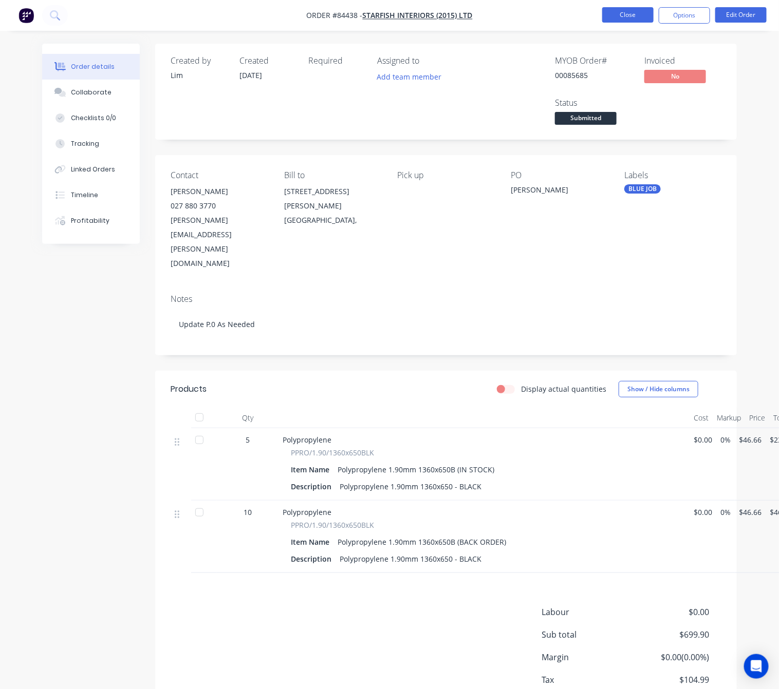
click at [631, 18] on button "Close" at bounding box center [627, 14] width 51 height 15
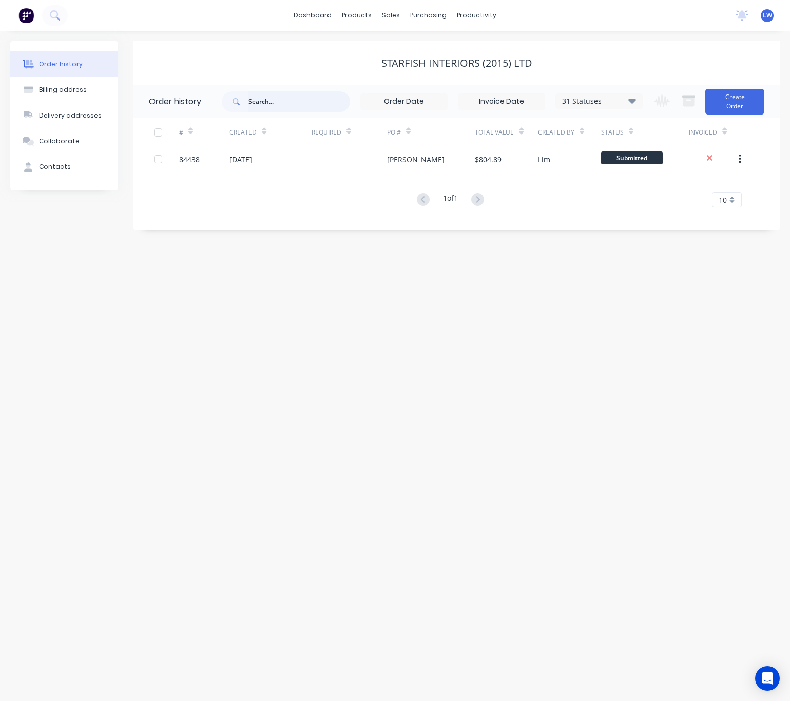
click at [272, 98] on input "text" at bounding box center [300, 101] width 102 height 21
click at [399, 18] on div "sales" at bounding box center [391, 15] width 28 height 15
click at [424, 53] on div "Sales Orders" at bounding box center [429, 49] width 42 height 9
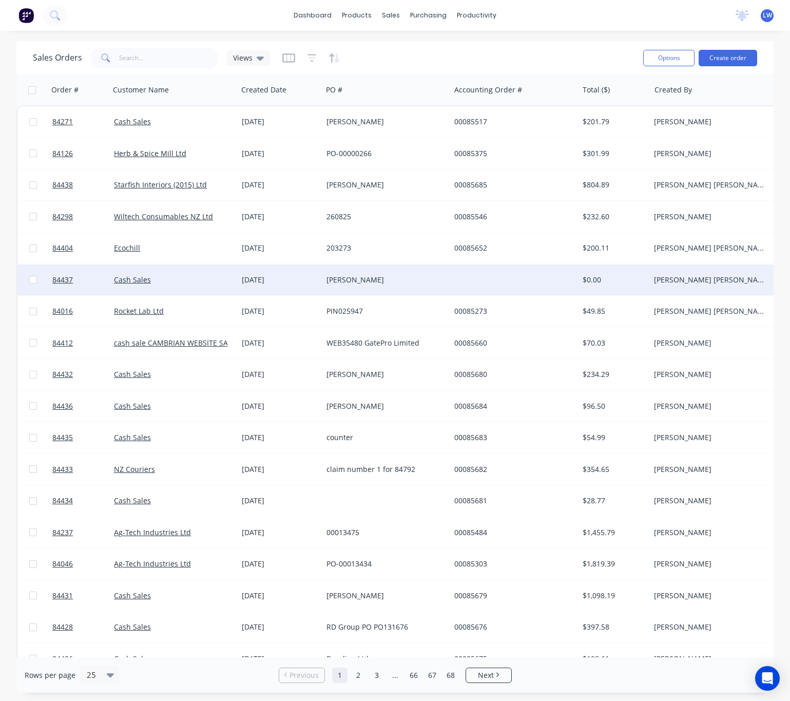
click at [418, 269] on div "[PERSON_NAME]" at bounding box center [387, 279] width 128 height 31
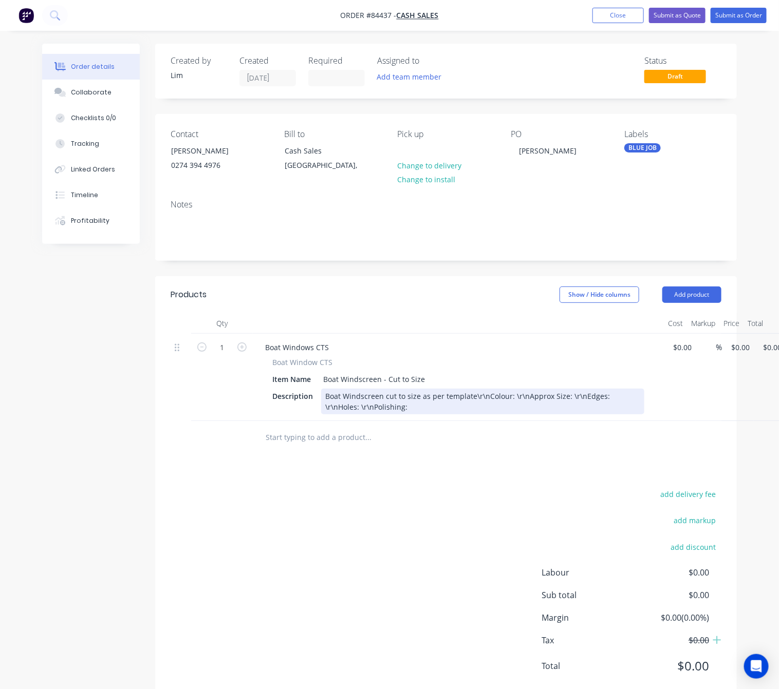
drag, startPoint x: 644, startPoint y: 401, endPoint x: 408, endPoint y: 413, distance: 236.1
click at [401, 407] on div "Boat Windscreen cut to size as per template\r\nColour: \r\nApprox Size: \r\nEdg…" at bounding box center [482, 402] width 323 height 26
drag, startPoint x: 470, startPoint y: 395, endPoint x: 587, endPoint y: 425, distance: 121.0
click at [470, 395] on div "Boat Windscreen cut to size as per template\r\nColour: \r\nApprox Size: \r\nEdg…" at bounding box center [482, 402] width 323 height 26
click at [416, 393] on div "Boat Windscreen cut to size as per template with updates to design. \r\nColour:…" at bounding box center [442, 402] width 243 height 26
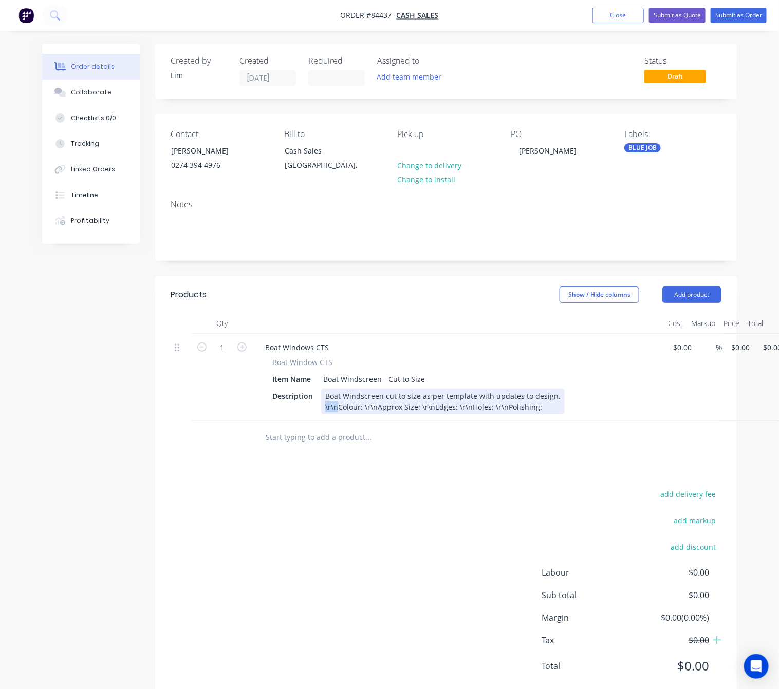
drag, startPoint x: 336, startPoint y: 406, endPoint x: 323, endPoint y: 406, distance: 13.4
click at [323, 406] on div "Boat Windscreen cut to size as per template with updates to design. \r\nColour:…" at bounding box center [442, 402] width 243 height 26
click at [350, 406] on div "Boat Windscreen cut to size as per template with updates to design. Colour: \r\…" at bounding box center [442, 402] width 243 height 26
drag, startPoint x: 361, startPoint y: 407, endPoint x: 350, endPoint y: 406, distance: 11.3
click at [350, 406] on div "Boat Windscreen cut to size as per template with updates to design. Colour: \r\…" at bounding box center [442, 402] width 243 height 26
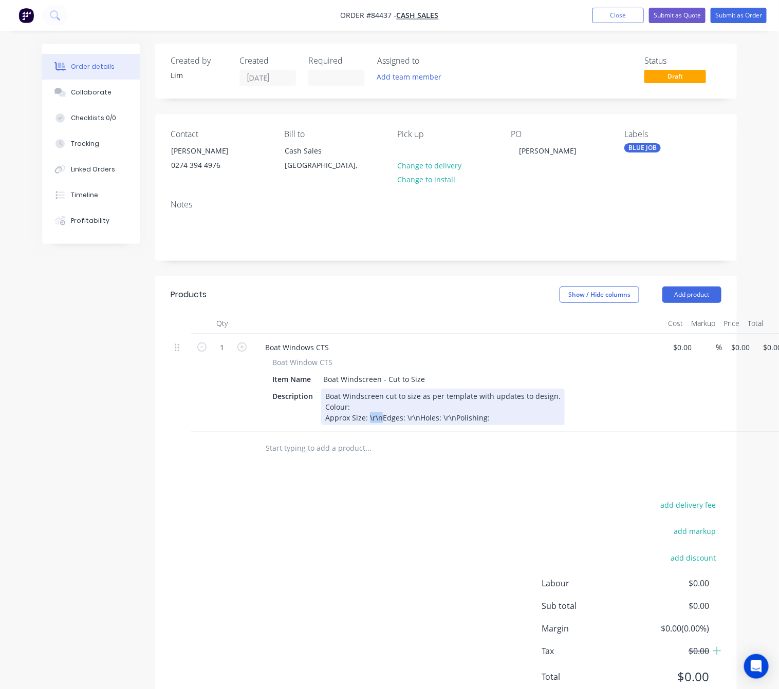
drag, startPoint x: 379, startPoint y: 418, endPoint x: 367, endPoint y: 419, distance: 12.4
click at [367, 419] on div "Boat Windscreen cut to size as per template with updates to design. Colour: App…" at bounding box center [442, 407] width 243 height 36
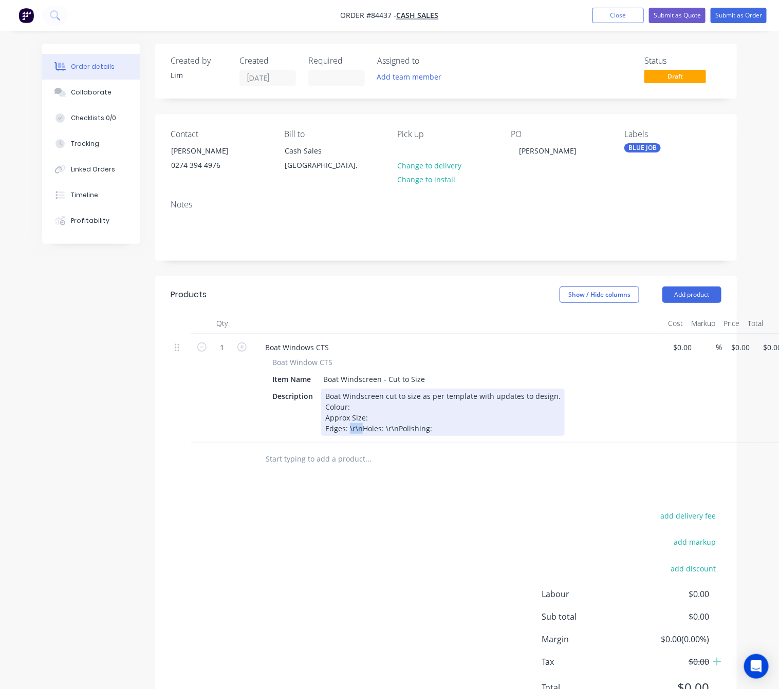
drag, startPoint x: 359, startPoint y: 428, endPoint x: 348, endPoint y: 427, distance: 10.9
click at [348, 427] on div "Boat Windscreen cut to size as per template with updates to design. Colour: App…" at bounding box center [442, 412] width 243 height 47
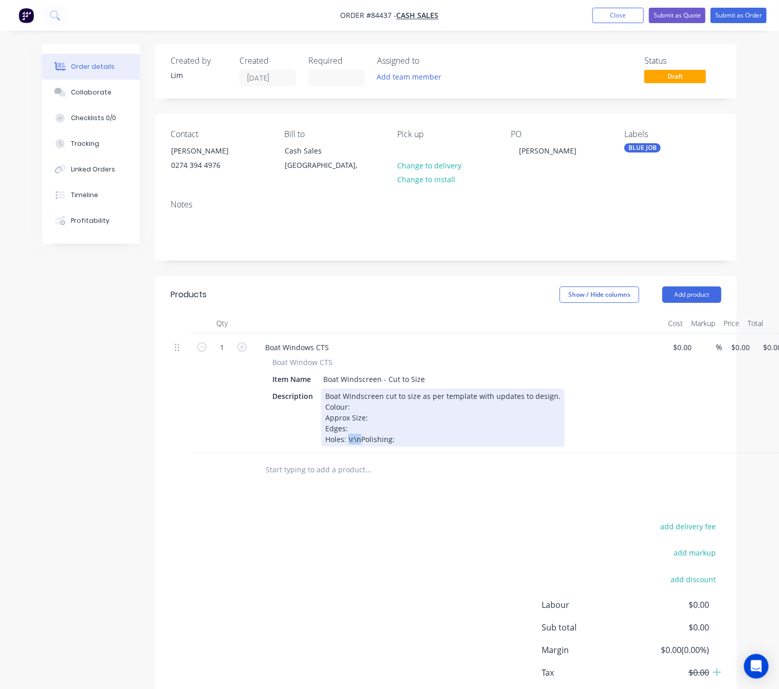
drag, startPoint x: 358, startPoint y: 440, endPoint x: 347, endPoint y: 438, distance: 10.9
click at [347, 438] on div "Boat Windscreen cut to size as per template with updates to design. Colour: App…" at bounding box center [442, 418] width 243 height 58
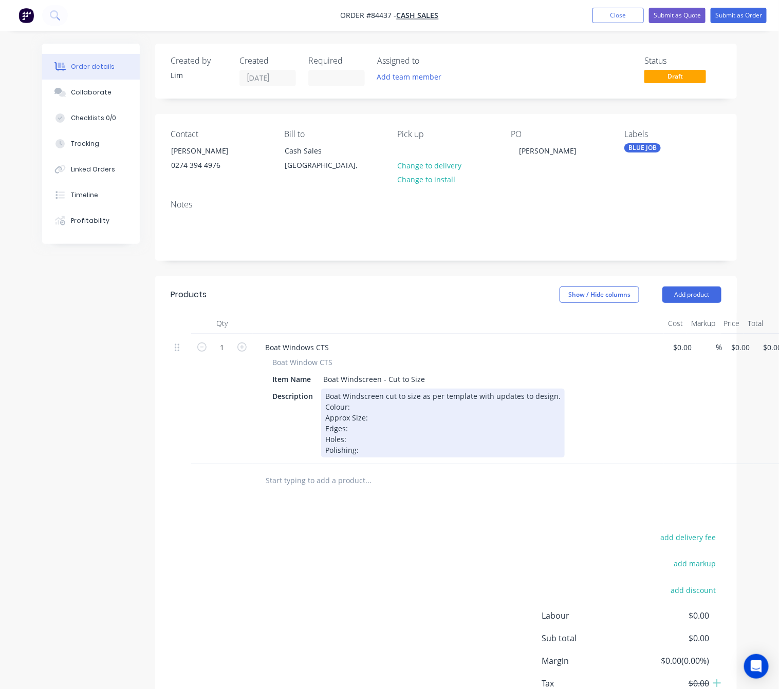
click at [365, 412] on div "Boat Windscreen cut to size as per template with updates to design. Colour: App…" at bounding box center [442, 423] width 243 height 69
click at [399, 419] on div "Boat Windscreen cut to size as per template with updates to design. Colour: Dar…" at bounding box center [442, 423] width 243 height 69
click at [376, 429] on div "Boat Windscreen cut to size as per template with updates to design. Colour: Dar…" at bounding box center [442, 423] width 243 height 69
click at [433, 444] on div "Boat Windscreen cut to size as per template with updates to design. Colour: Dar…" at bounding box center [442, 423] width 243 height 69
click at [384, 448] on div "Boat Windscreen cut to size as per template with updates to design. Colour: Dar…" at bounding box center [442, 423] width 243 height 69
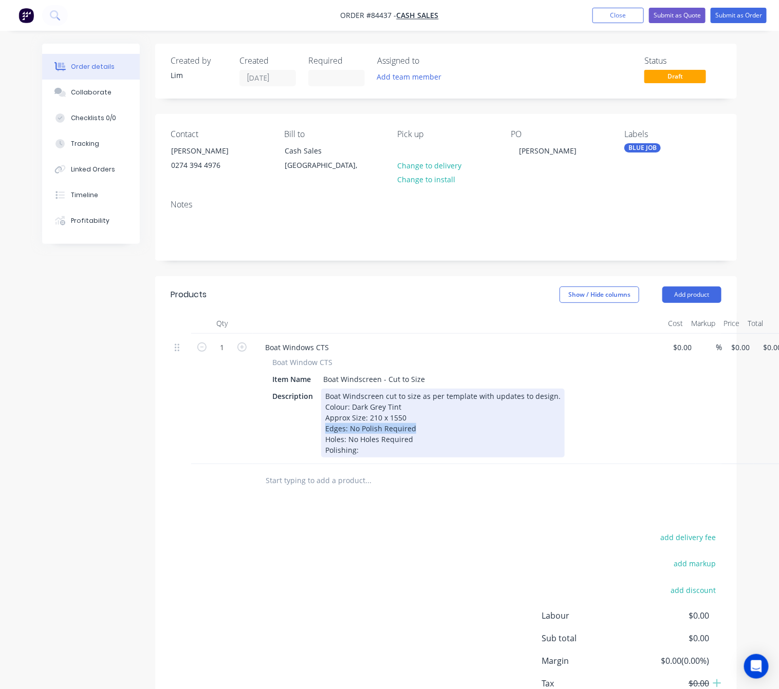
drag, startPoint x: 415, startPoint y: 428, endPoint x: 311, endPoint y: 433, distance: 103.9
click at [311, 433] on div "Description Boat Windscreen cut to size as per template with updates to design.…" at bounding box center [456, 423] width 376 height 69
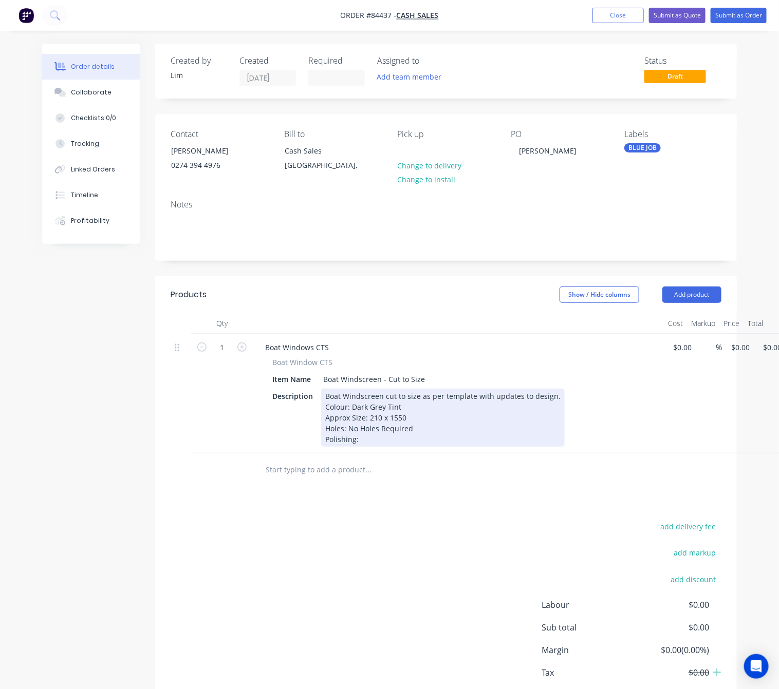
drag, startPoint x: 381, startPoint y: 438, endPoint x: 406, endPoint y: 448, distance: 27.2
click at [381, 438] on div "Boat Windscreen cut to size as per template with updates to design. Colour: Dar…" at bounding box center [442, 418] width 243 height 58
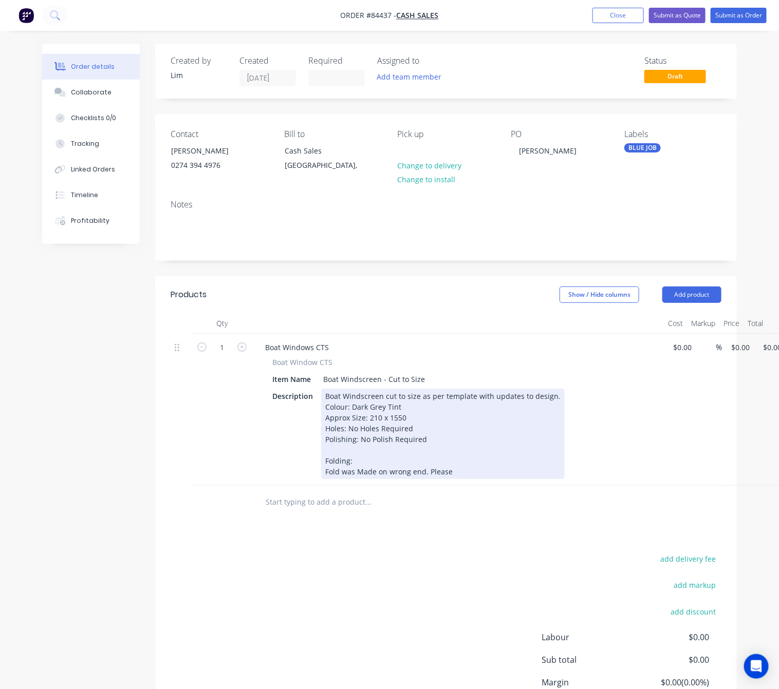
click at [347, 471] on div "Boat Windscreen cut to size as per template with updates to design. Colour: Dar…" at bounding box center [442, 434] width 243 height 90
click at [382, 472] on div "Boat Windscreen cut to size as per template with updates to design. Colour: Dar…" at bounding box center [442, 434] width 243 height 90
click at [393, 473] on div "Boat Windscreen cut to size as per template with updates to design. Colour: Dar…" at bounding box center [442, 434] width 243 height 90
click at [418, 471] on div "Boat Windscreen cut to size as per template with updates to design. Colour: Dar…" at bounding box center [442, 434] width 243 height 90
click at [469, 471] on div "Boat Windscreen cut to size as per template with updates to design. Colour: Dar…" at bounding box center [442, 434] width 243 height 90
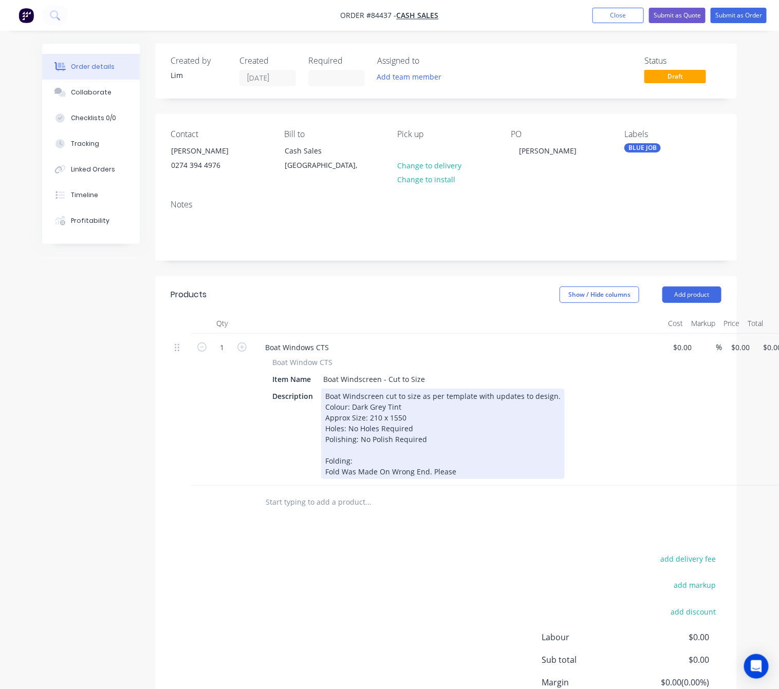
click at [426, 471] on div "Boat Windscreen cut to size as per template with updates to design. Colour: Dar…" at bounding box center [442, 434] width 243 height 90
drag, startPoint x: 425, startPoint y: 473, endPoint x: 413, endPoint y: 470, distance: 12.6
click at [413, 470] on div "Boat Windscreen cut to size as per template with updates to design. Colour: Dar…" at bounding box center [442, 434] width 243 height 90
click at [488, 478] on div "Boat Windscreen cut to size as per template with updates to design. Colour: Dar…" at bounding box center [442, 434] width 243 height 90
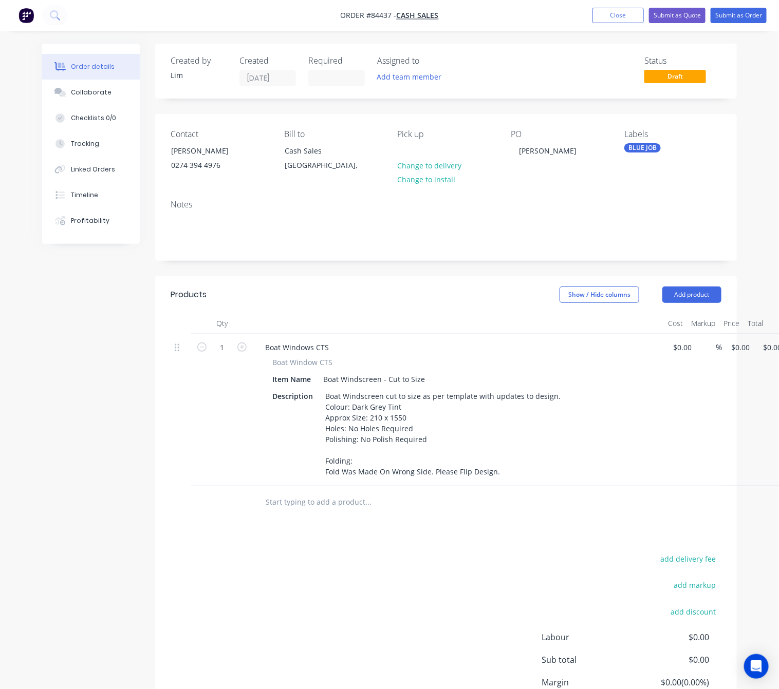
click at [560, 545] on div "Products Show / Hide columns Add product Qty Cost Markup Price Total 1 Boat Win…" at bounding box center [445, 520] width 581 height 489
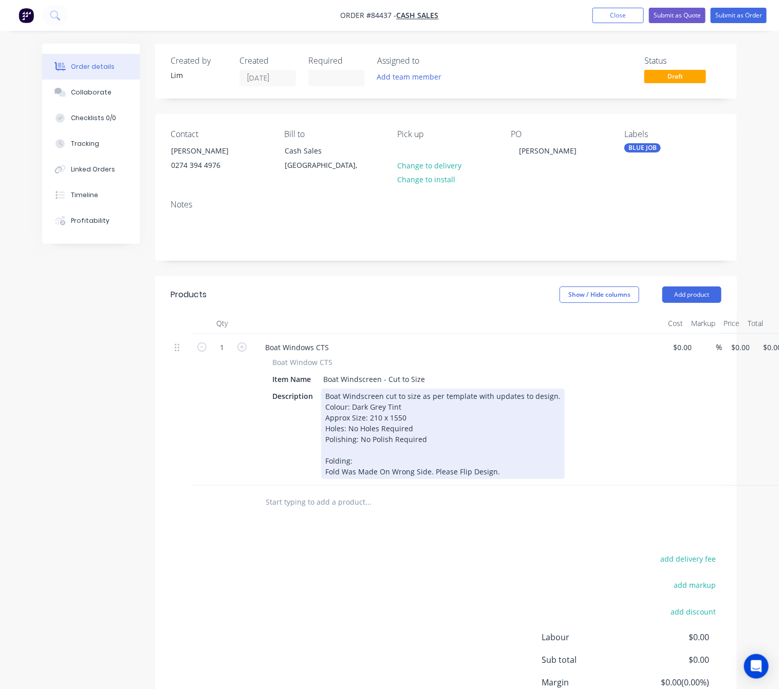
drag, startPoint x: 517, startPoint y: 472, endPoint x: 697, endPoint y: 513, distance: 184.9
click at [517, 470] on div "Boat Windscreen cut to size as per template with updates to design. Colour: Dar…" at bounding box center [442, 434] width 243 height 90
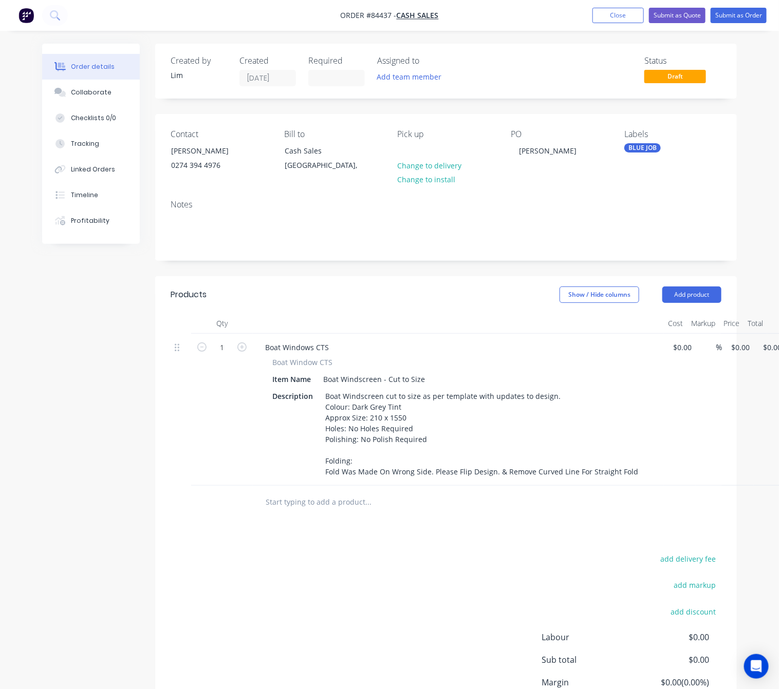
click at [430, 549] on div "Products Show / Hide columns Add product Qty Cost Markup Price Total 1 Boat Win…" at bounding box center [445, 520] width 581 height 489
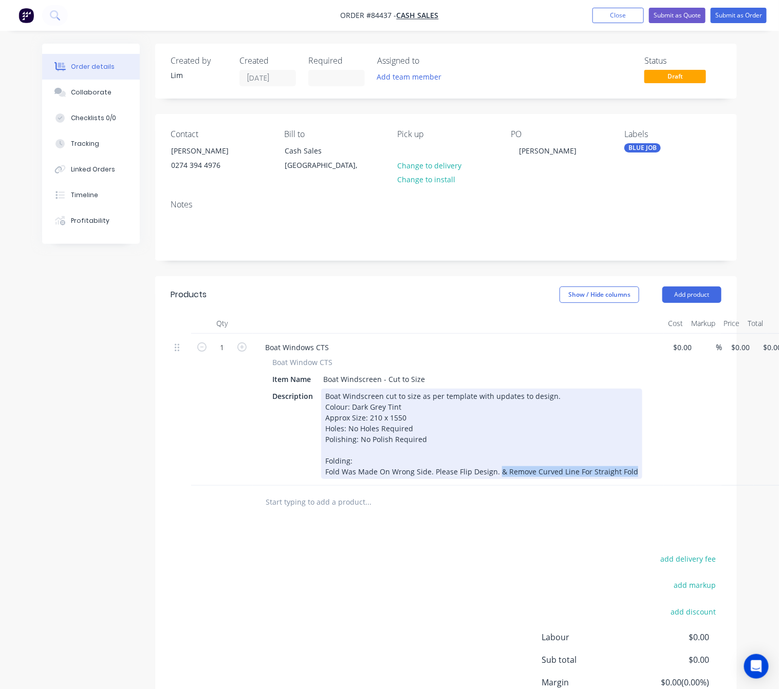
drag, startPoint x: 629, startPoint y: 473, endPoint x: 495, endPoint y: 468, distance: 134.1
click at [495, 468] on div "Boat Windscreen cut to size as per template with updates to design. Colour: Dar…" at bounding box center [481, 434] width 321 height 90
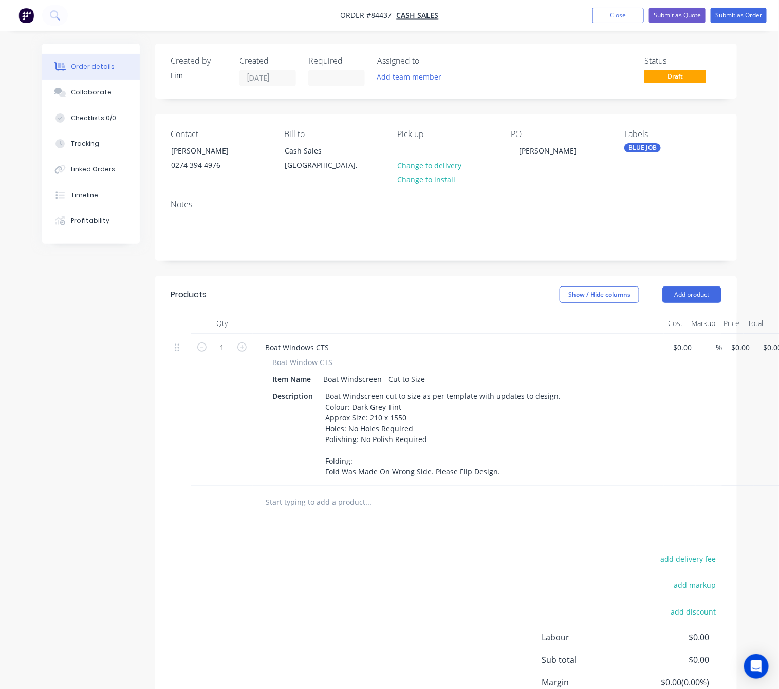
click at [478, 547] on div "Products Show / Hide columns Add product Qty Cost Markup Price Total 1 Boat Win…" at bounding box center [445, 520] width 581 height 489
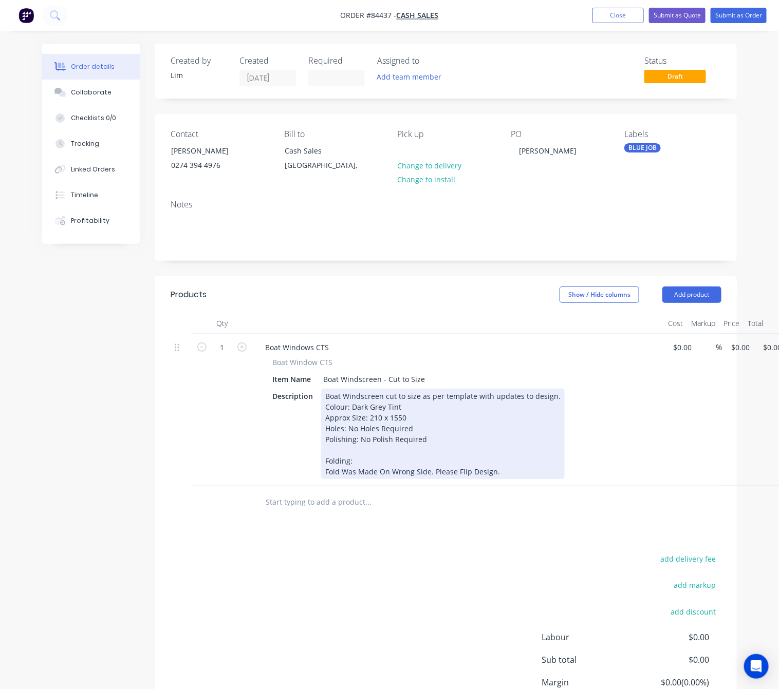
click at [503, 472] on div "Boat Windscreen cut to size as per template with updates to design. Colour: Dar…" at bounding box center [442, 434] width 243 height 90
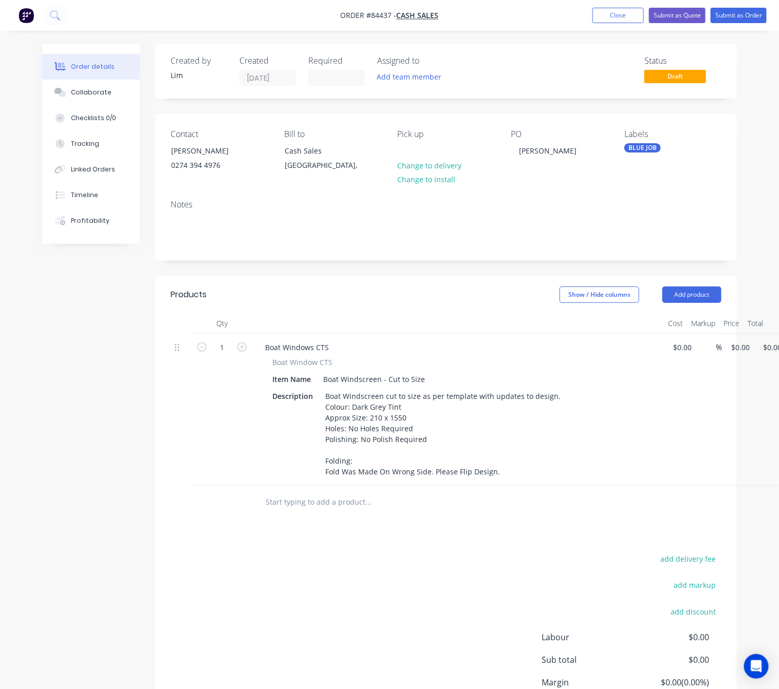
click at [396, 599] on div "add delivery fee add markup add discount Labour $0.00 Sub total $0.00 Margin $0…" at bounding box center [446, 651] width 551 height 198
click at [721, 347] on div "1 Boat Windows CTS Boat Window CTS Item Name Boat Windscreen - Cut to Size Desc…" at bounding box center [446, 410] width 551 height 152
type input "$101.44"
click at [309, 584] on div "add delivery fee add markup add discount Labour $0.00 Sub total $0.00 Margin $0…" at bounding box center [446, 651] width 551 height 198
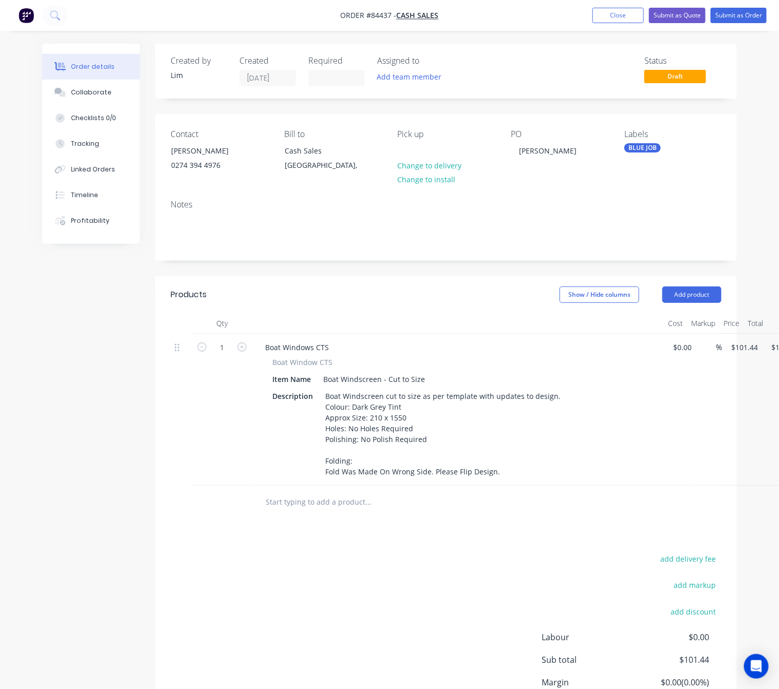
click at [436, 566] on div "add delivery fee add markup add discount Labour $0.00 Sub total $101.44 Margin …" at bounding box center [446, 651] width 551 height 198
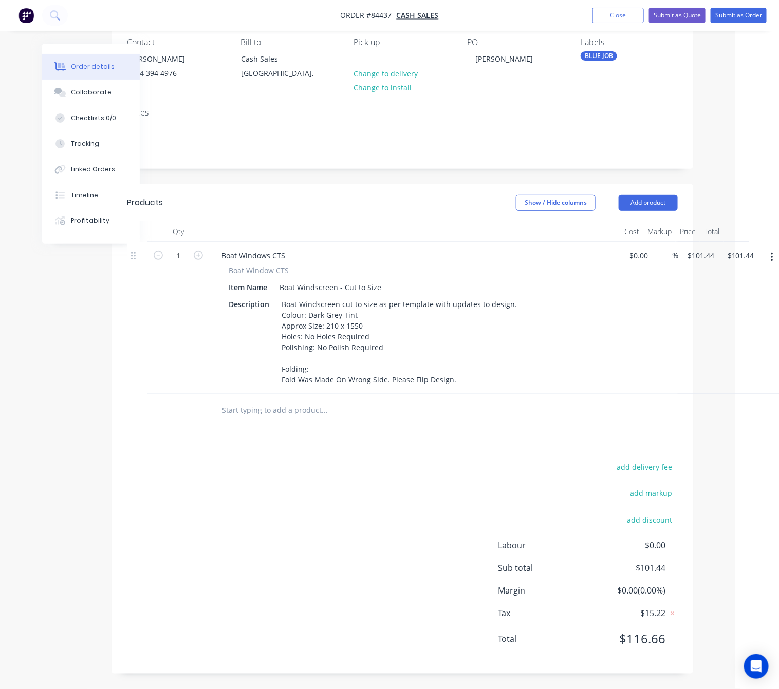
scroll to position [92, 48]
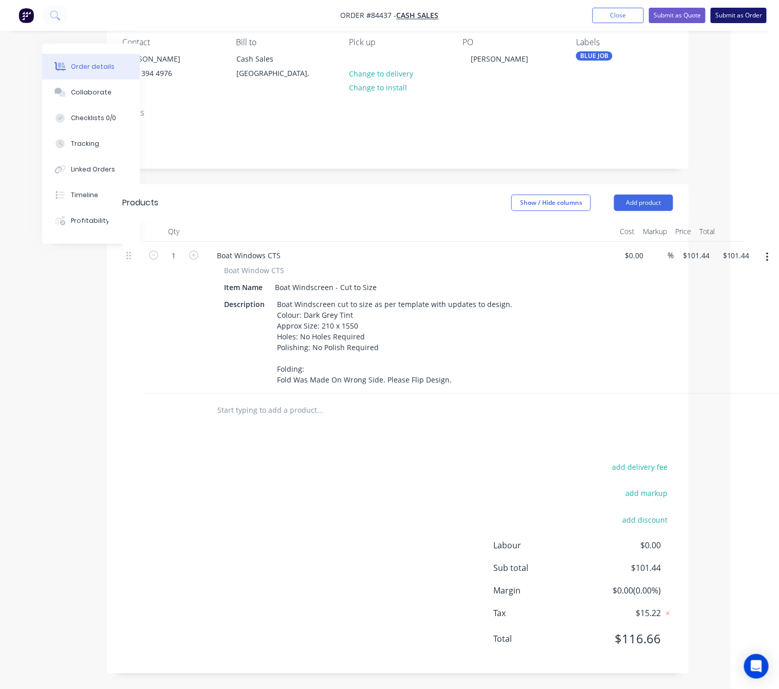
click at [739, 14] on button "Submit as Order" at bounding box center [738, 15] width 56 height 15
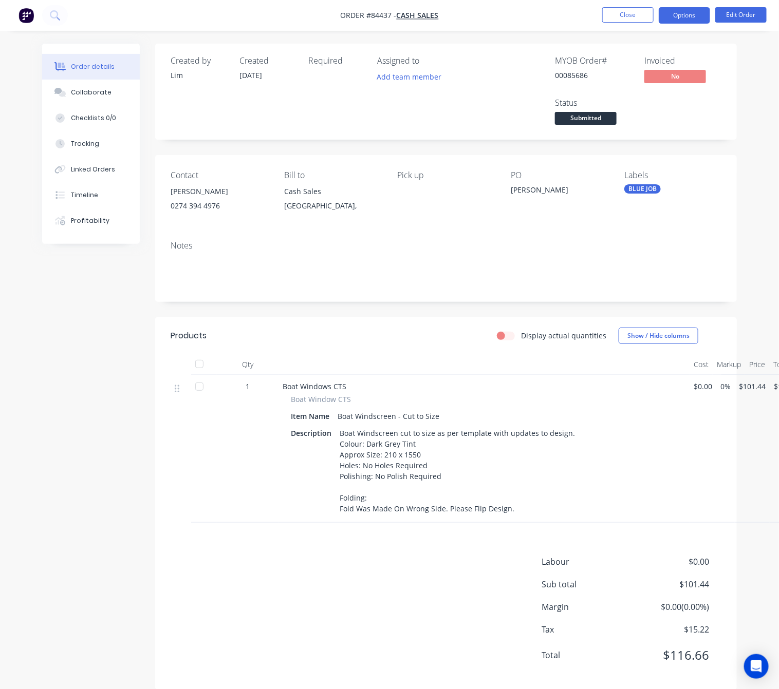
click at [685, 12] on button "Options" at bounding box center [683, 15] width 51 height 16
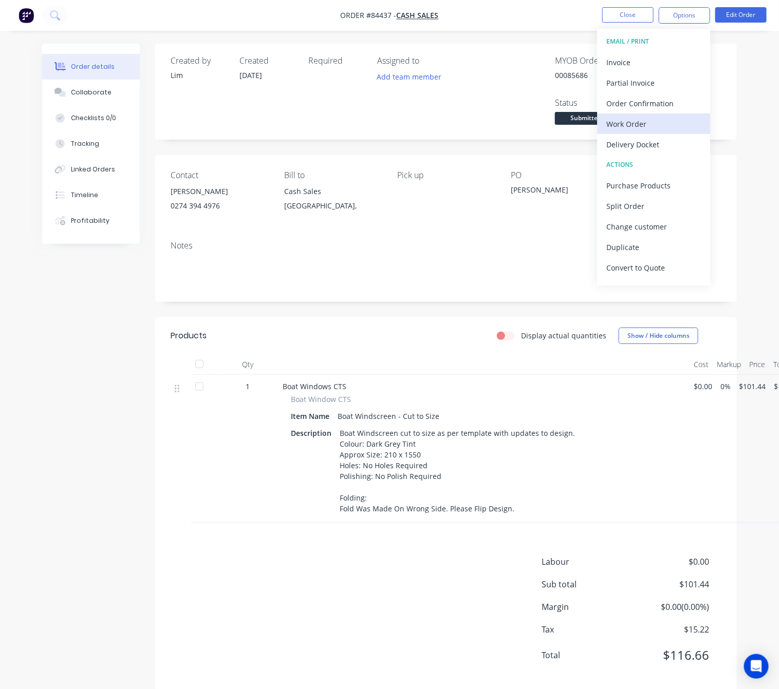
click at [652, 131] on div "Work Order" at bounding box center [653, 124] width 95 height 15
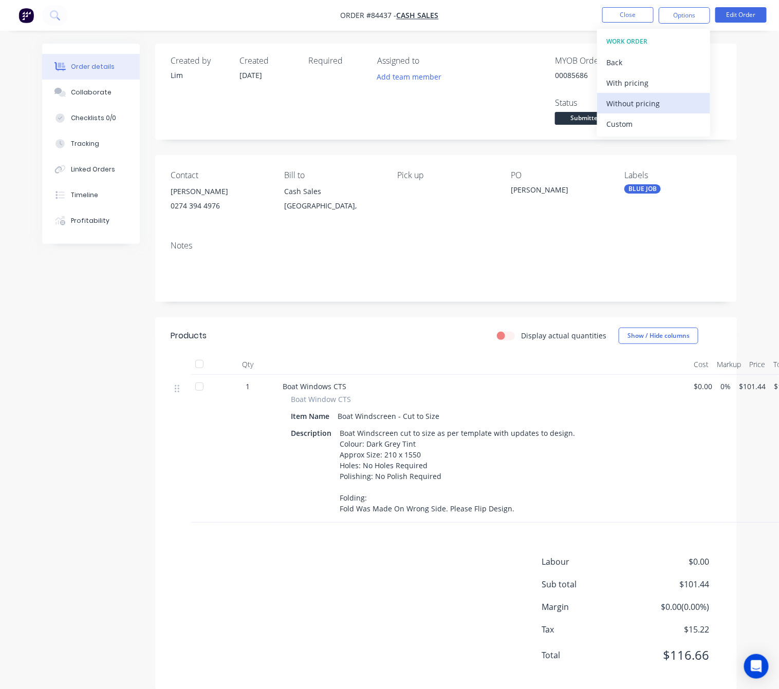
click at [667, 108] on div "Without pricing" at bounding box center [653, 103] width 95 height 15
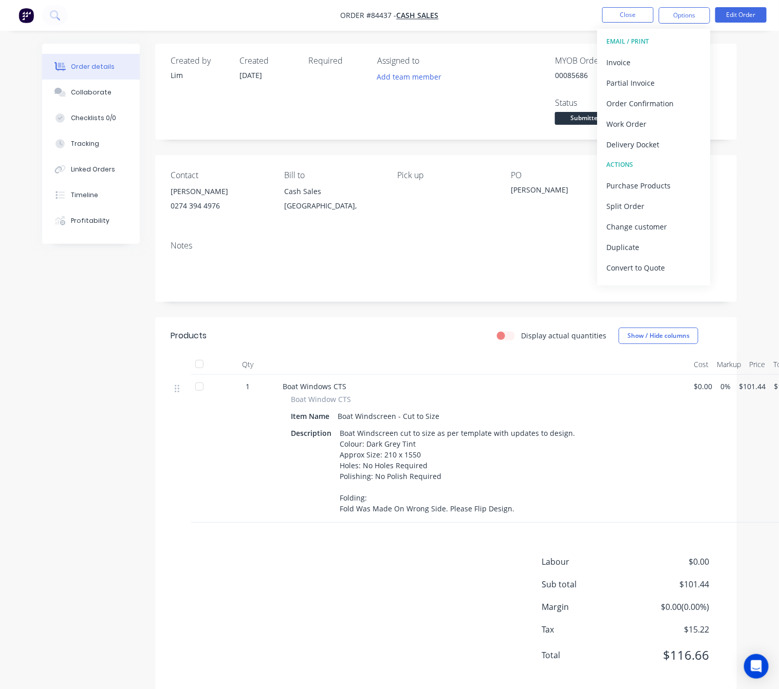
click at [88, 381] on div "Created by Lim Created 08/09/25 Required Assigned to Add team member MYOB Order…" at bounding box center [389, 375] width 694 height 662
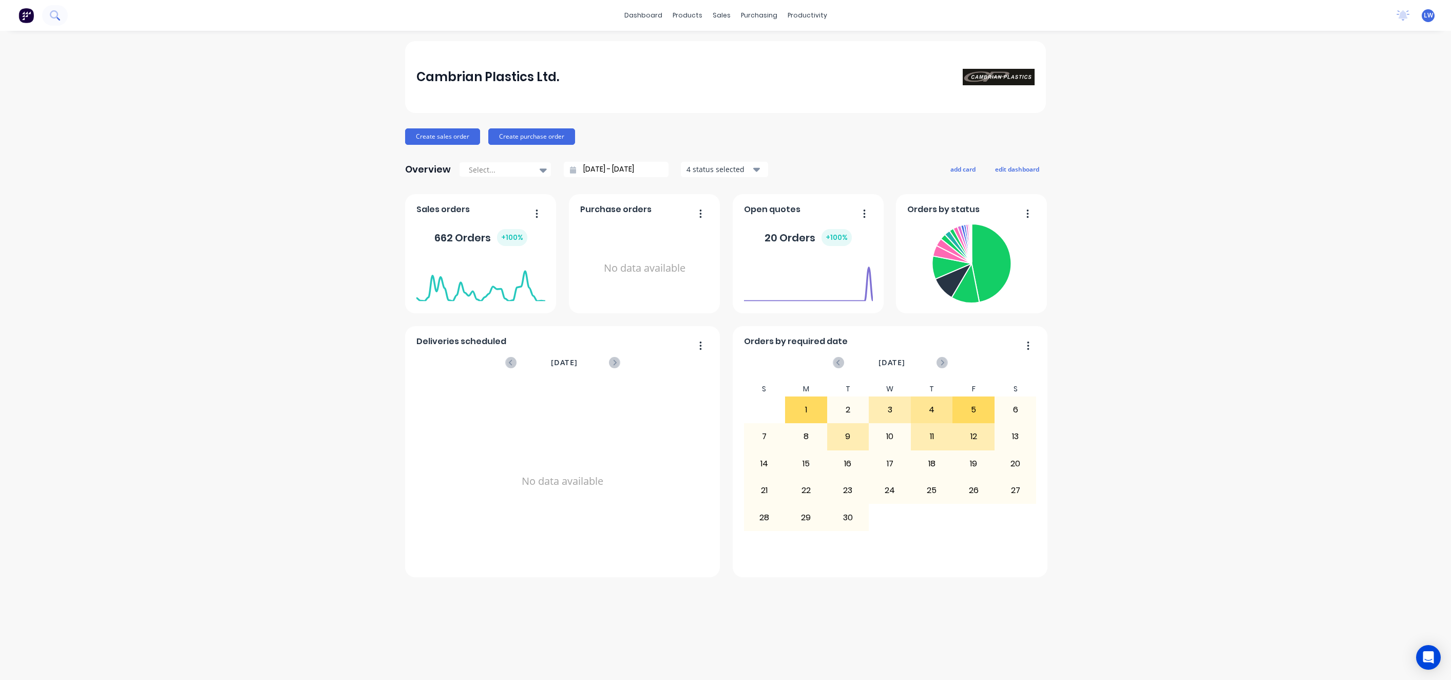
click at [62, 16] on button at bounding box center [55, 15] width 26 height 21
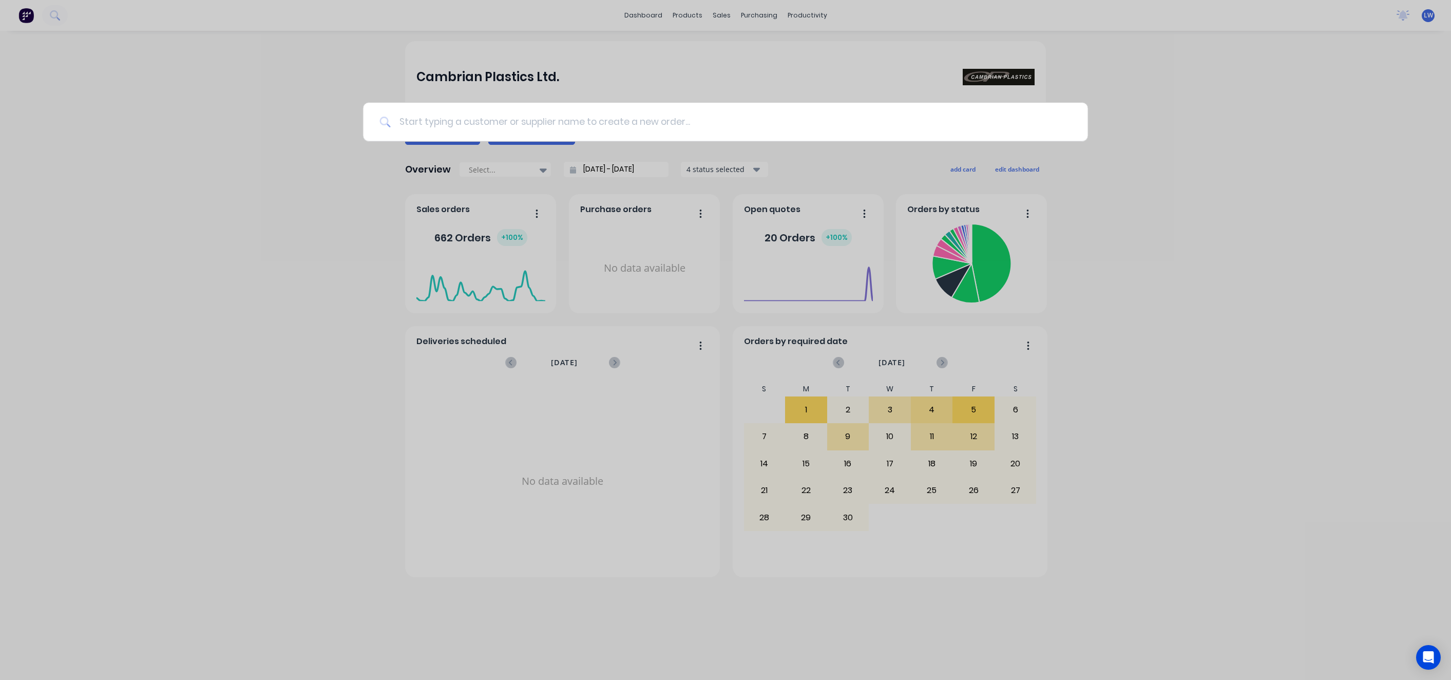
click at [427, 119] on input at bounding box center [731, 122] width 681 height 39
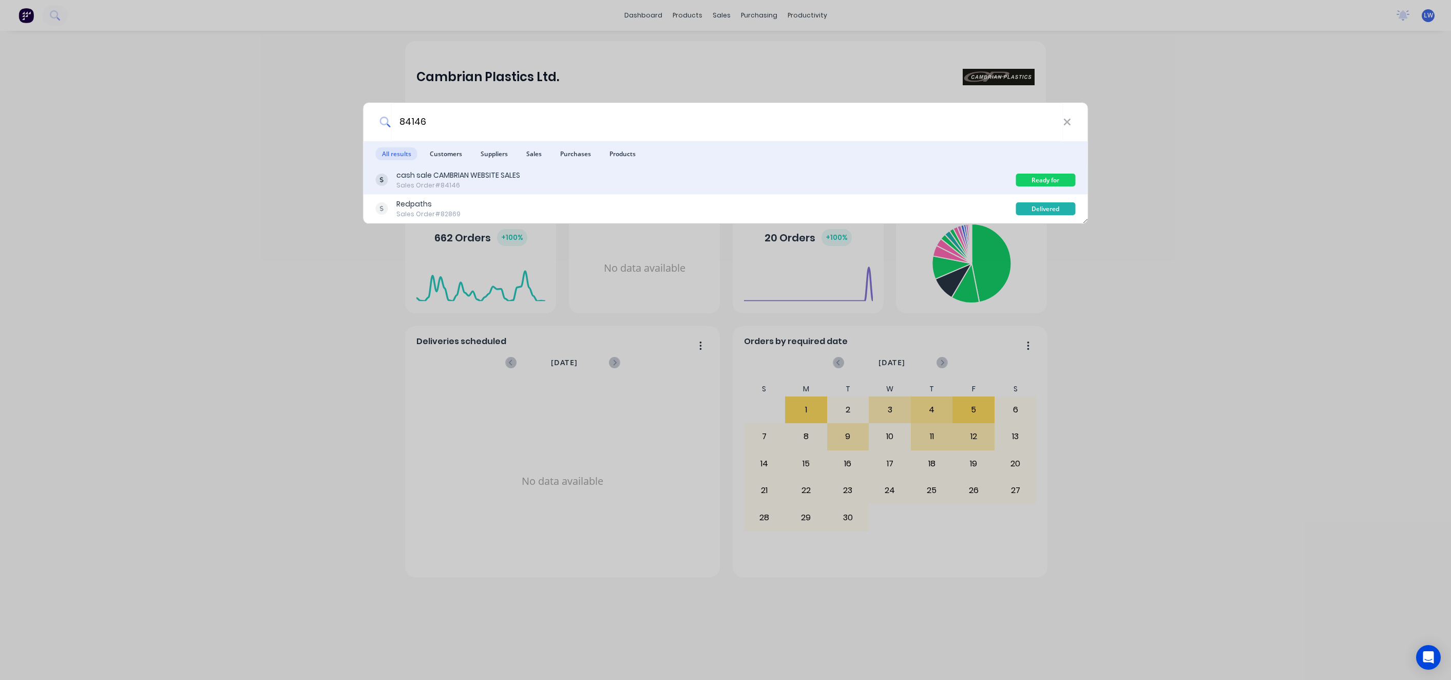
type input "84146"
click at [797, 179] on div "cash sale CAMBRIAN WEBSITE SALES Sales Order #84146" at bounding box center [696, 180] width 640 height 20
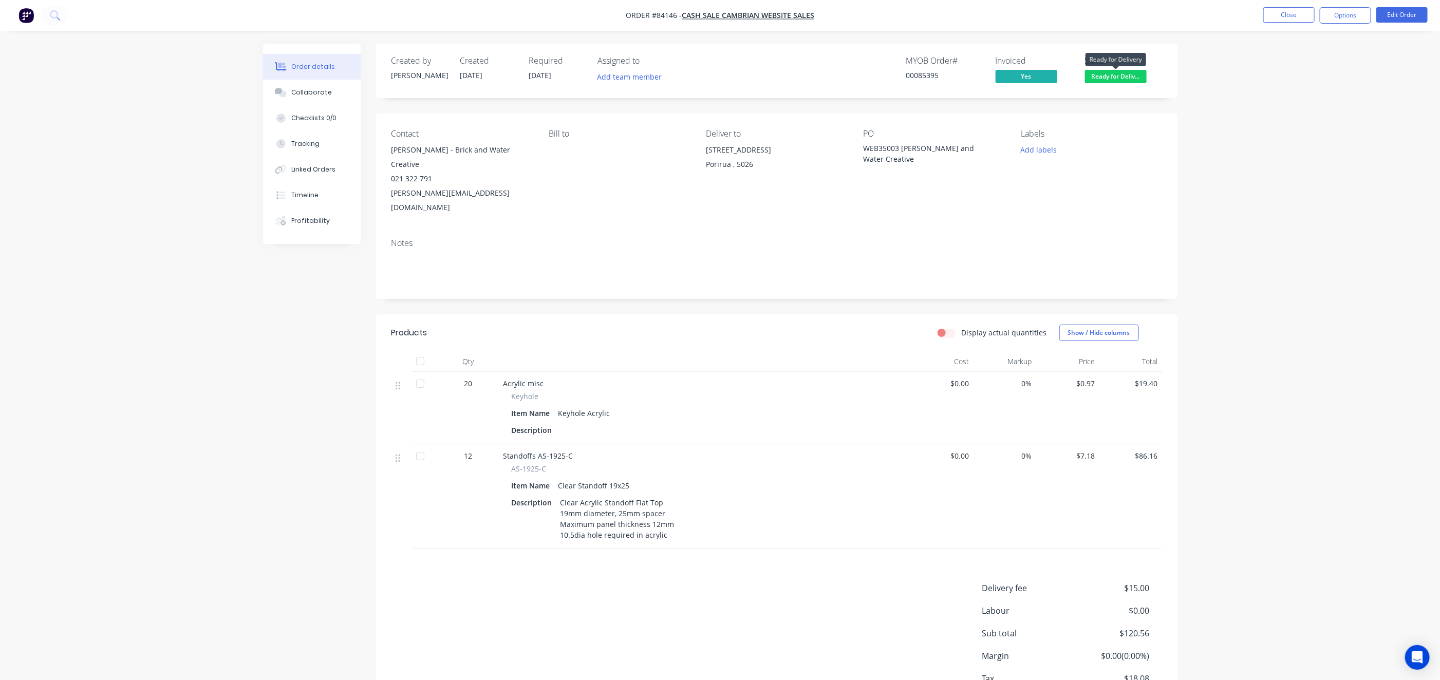
click at [1126, 71] on span "Ready for Deliv..." at bounding box center [1116, 76] width 62 height 13
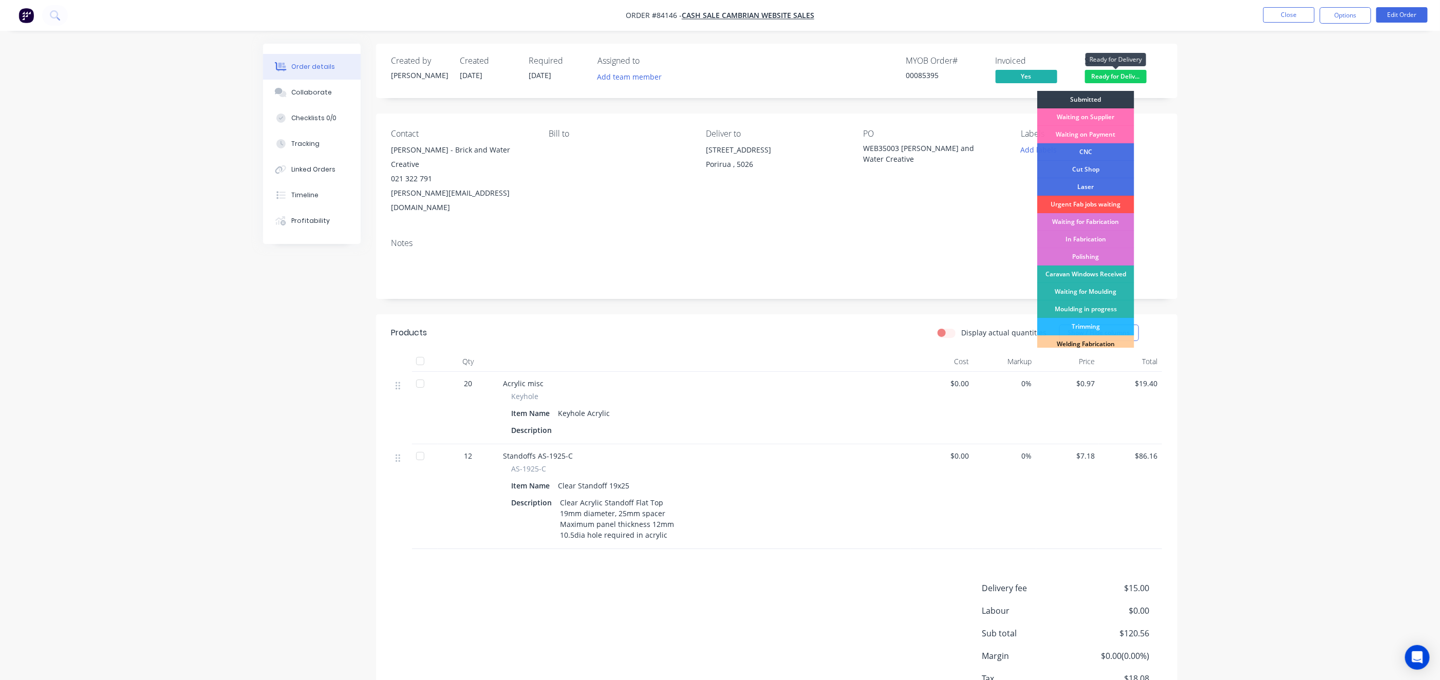
click at [1208, 72] on div "Order details Collaborate Checklists 0/0 Tracking Linked Orders Timeline Profit…" at bounding box center [720, 377] width 1440 height 754
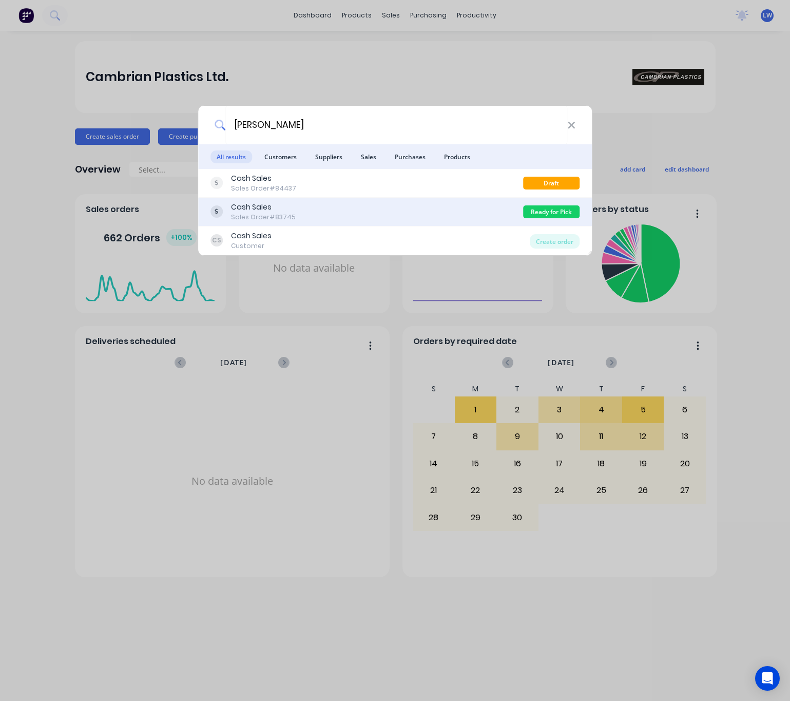
type input "[PERSON_NAME]"
click at [413, 206] on div "Cash Sales Sales Order #83745" at bounding box center [367, 212] width 313 height 20
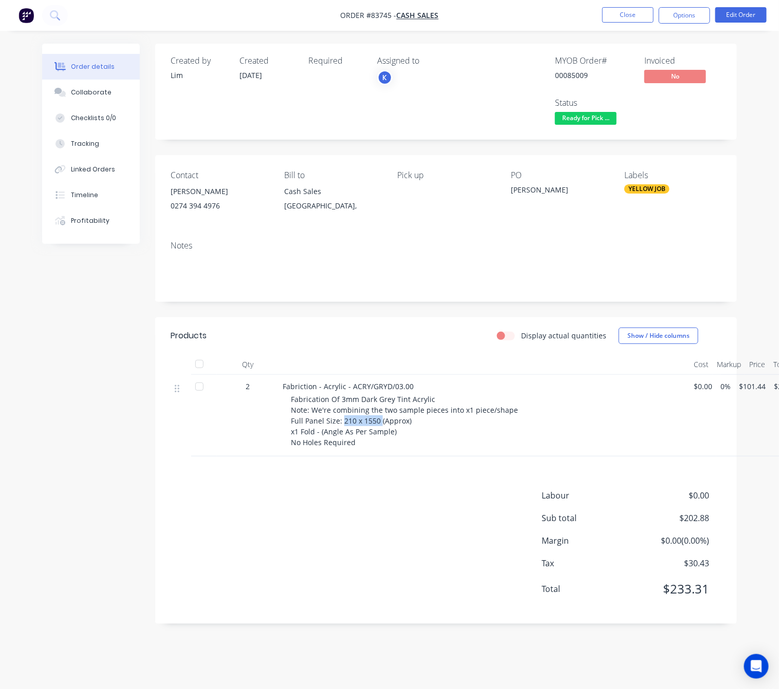
drag, startPoint x: 371, startPoint y: 421, endPoint x: 341, endPoint y: 418, distance: 30.5
click at [341, 418] on span "Fabrication Of 3mm Dark Grey Tint Acrylic Note: We're combining the two sample …" at bounding box center [404, 420] width 227 height 53
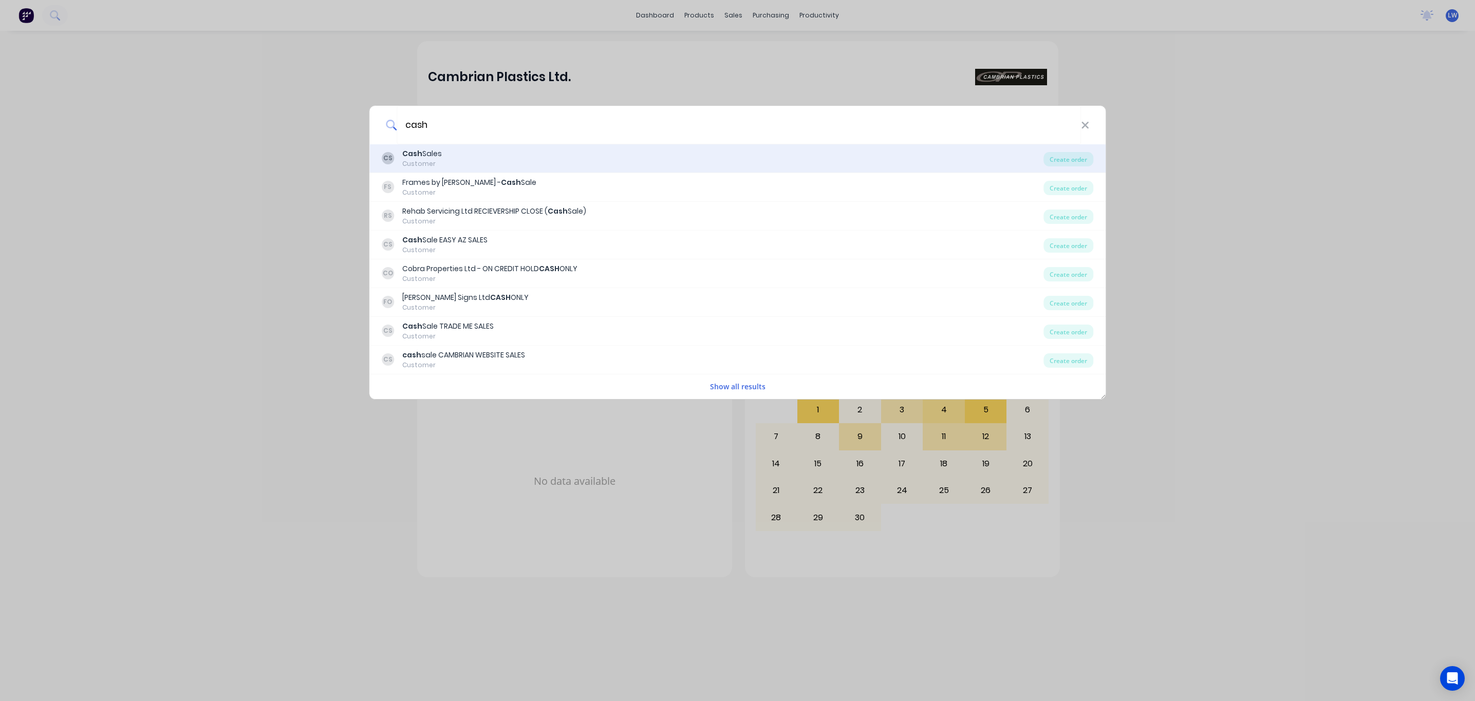
type input "cash"
click at [541, 165] on div "CS Cash Sales Customer" at bounding box center [713, 158] width 662 height 20
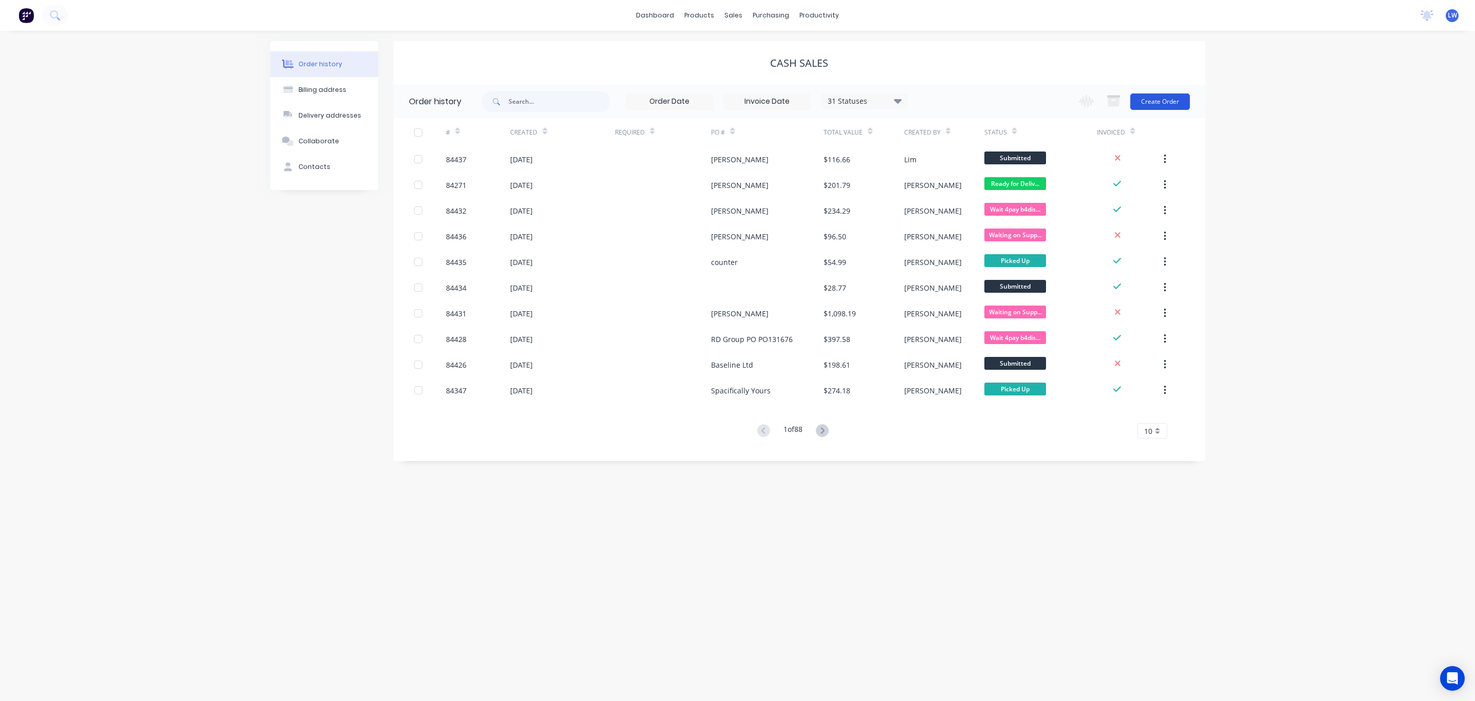
click at [1168, 97] on button "Create Order" at bounding box center [1160, 101] width 60 height 16
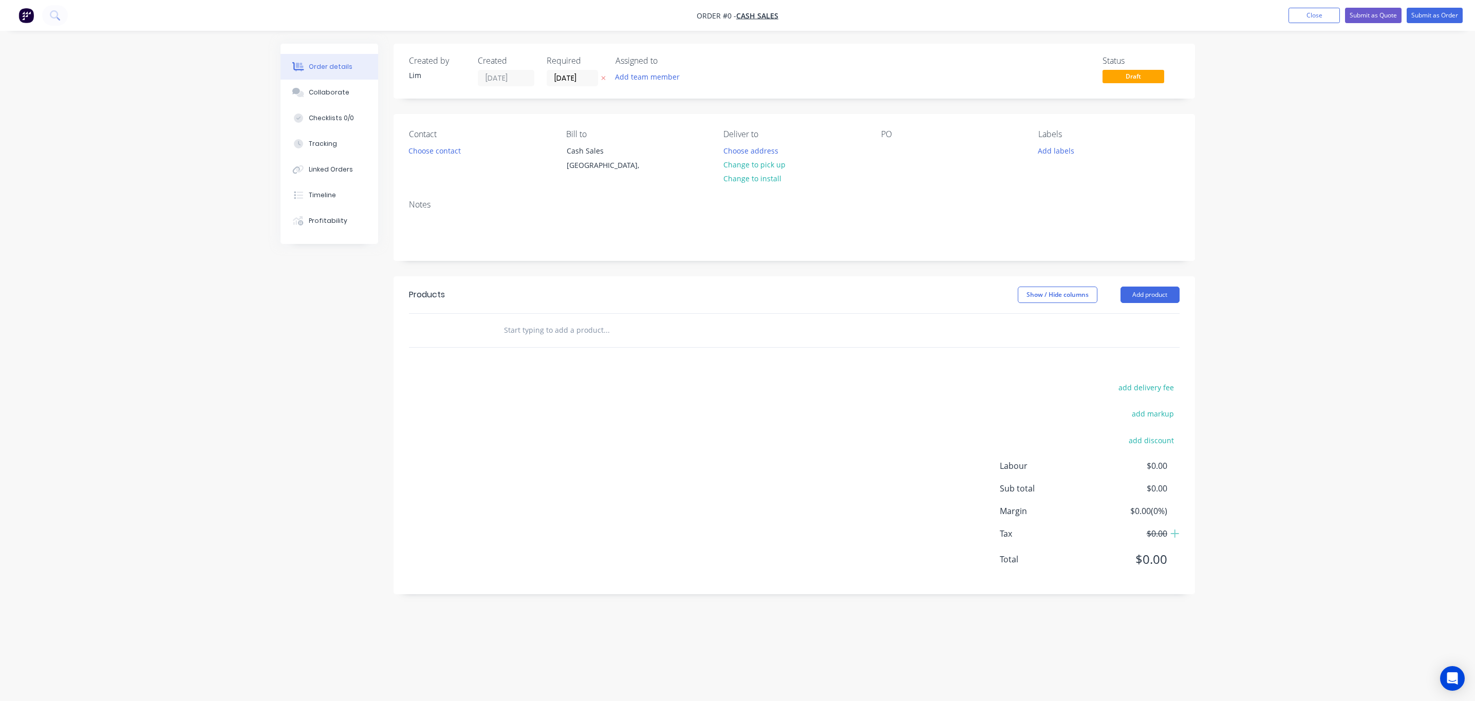
click at [604, 74] on button at bounding box center [603, 78] width 11 height 12
click at [549, 347] on div at bounding box center [676, 330] width 370 height 33
click at [543, 335] on input "text" at bounding box center [605, 330] width 205 height 21
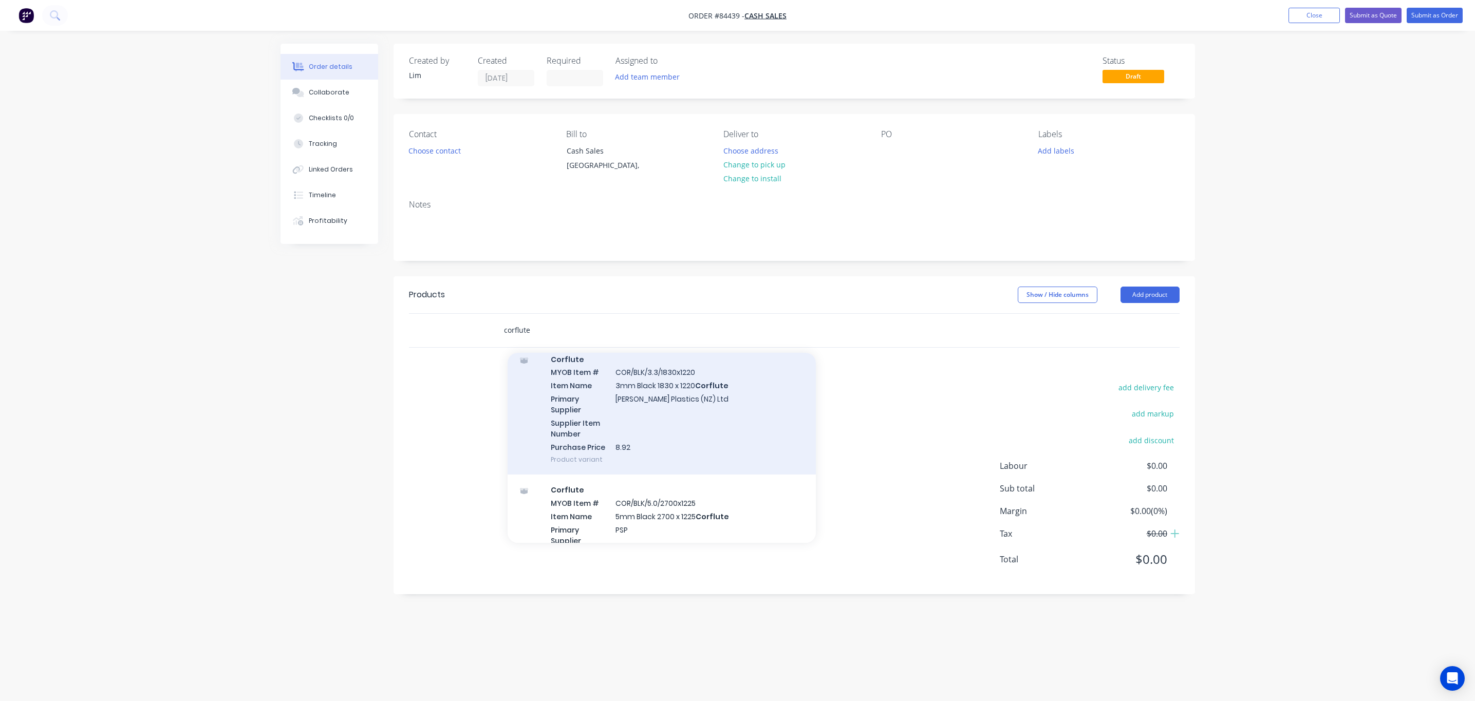
scroll to position [77, 0]
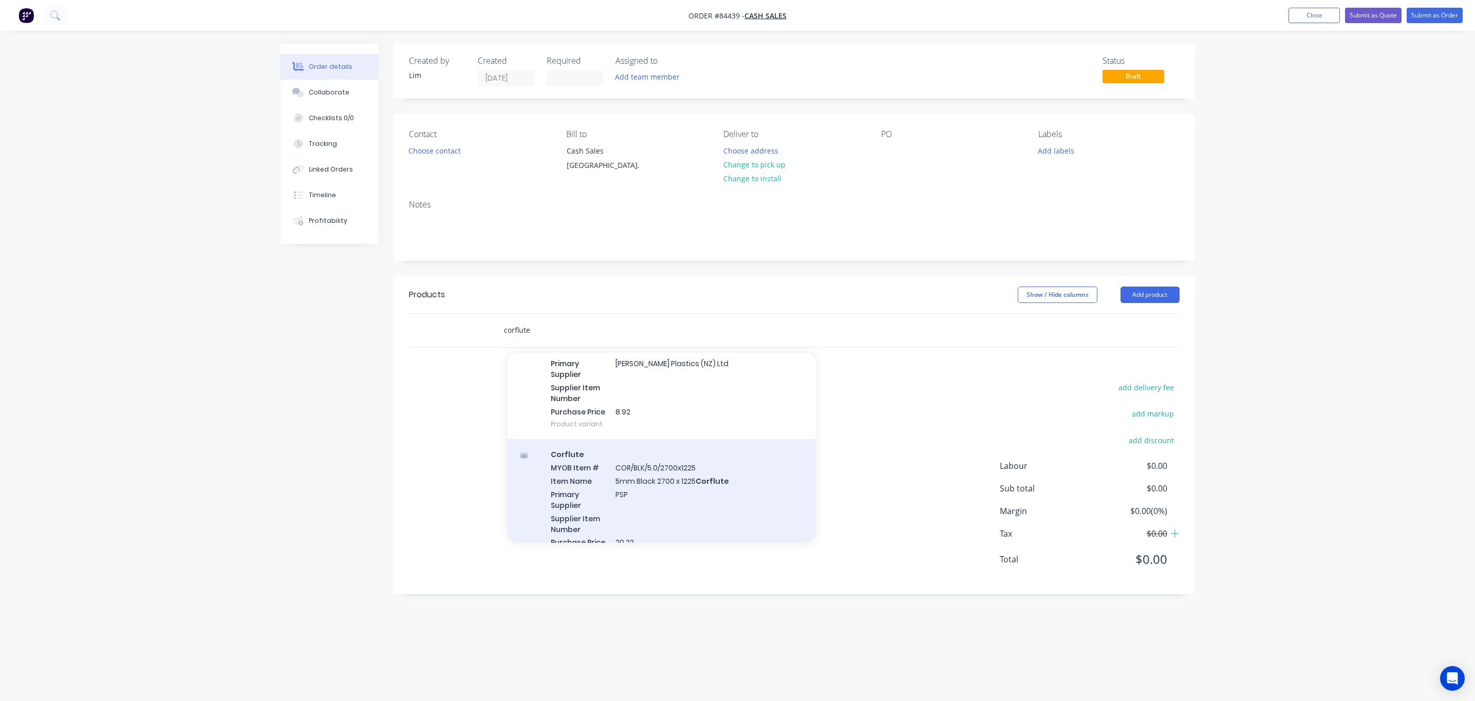
type input "corflute"
click at [621, 492] on div "Corflute MYOB Item # COR/BLK/5.0/2700x1225 Item Name 5mm Black 2700 x 1225 Corf…" at bounding box center [661, 504] width 308 height 131
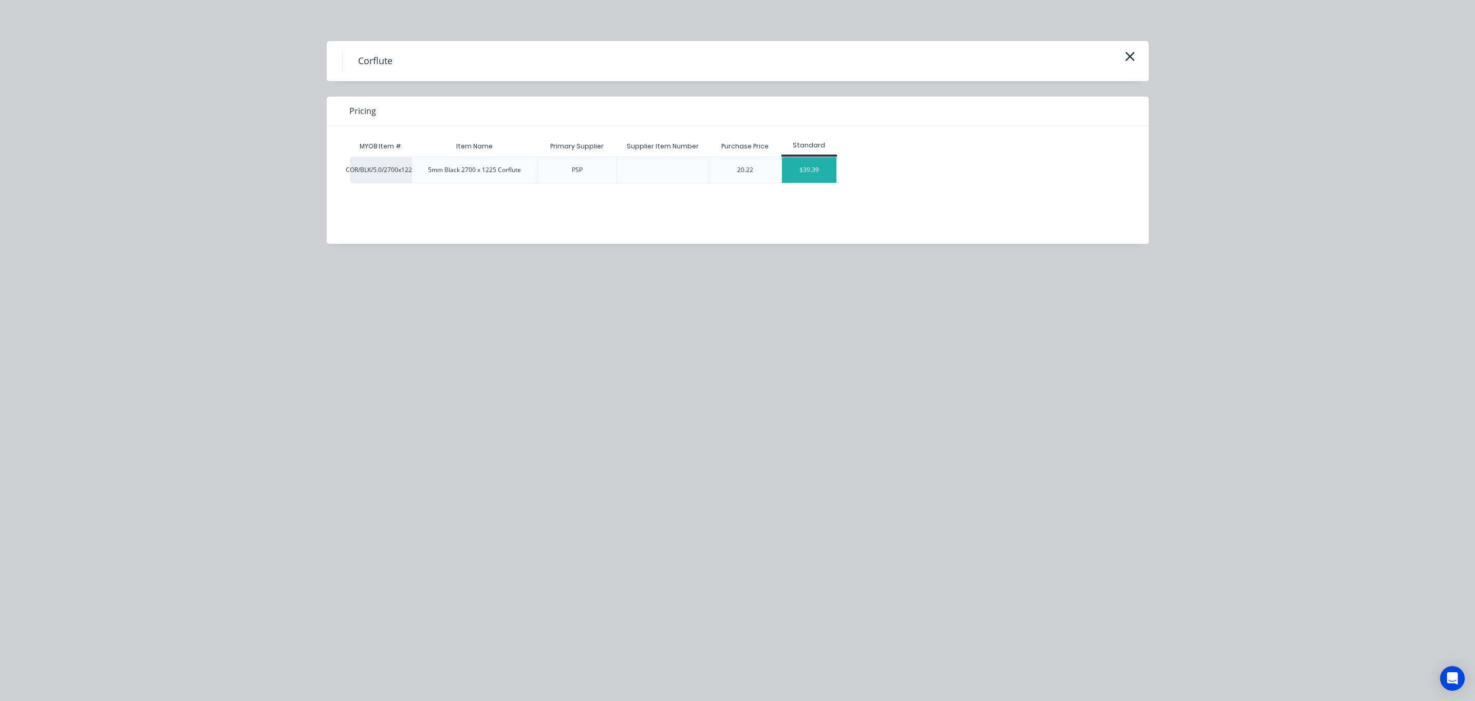
click at [821, 159] on div "$39.39" at bounding box center [809, 170] width 55 height 26
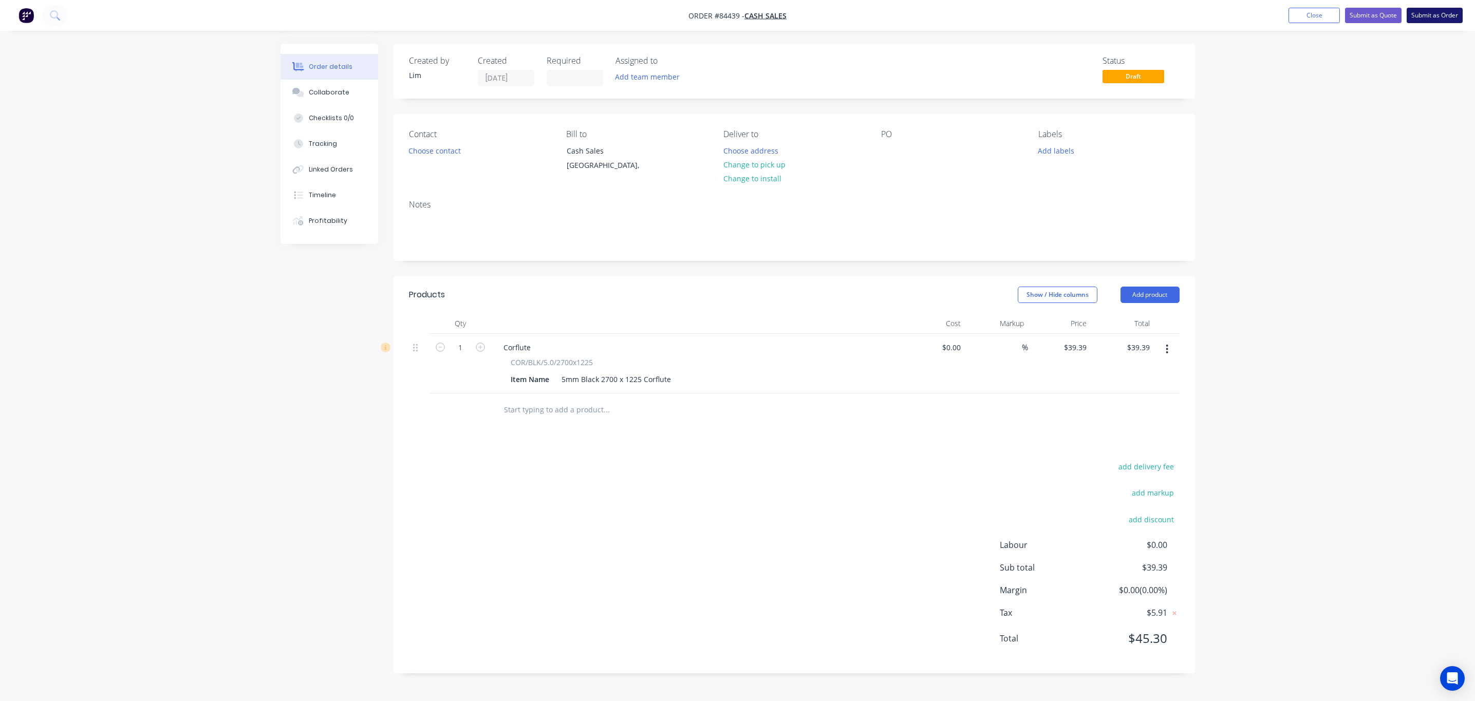
click at [1442, 22] on button "Submit as Order" at bounding box center [1434, 15] width 56 height 15
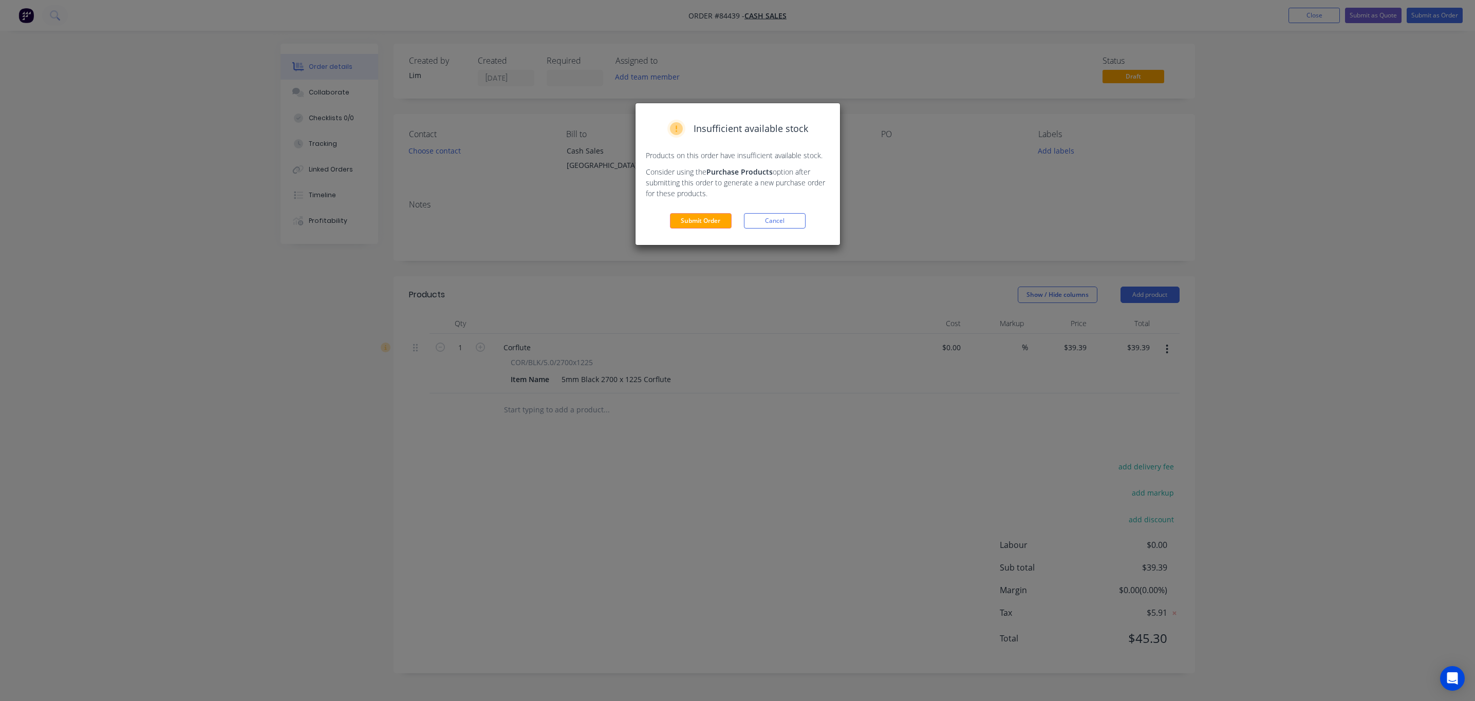
drag, startPoint x: 768, startPoint y: 225, endPoint x: 894, endPoint y: 162, distance: 140.6
click at [768, 225] on button "Cancel" at bounding box center [775, 220] width 62 height 15
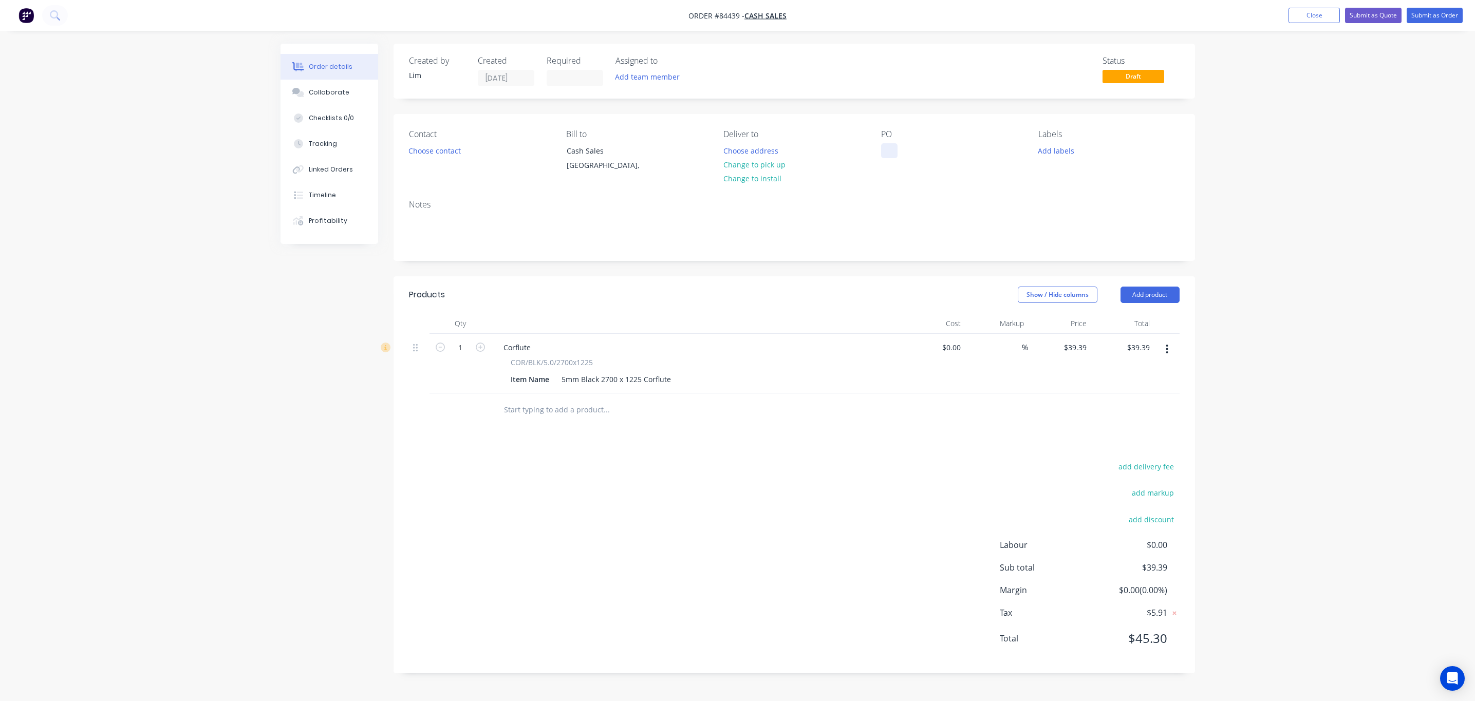
click at [886, 151] on div at bounding box center [889, 150] width 16 height 15
click at [1444, 3] on nav "Order #84439 - Cash Sales Add product Close Submit as Quote Submit as Order" at bounding box center [737, 15] width 1475 height 31
click at [1450, 11] on button "Submit as Order" at bounding box center [1434, 15] width 56 height 15
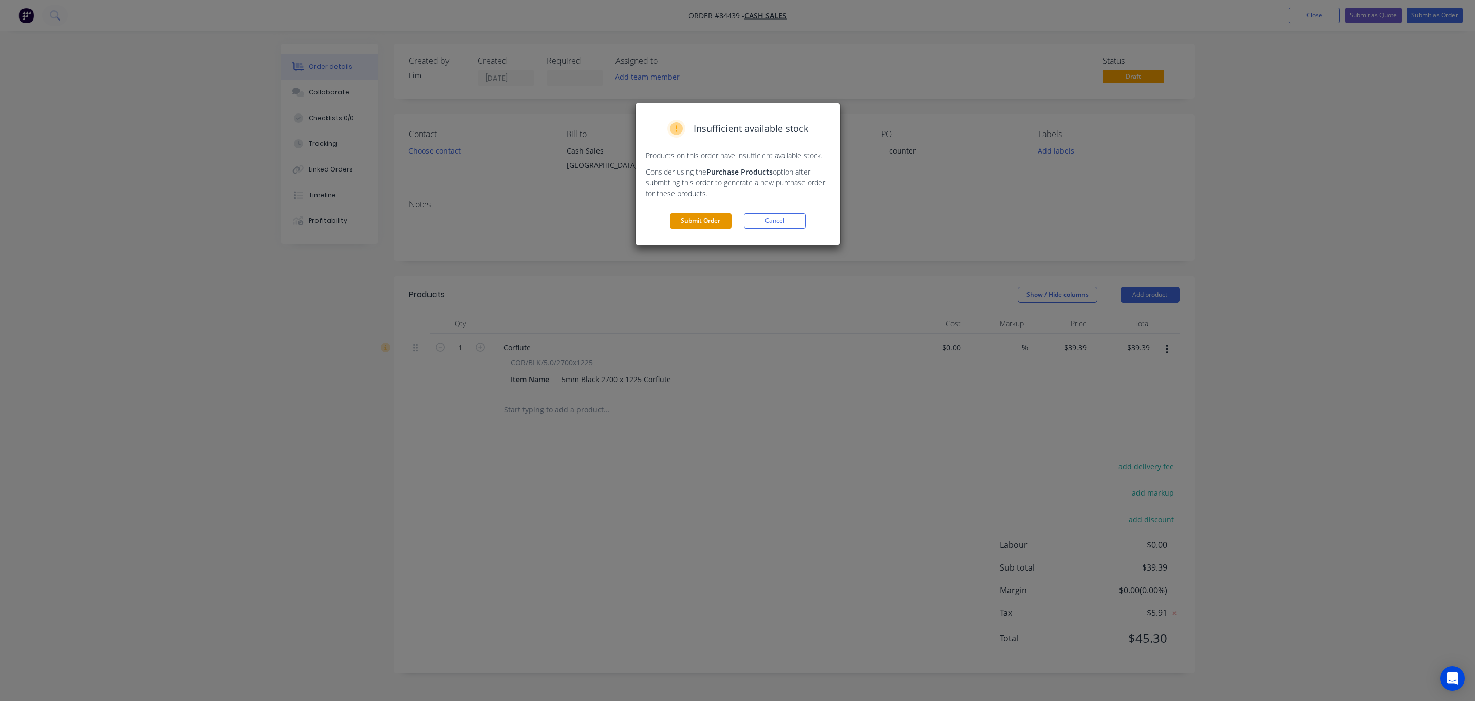
click at [692, 220] on button "Submit Order" at bounding box center [701, 220] width 62 height 15
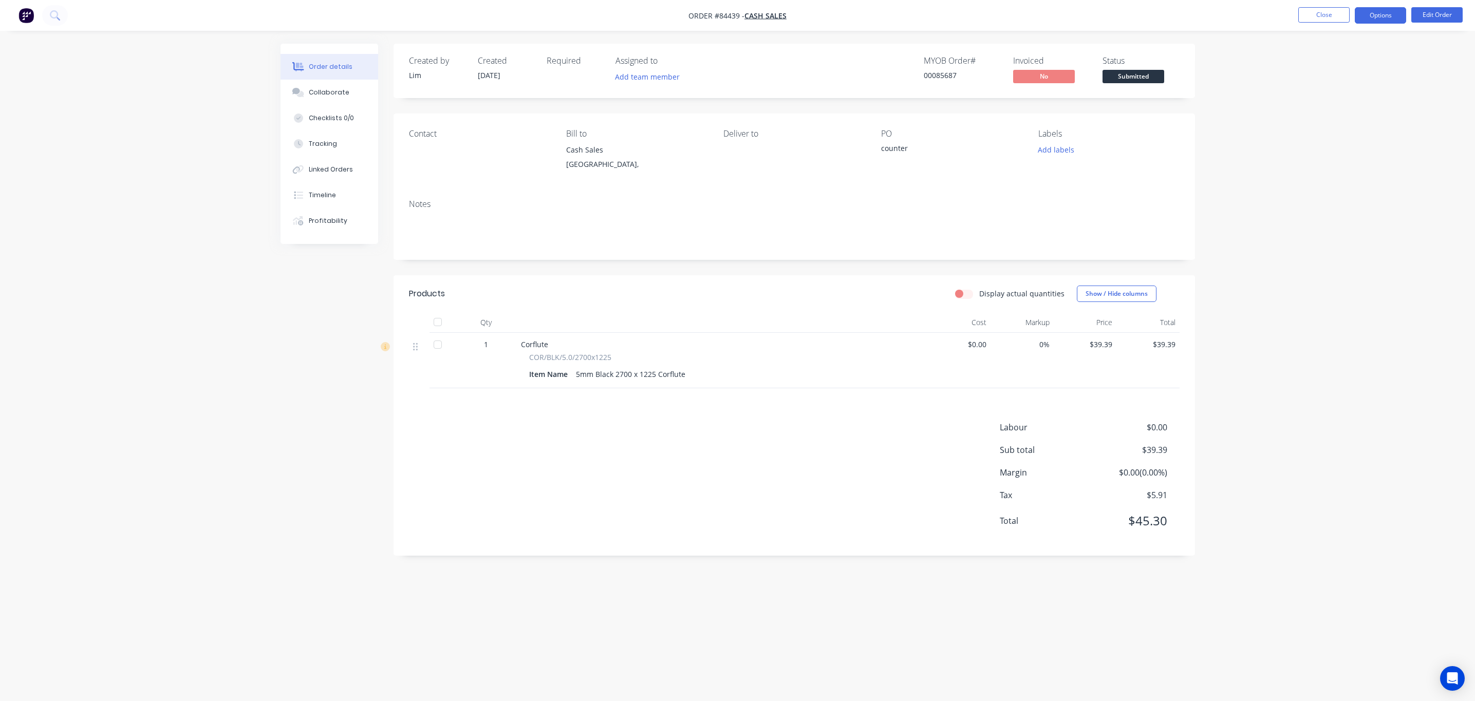
click at [1385, 16] on button "Options" at bounding box center [1379, 15] width 51 height 16
click at [1371, 57] on div "Invoice" at bounding box center [1349, 62] width 95 height 15
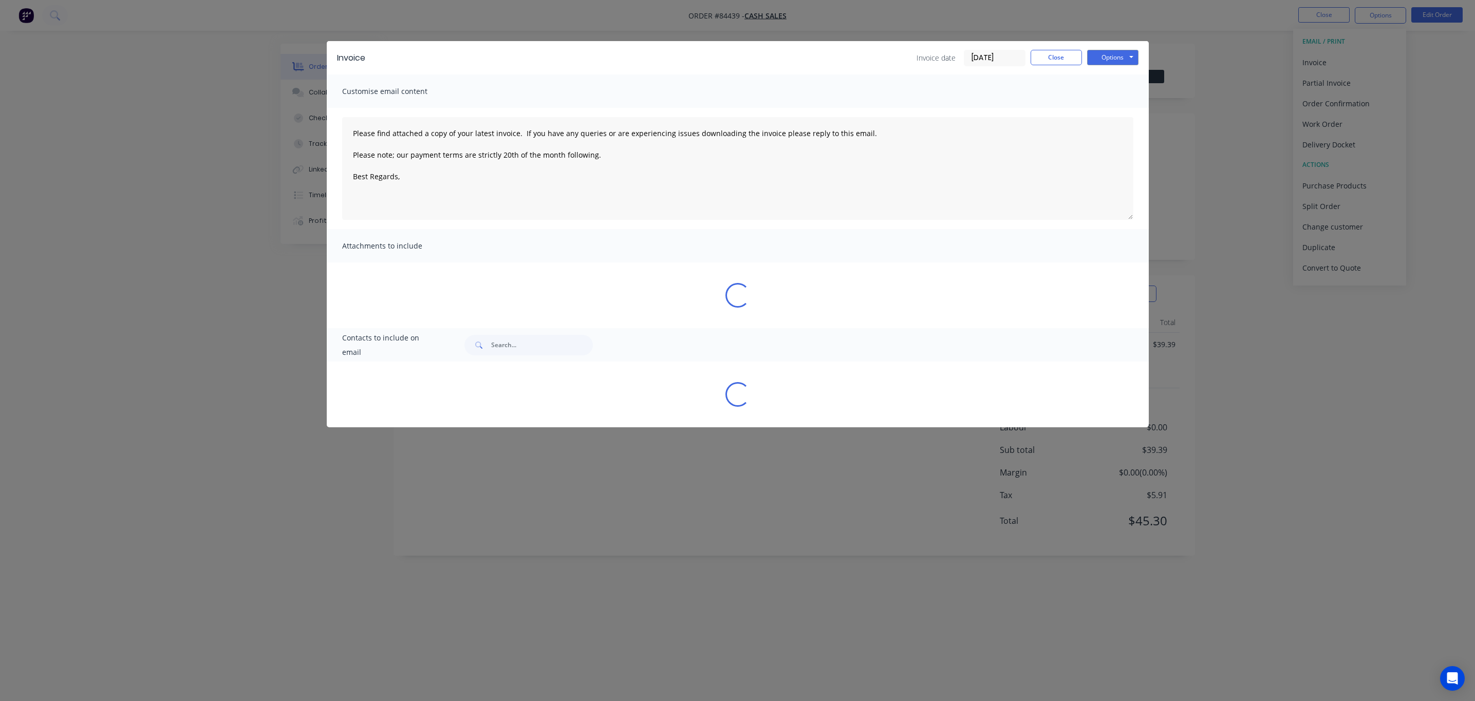
type textarea "Please find attached a copy of your latest invoice. If you have any queries or …"
click at [1366, 54] on div "Invoice Invoice date [DATE] Close Options Preview Print Email Customise email c…" at bounding box center [737, 350] width 1475 height 701
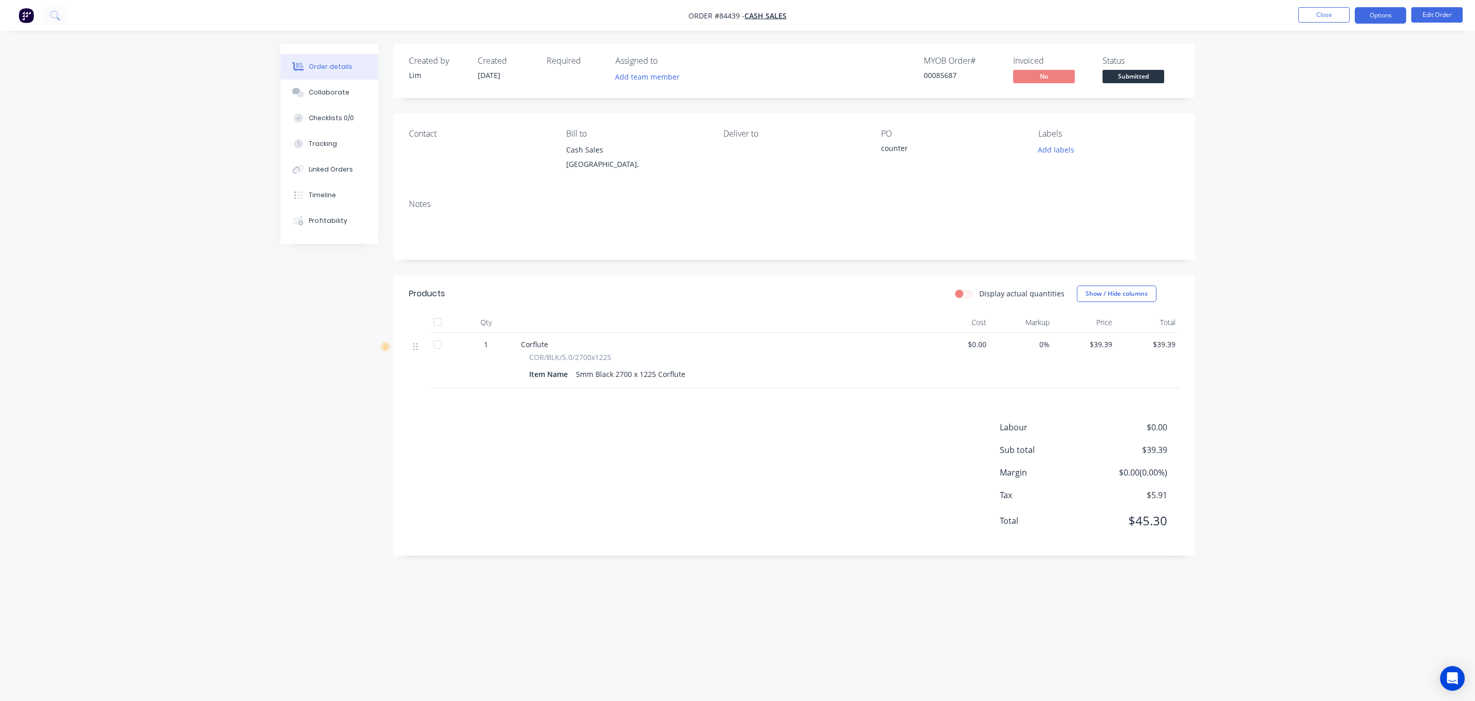
click at [1393, 13] on button "Options" at bounding box center [1379, 15] width 51 height 16
click at [1339, 60] on div "Invoice" at bounding box center [1349, 62] width 95 height 15
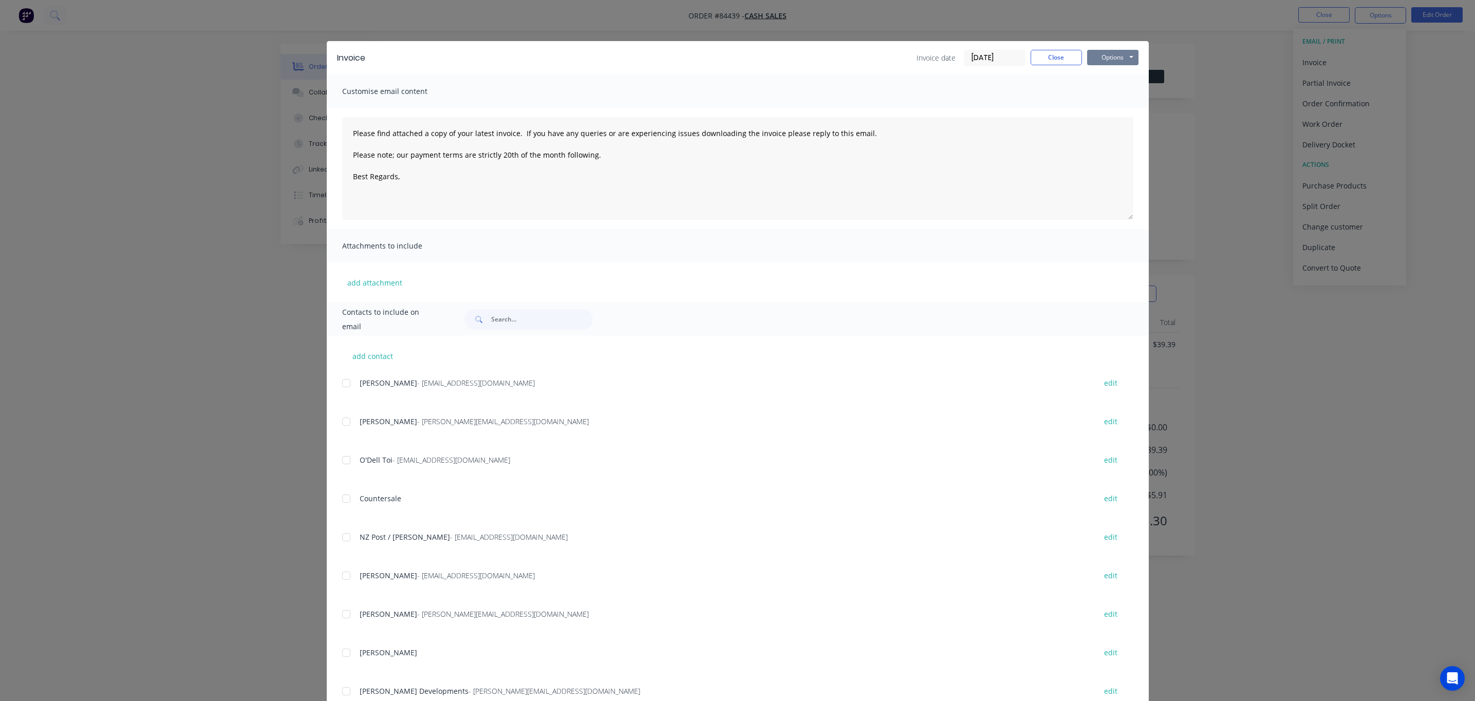
click at [1121, 52] on button "Options" at bounding box center [1112, 57] width 51 height 15
click at [1120, 88] on button "Print" at bounding box center [1120, 92] width 66 height 17
type textarea "Please find attached a copy of your latest invoice. If you have any queries or …"
click at [1042, 48] on div "Invoice Invoice date [DATE] Close Options Preview Print Email" at bounding box center [738, 57] width 822 height 33
click at [1057, 52] on button "Close" at bounding box center [1055, 57] width 51 height 15
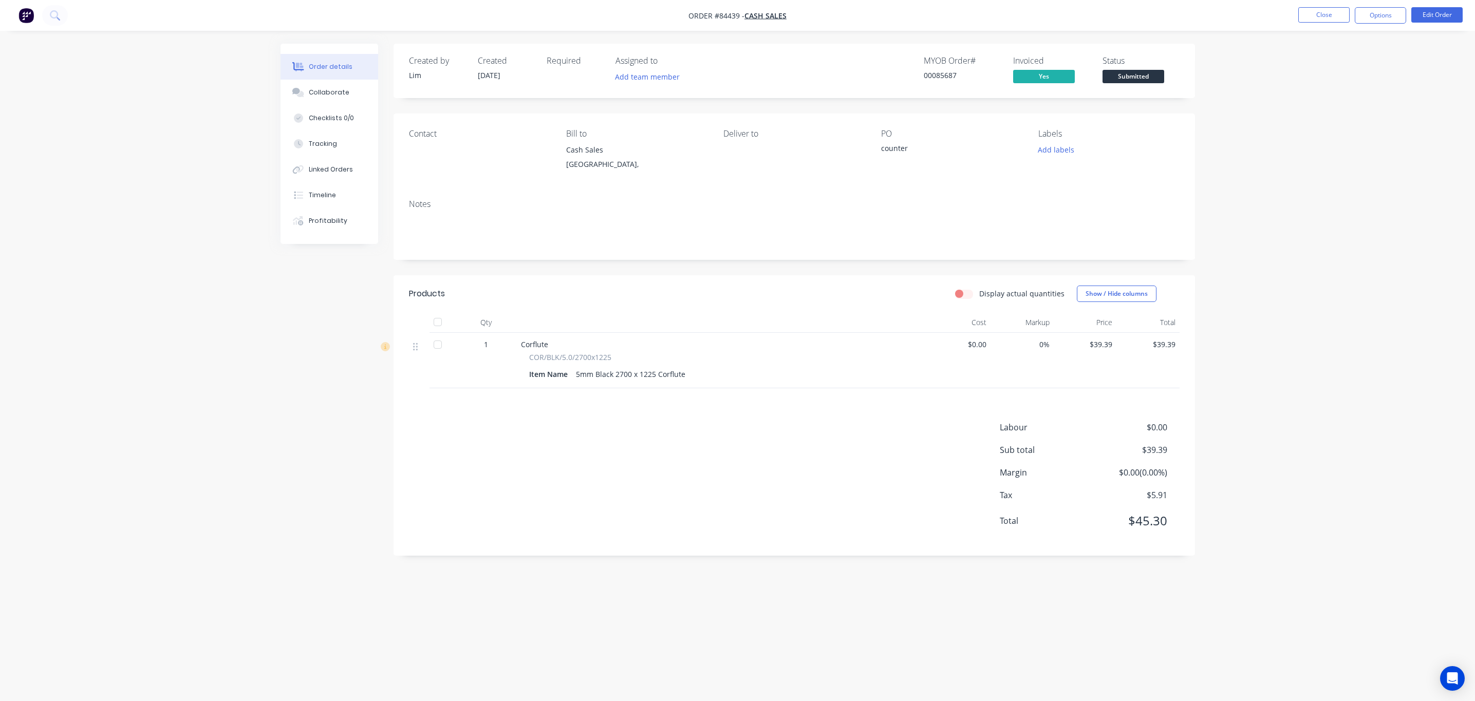
click at [1120, 79] on span "Submitted" at bounding box center [1133, 76] width 62 height 13
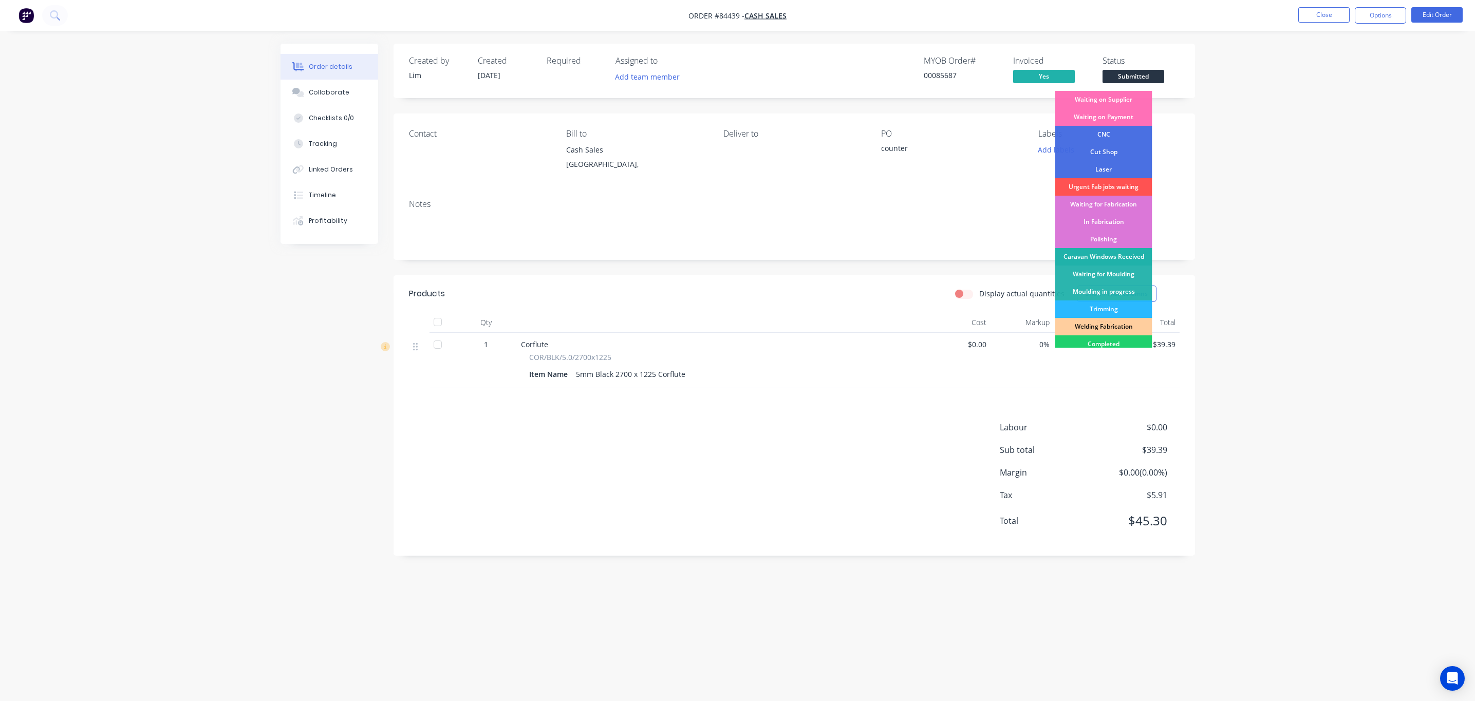
scroll to position [179, 0]
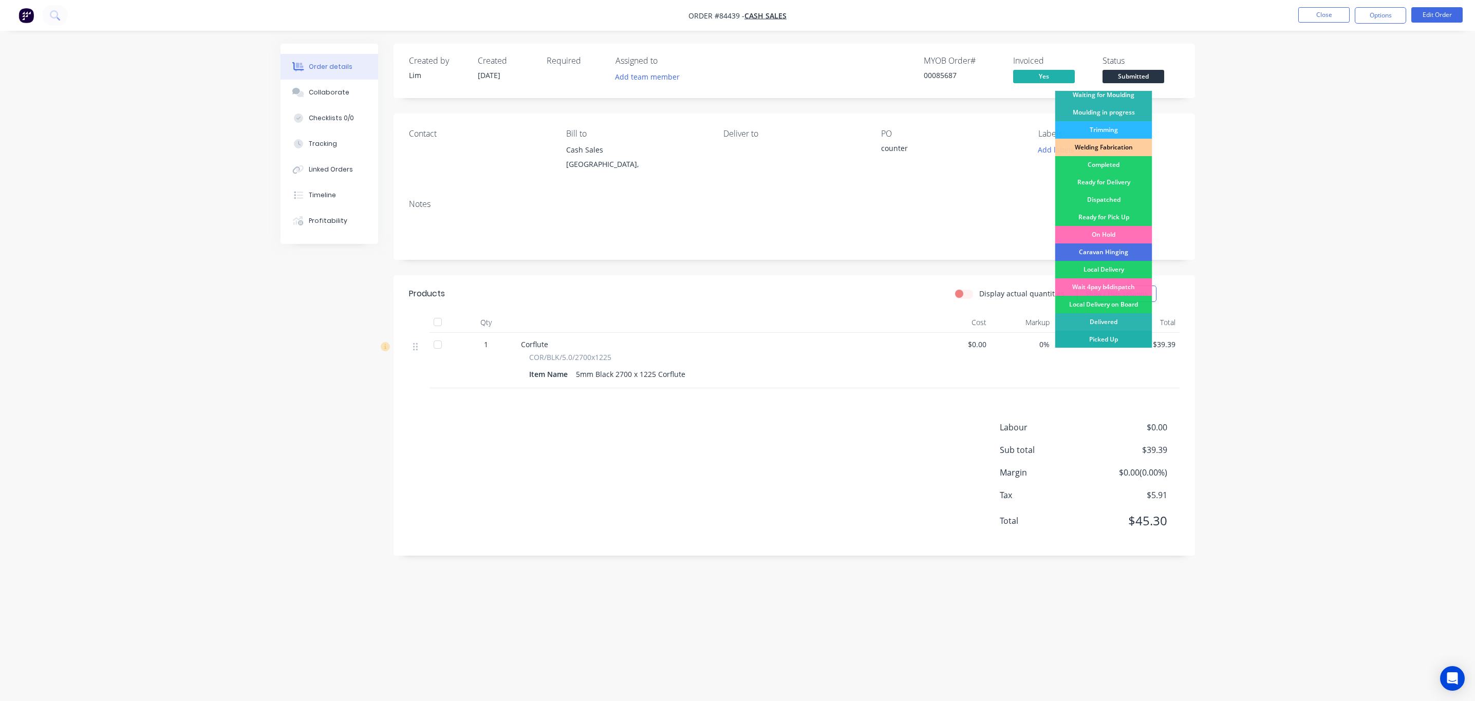
click at [1102, 342] on div "Picked Up" at bounding box center [1103, 339] width 97 height 17
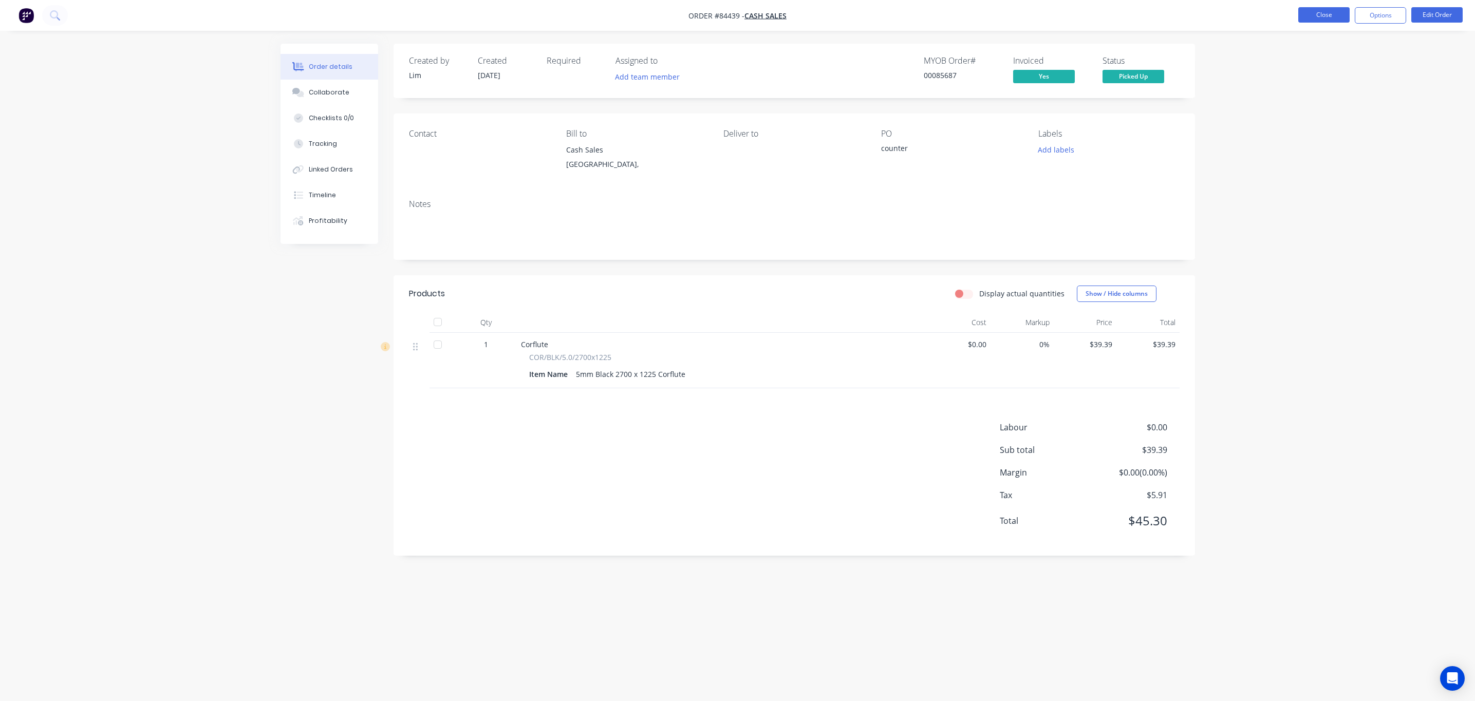
click at [1332, 14] on button "Close" at bounding box center [1323, 14] width 51 height 15
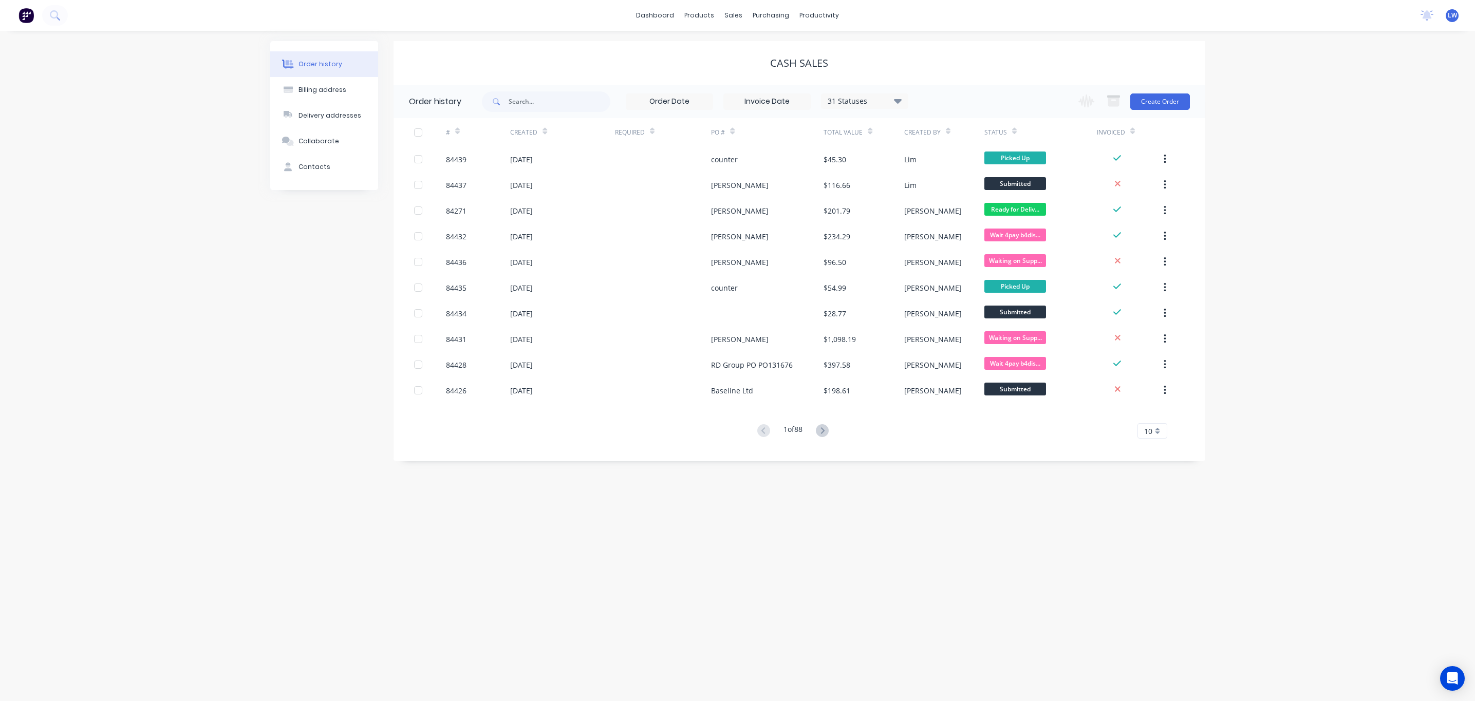
click at [25, 15] on img at bounding box center [25, 15] width 15 height 15
